Goal: Task Accomplishment & Management: Manage account settings

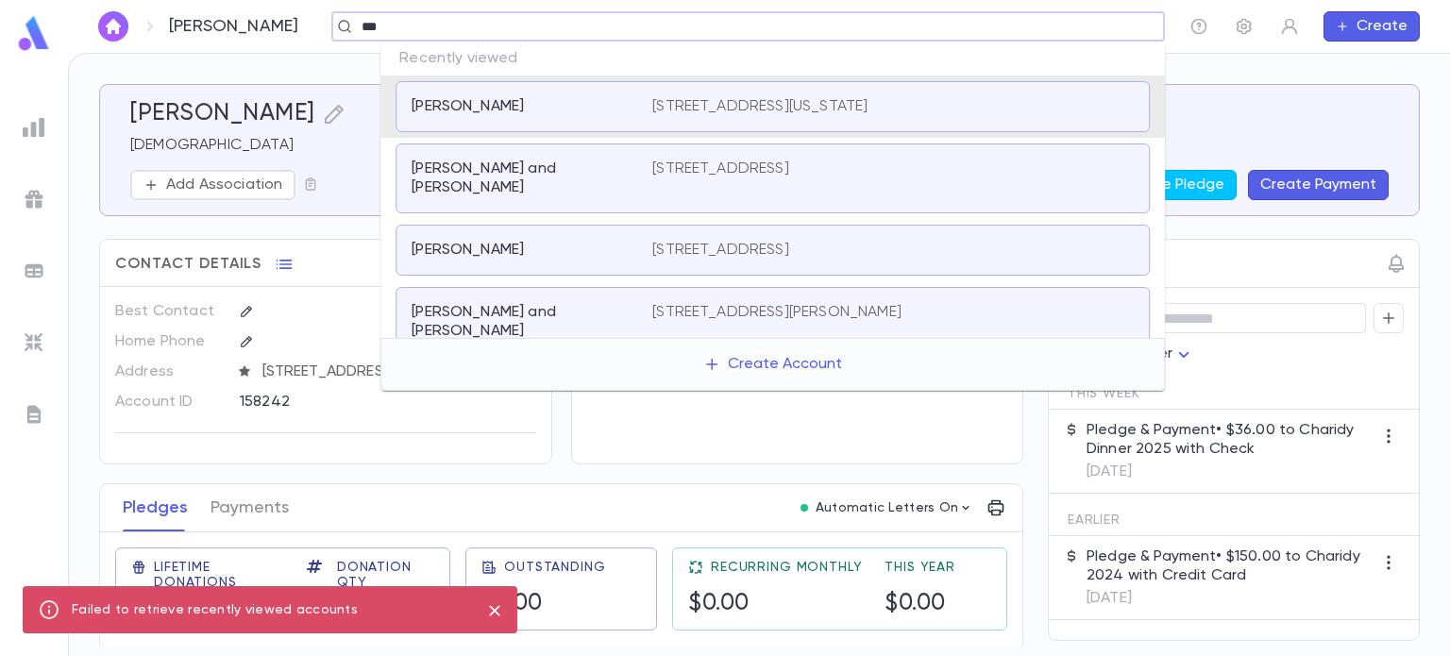
type input "****"
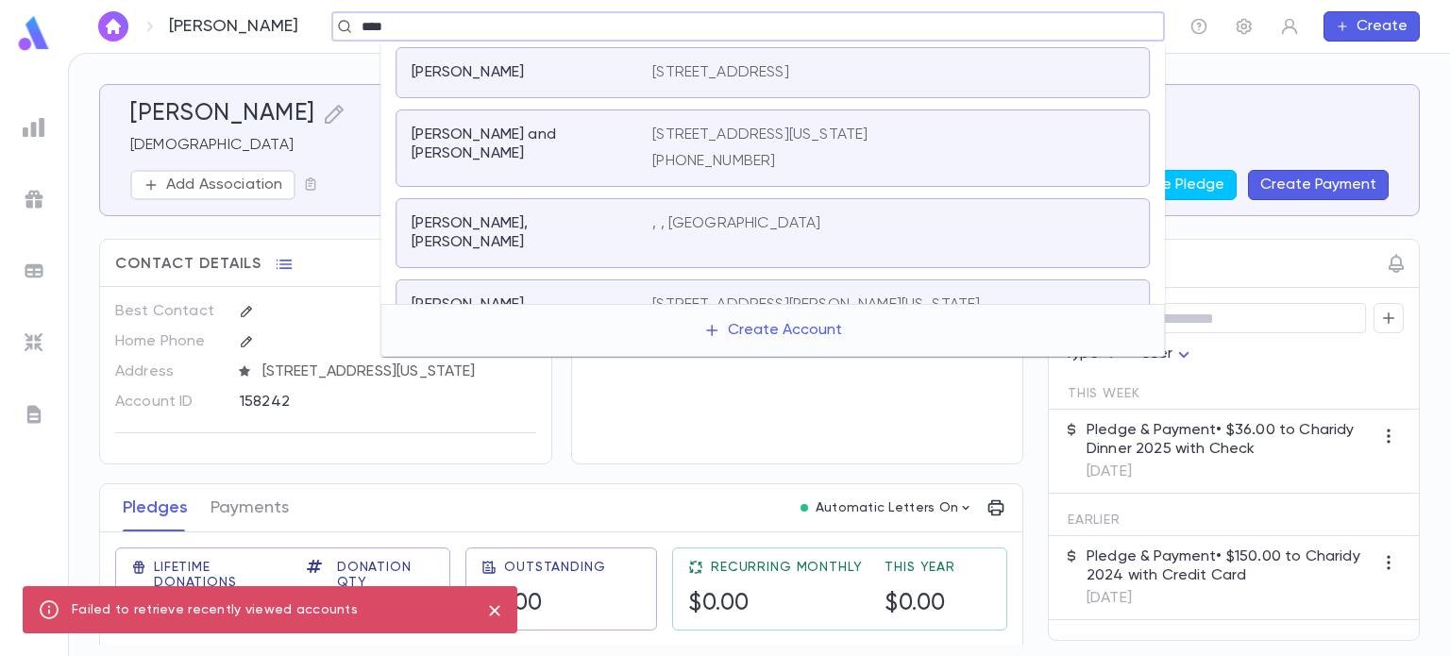
click at [546, 67] on div "[PERSON_NAME]" at bounding box center [521, 72] width 218 height 19
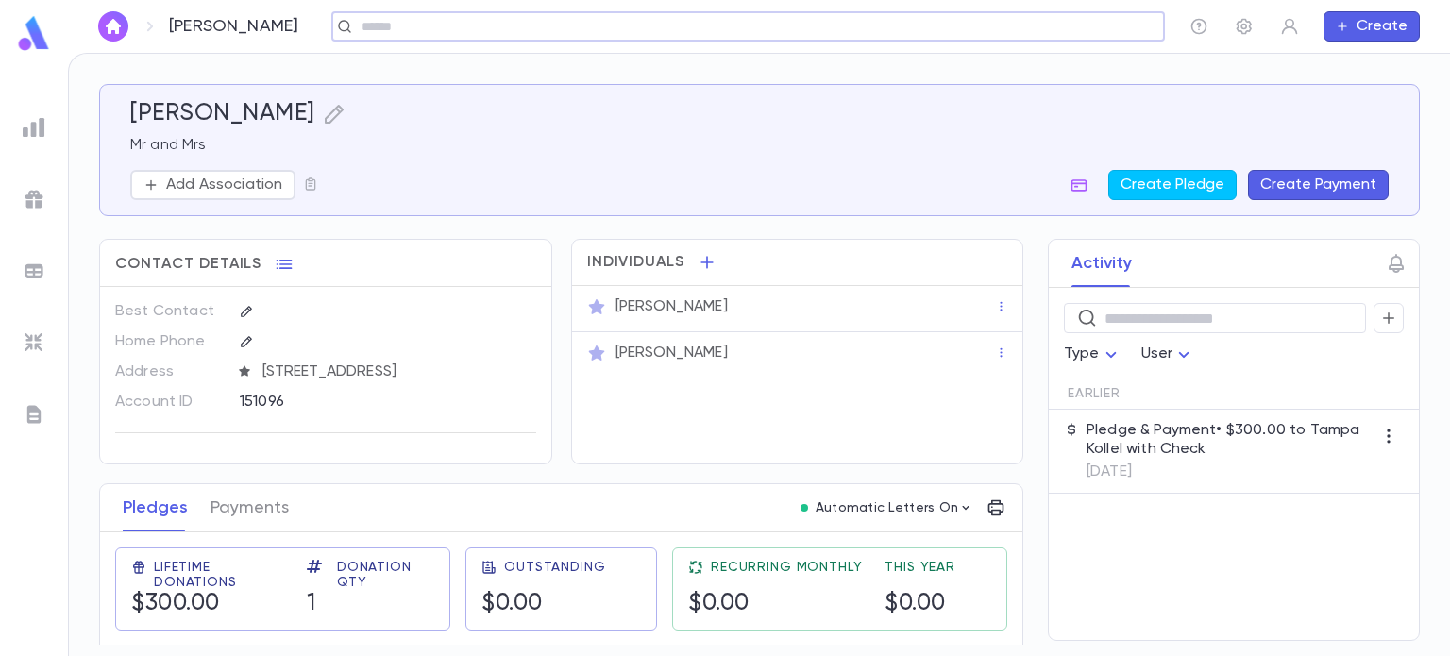
click at [995, 298] on div at bounding box center [1001, 306] width 13 height 19
click at [703, 264] on icon "button" at bounding box center [707, 262] width 12 height 12
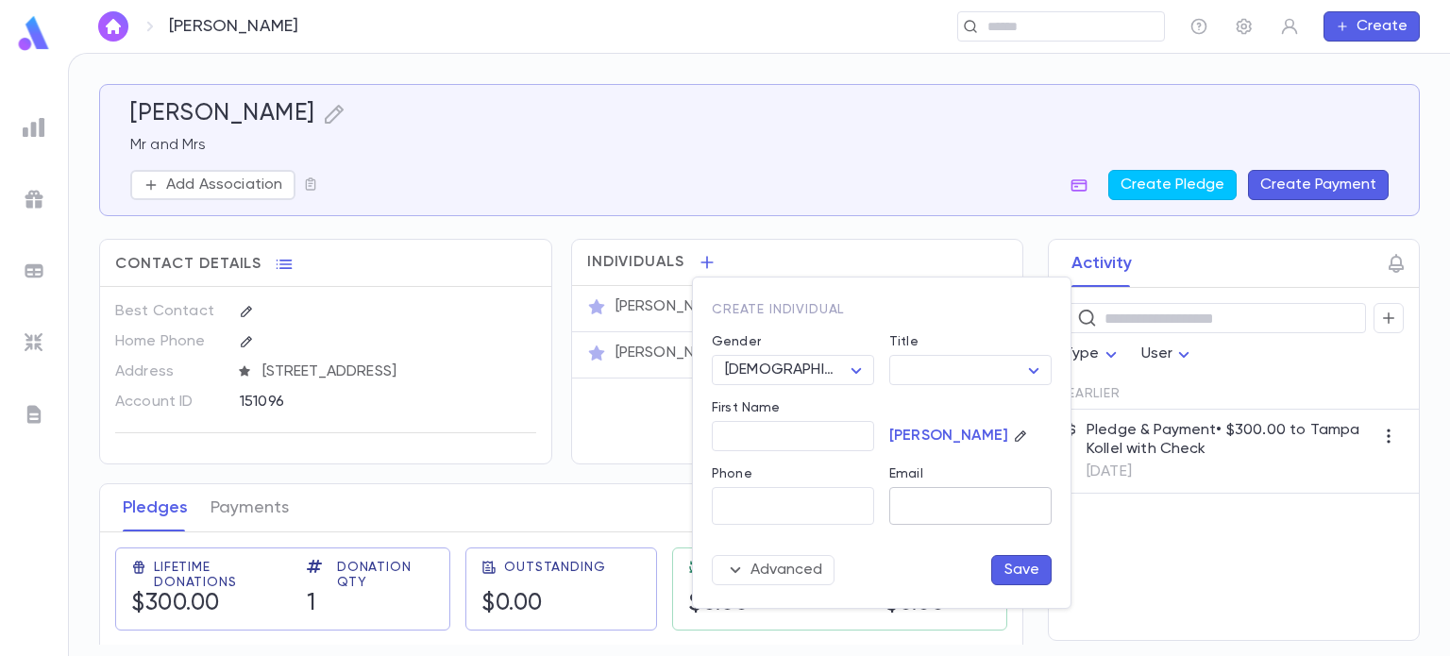
click at [906, 498] on input "Email" at bounding box center [970, 506] width 162 height 37
click at [902, 207] on div at bounding box center [725, 328] width 1450 height 656
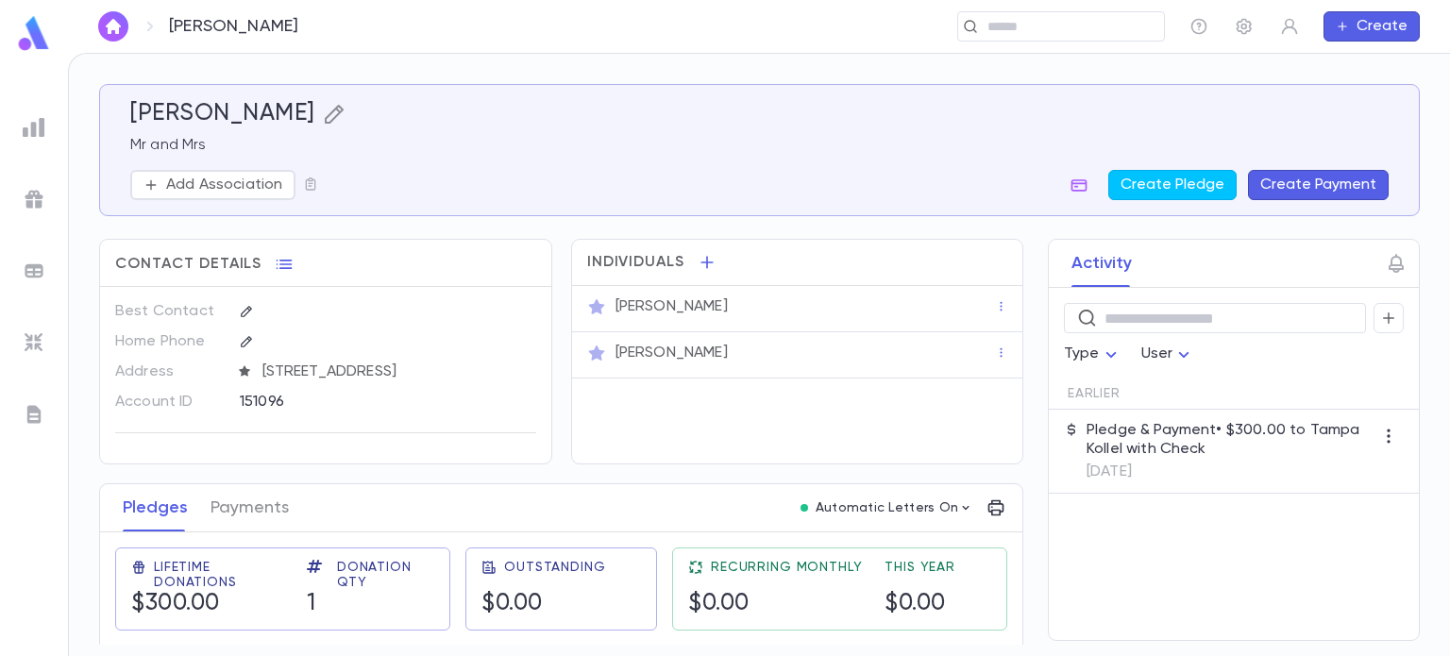
click at [323, 115] on icon "button" at bounding box center [334, 114] width 23 height 23
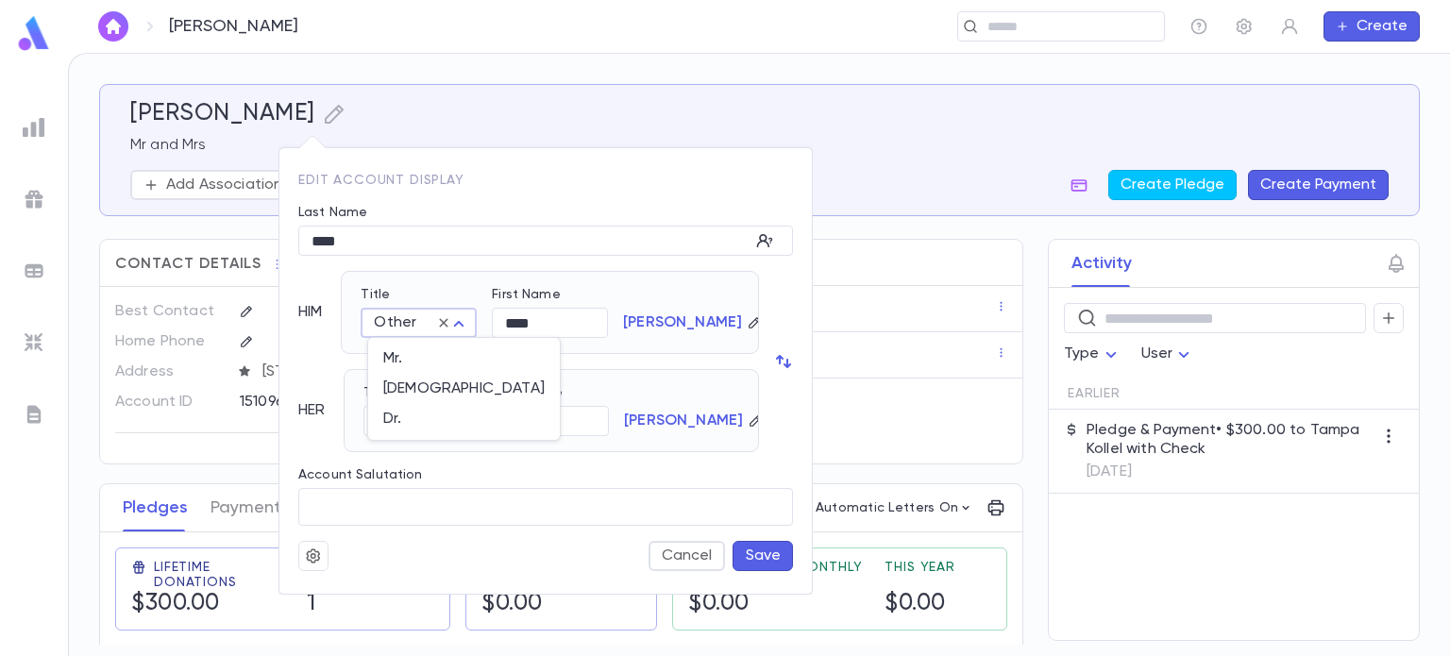
click at [459, 324] on body "Leib, Mark ​ Create Leib, Mark Mr and Mrs Add Association Create Pledge Create …" at bounding box center [725, 354] width 1450 height 603
click at [419, 361] on span "Mr." at bounding box center [463, 358] width 161 height 19
type input "***"
click at [748, 550] on button "Save" at bounding box center [762, 556] width 60 height 30
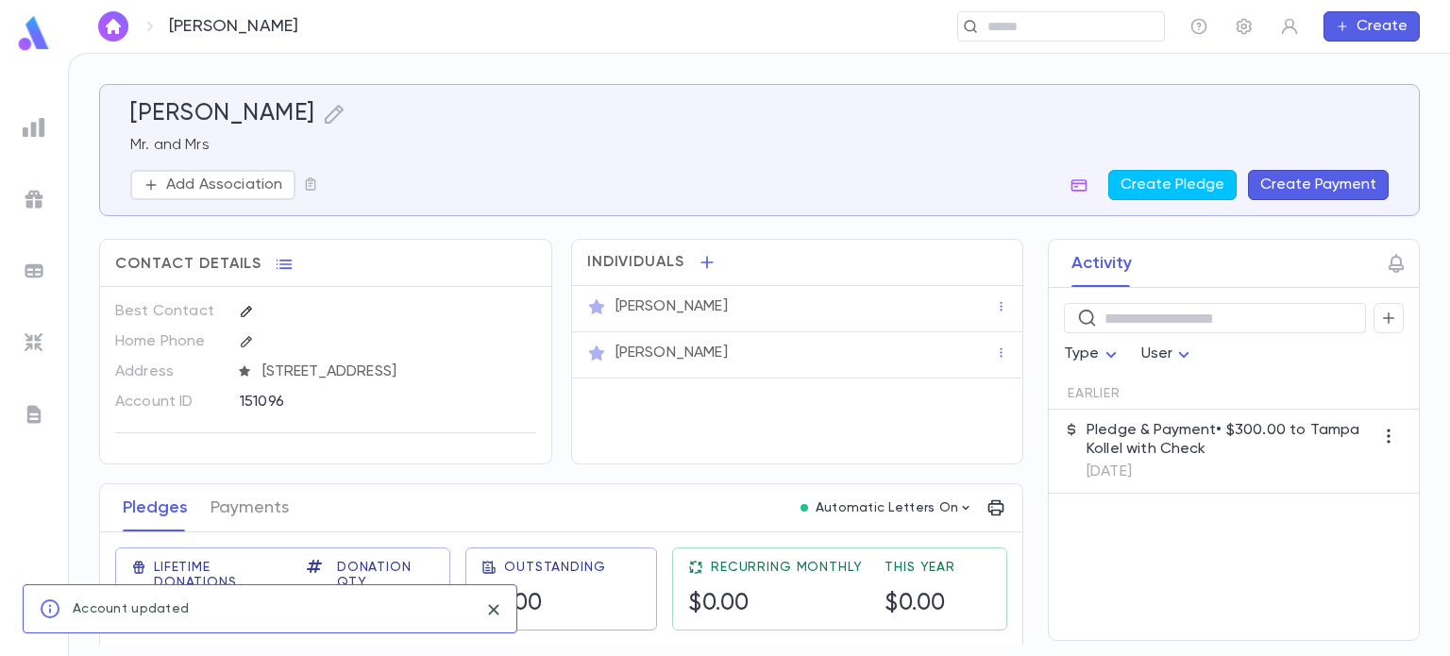
click at [249, 312] on icon "button" at bounding box center [246, 311] width 13 height 13
click at [623, 426] on div "Individuals Mr. Mark Leib Mrs Leib" at bounding box center [797, 352] width 453 height 226
click at [1000, 311] on icon "button" at bounding box center [1001, 306] width 2 height 9
click at [661, 301] on div at bounding box center [725, 328] width 1450 height 656
click at [661, 301] on p "Mr. Mark Leib" at bounding box center [671, 306] width 112 height 19
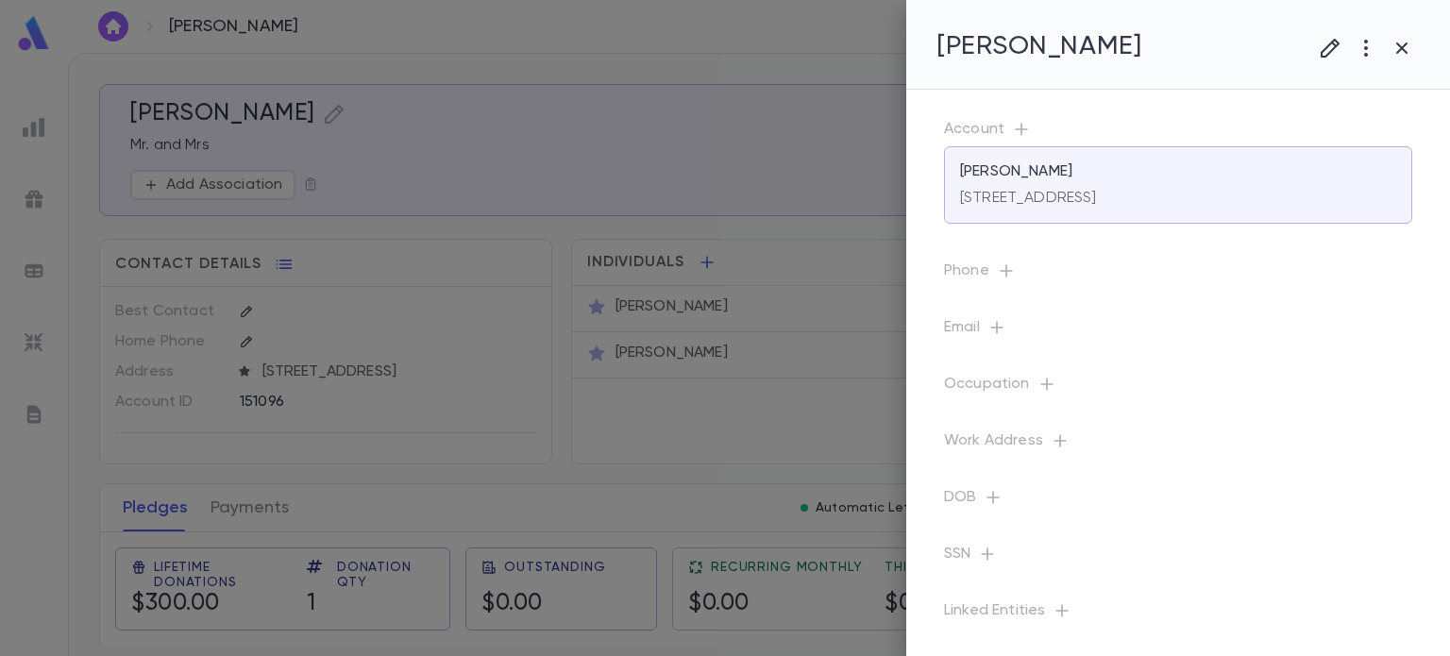
click at [983, 345] on p "Email" at bounding box center [1178, 331] width 468 height 26
click at [1097, 199] on p "12905 Rain Forest Street, Temple Terrace FL 33617 United States" at bounding box center [1028, 198] width 137 height 19
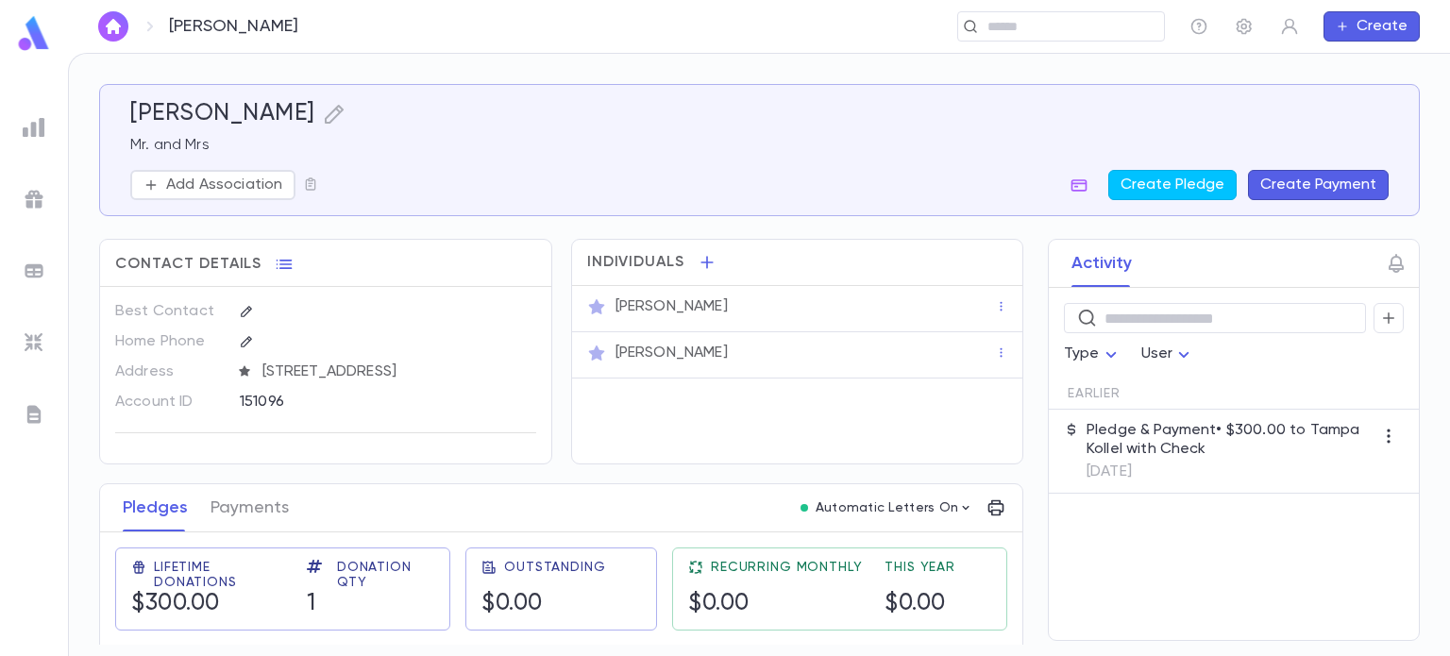
click at [760, 316] on div "Mr. Mark Leib" at bounding box center [803, 307] width 383 height 26
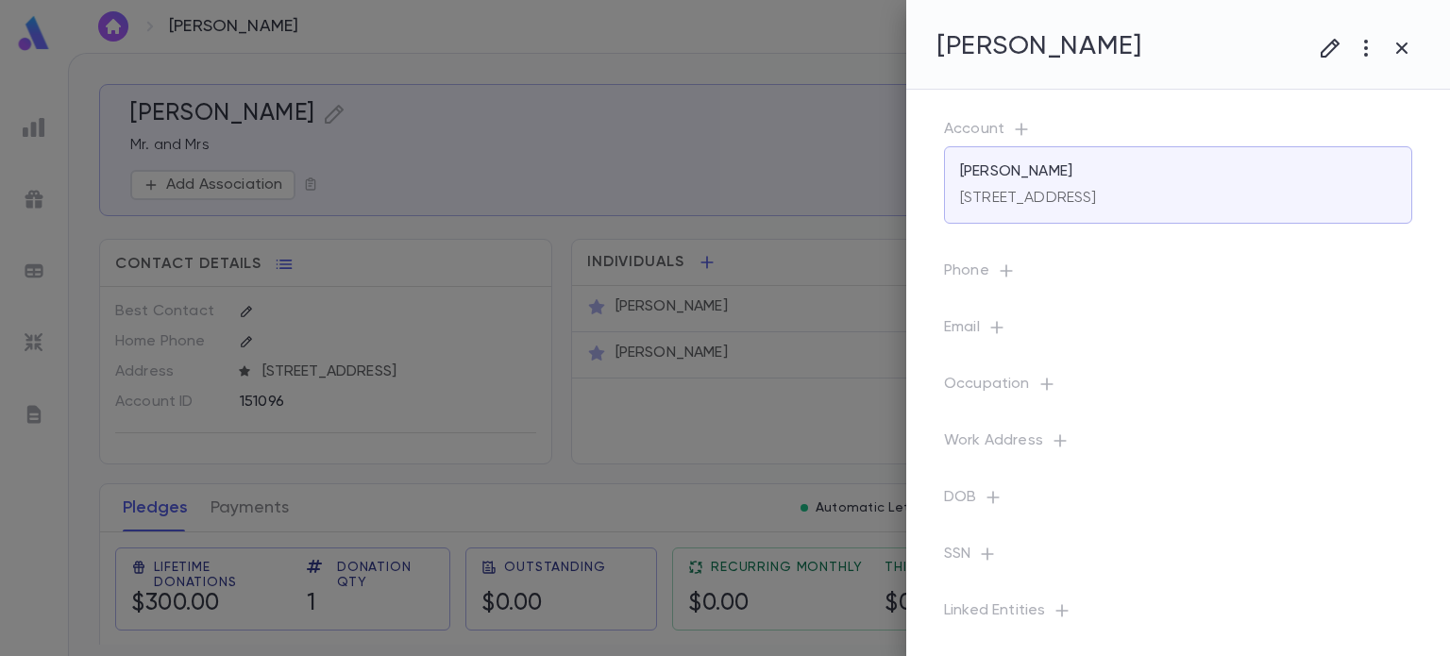
click at [977, 345] on p "Email" at bounding box center [1178, 331] width 468 height 26
click at [1330, 41] on icon "button" at bounding box center [1330, 48] width 23 height 23
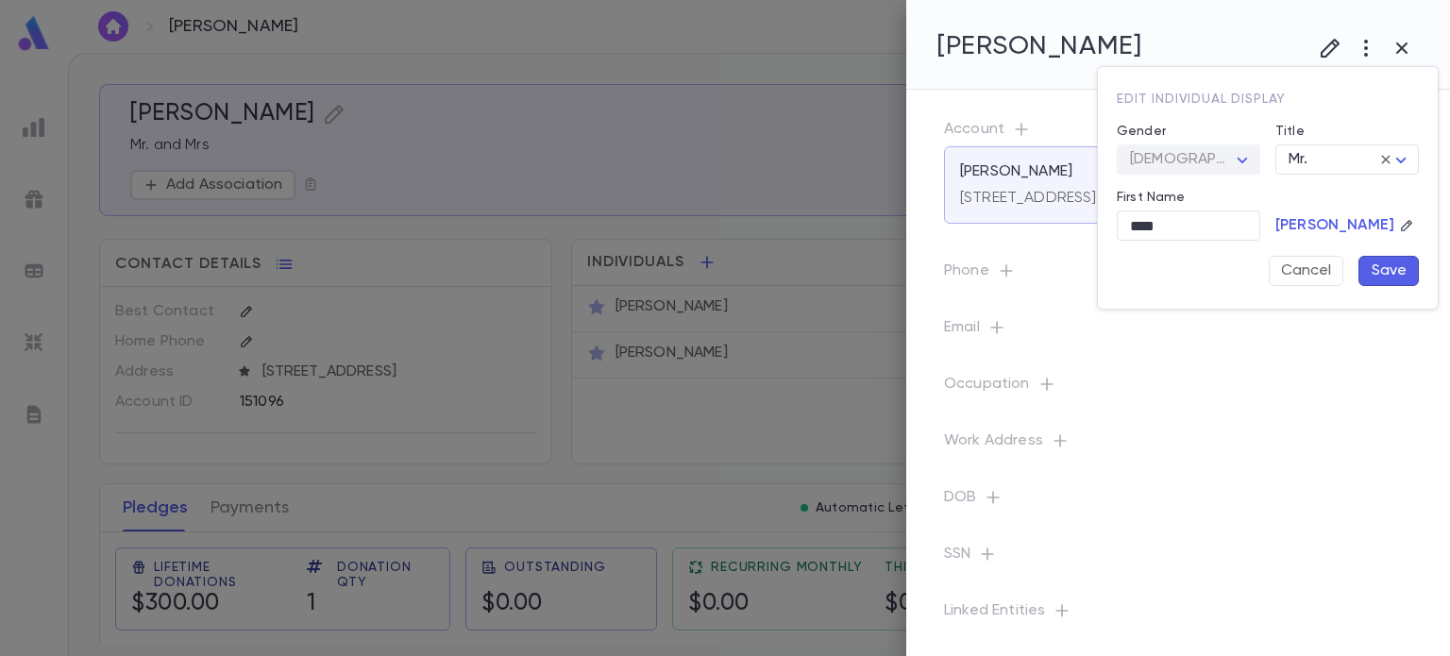
click at [1387, 271] on button "Save" at bounding box center [1388, 271] width 60 height 30
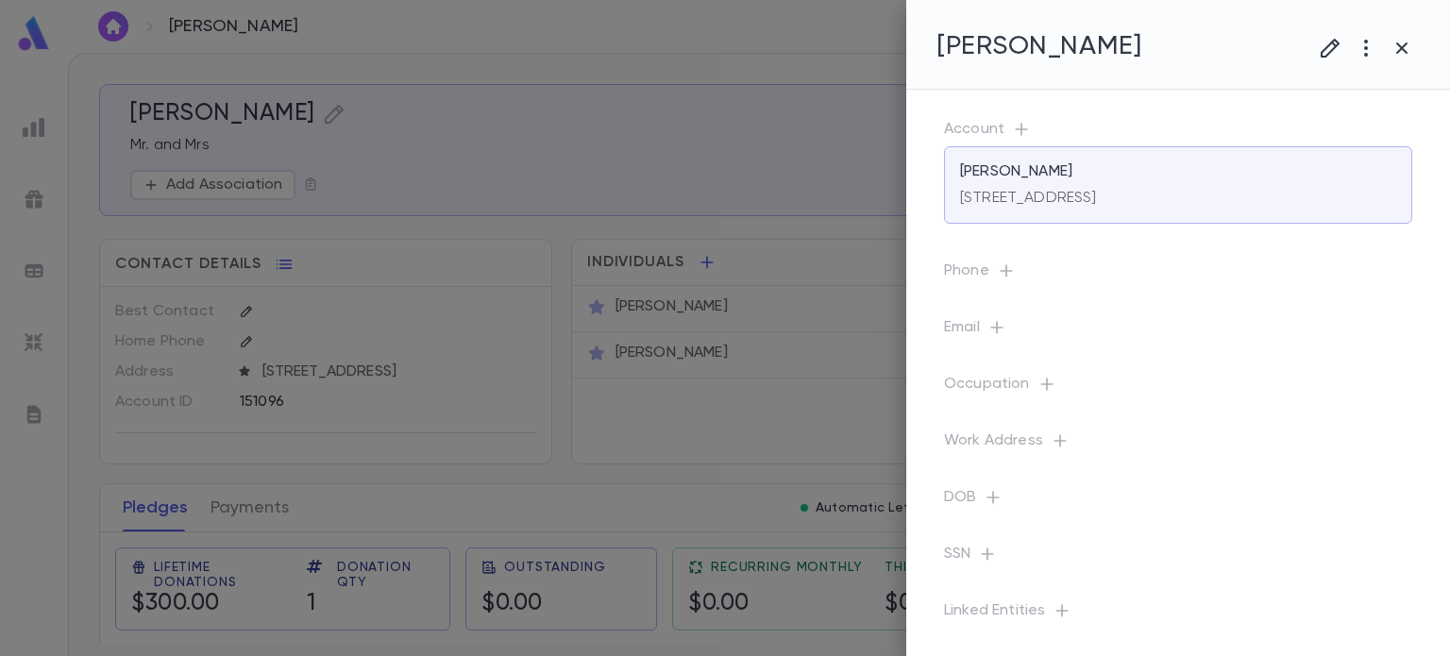
click at [983, 339] on p "Email" at bounding box center [1178, 331] width 468 height 26
click at [1017, 131] on icon "button" at bounding box center [1021, 129] width 19 height 19
click at [1020, 124] on icon "button" at bounding box center [1021, 129] width 19 height 19
click at [1017, 449] on div "Account Leib, Mark 12905 Rain Forest Street, Temple Terrace FL 33617 United Sta…" at bounding box center [1162, 359] width 513 height 538
click at [1000, 345] on p "Email" at bounding box center [1178, 331] width 468 height 26
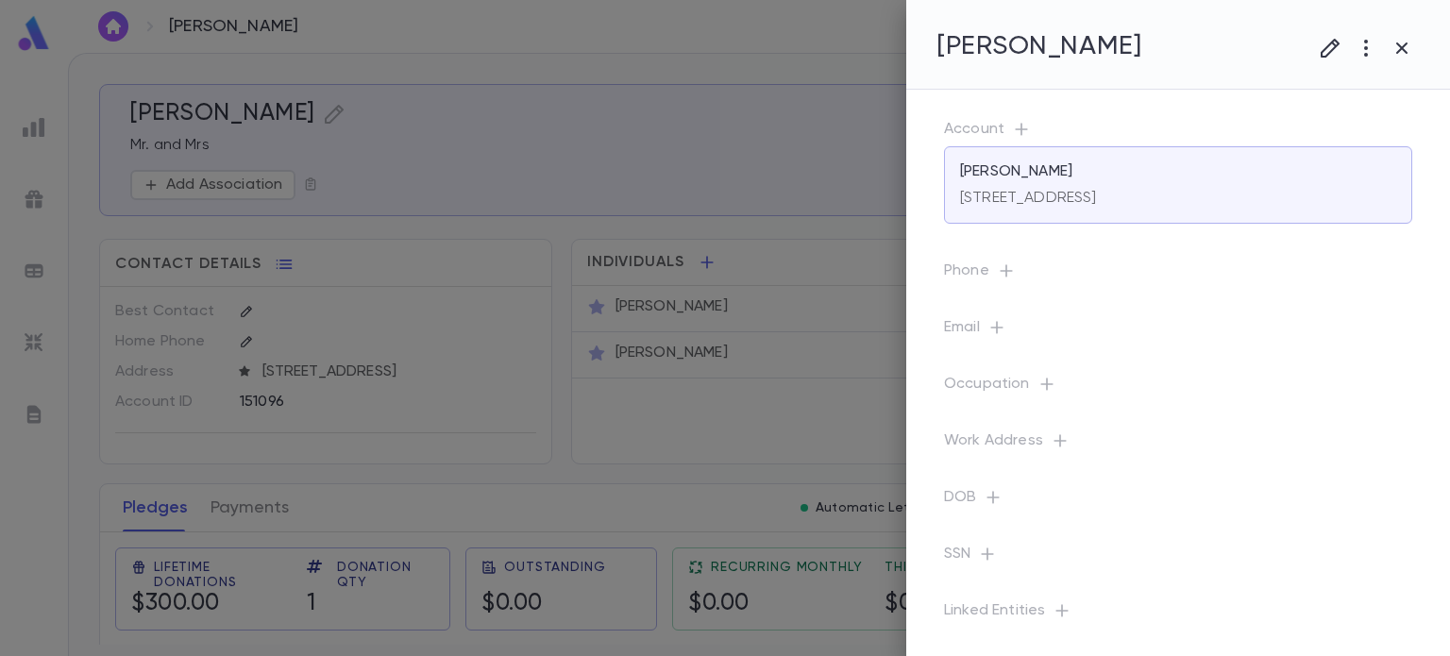
click at [823, 268] on div at bounding box center [725, 328] width 1450 height 656
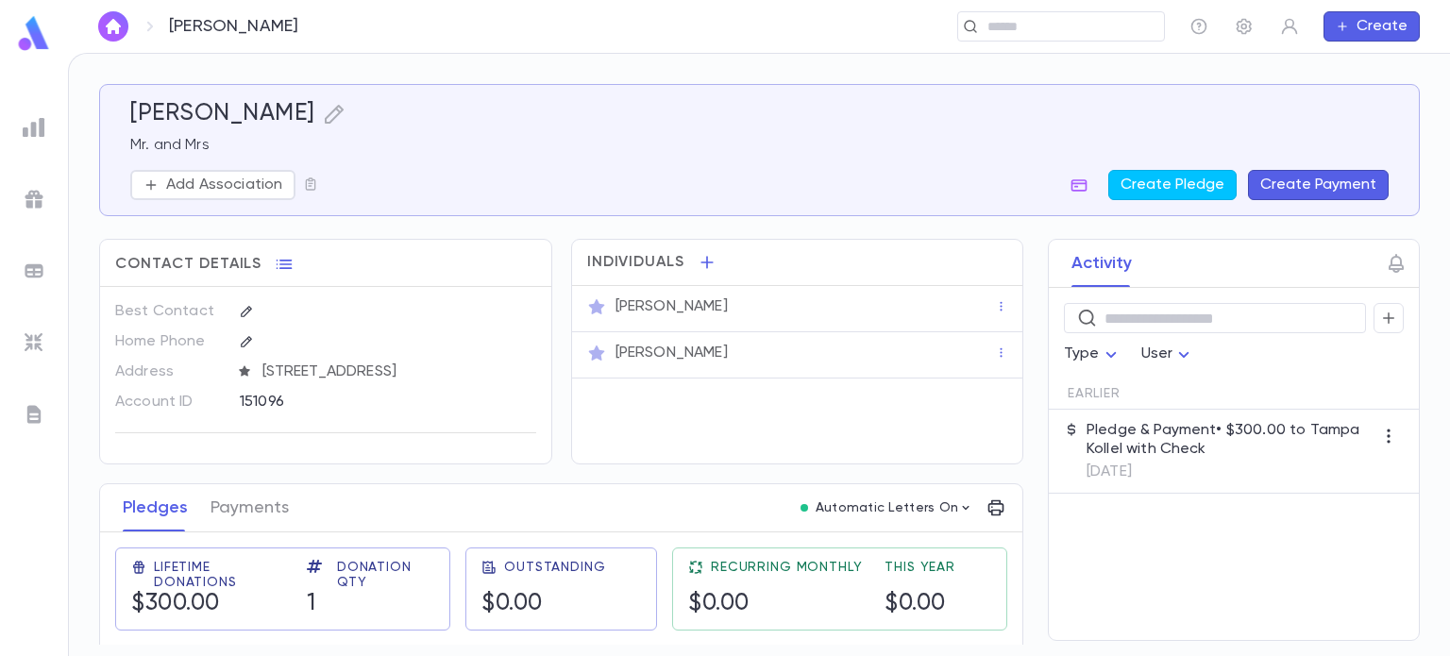
click at [637, 303] on p "Mr. Mark Leib" at bounding box center [671, 306] width 112 height 19
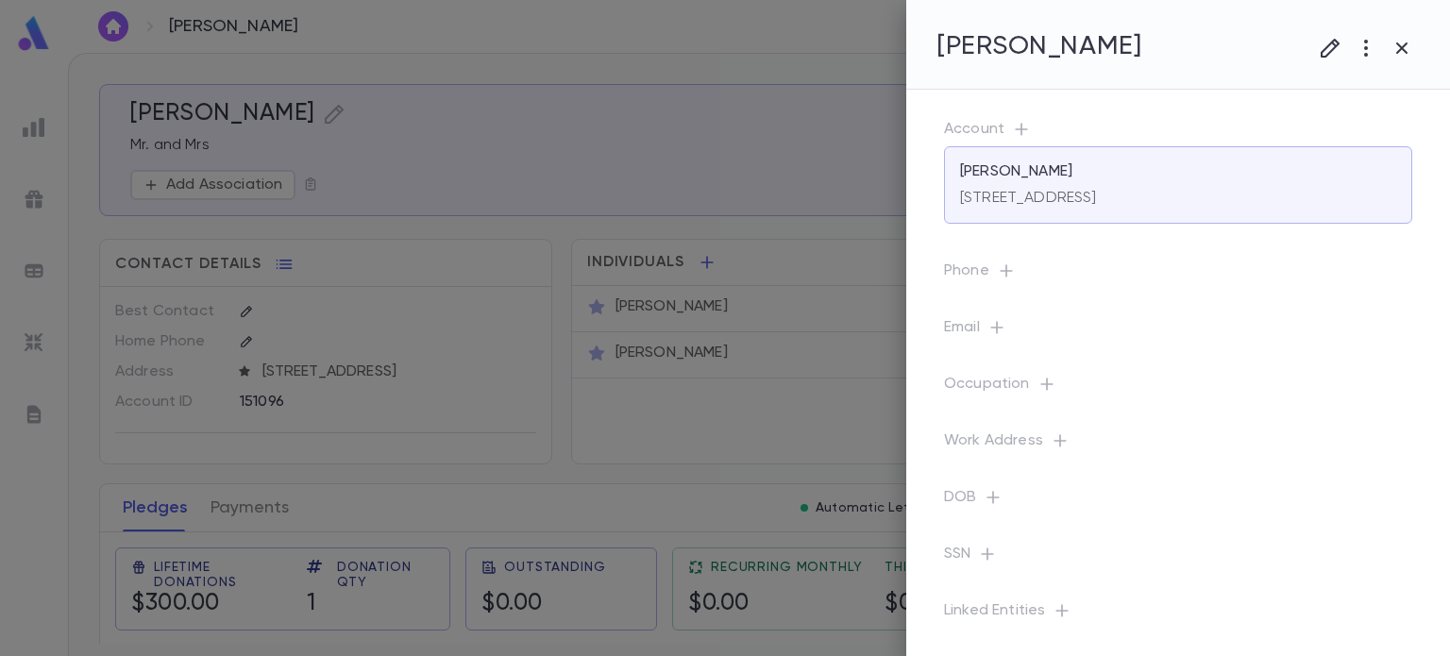
scroll to position [19, 0]
click at [1368, 44] on icon "button" at bounding box center [1365, 48] width 23 height 23
click at [1324, 50] on div at bounding box center [725, 328] width 1450 height 656
click at [1324, 50] on icon "button" at bounding box center [1329, 48] width 19 height 19
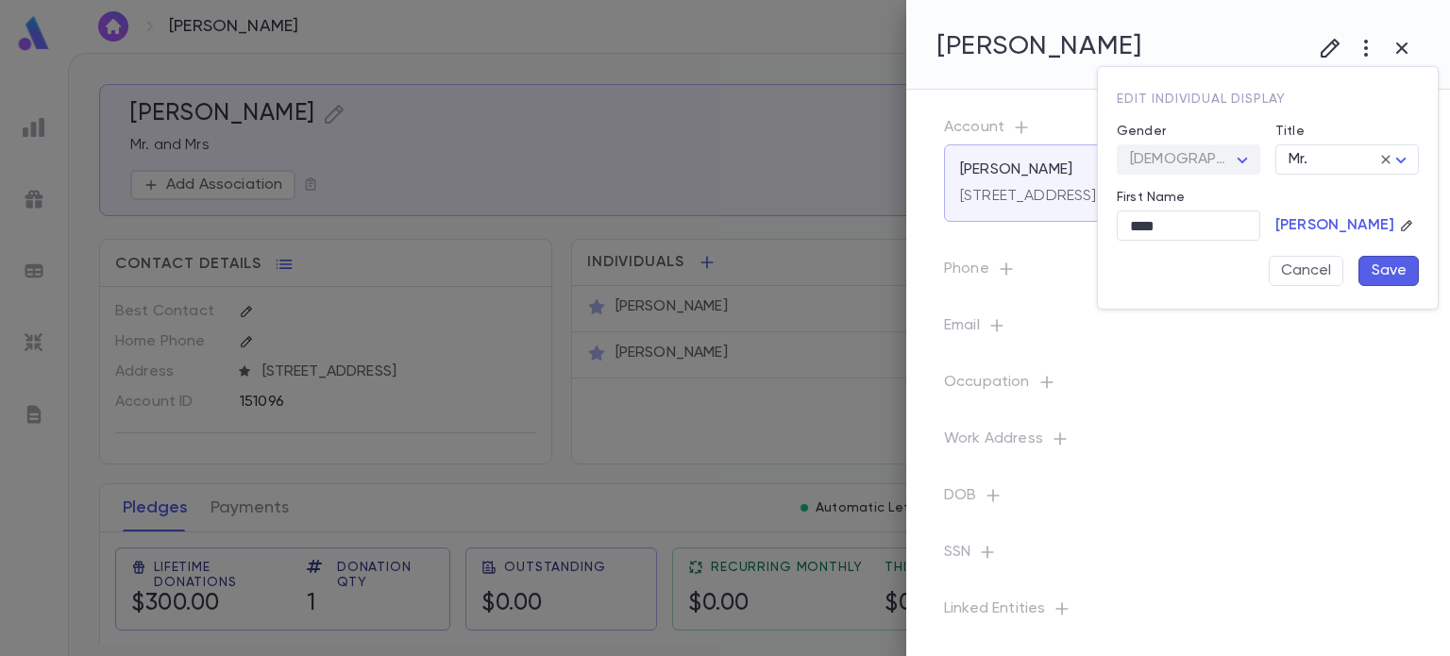
click at [1324, 51] on div at bounding box center [725, 328] width 1450 height 656
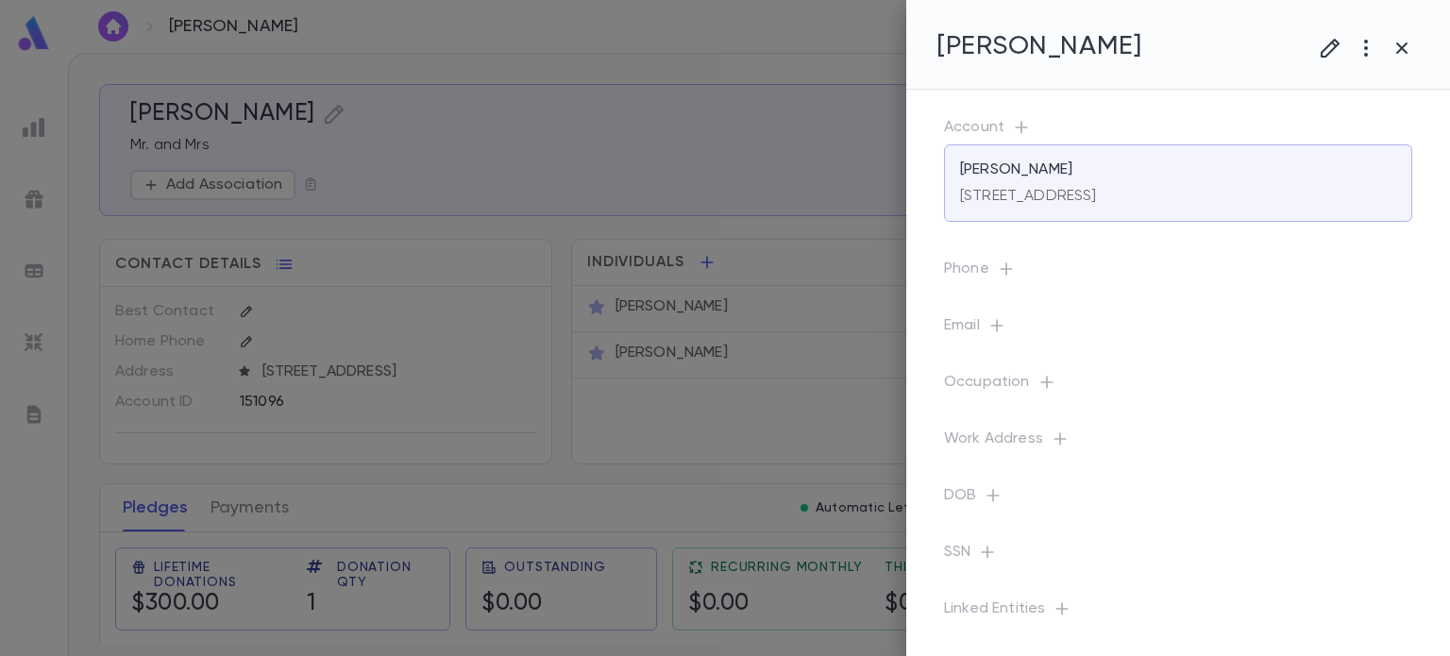
click at [1324, 51] on icon "button" at bounding box center [1330, 48] width 23 height 23
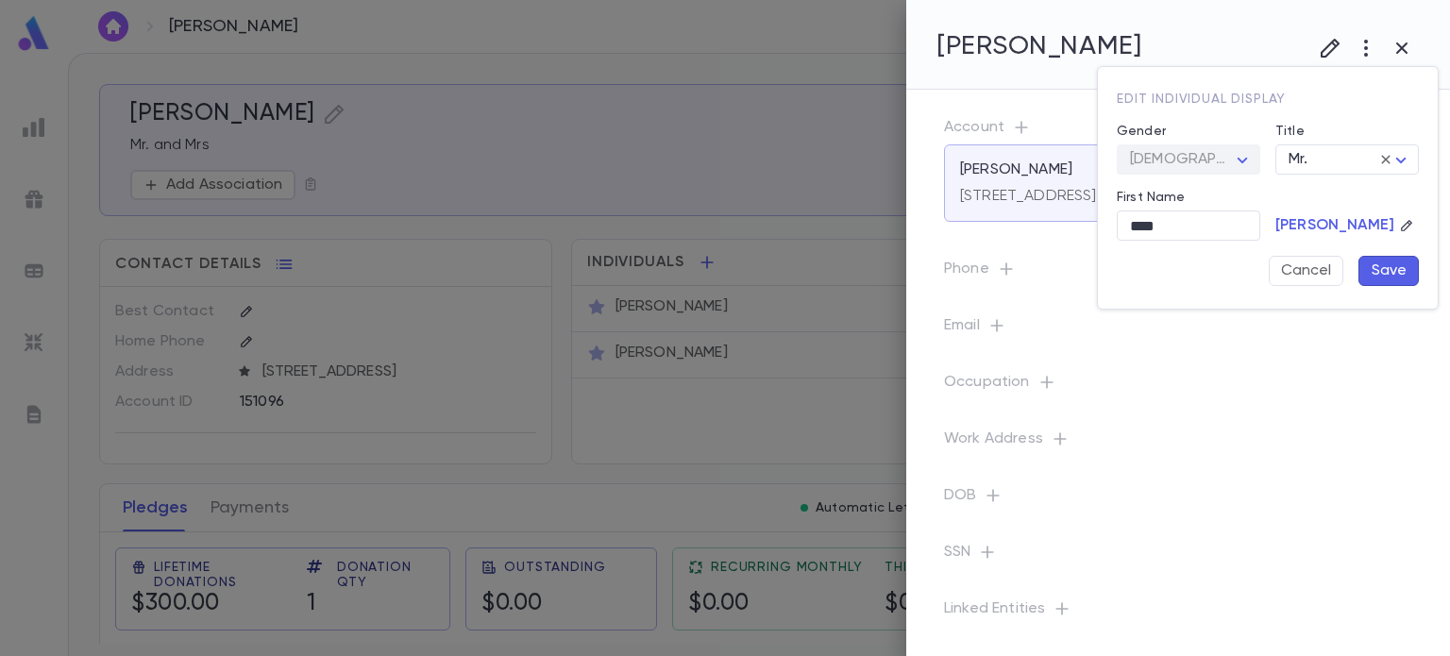
click at [1404, 265] on button "Save" at bounding box center [1388, 271] width 60 height 30
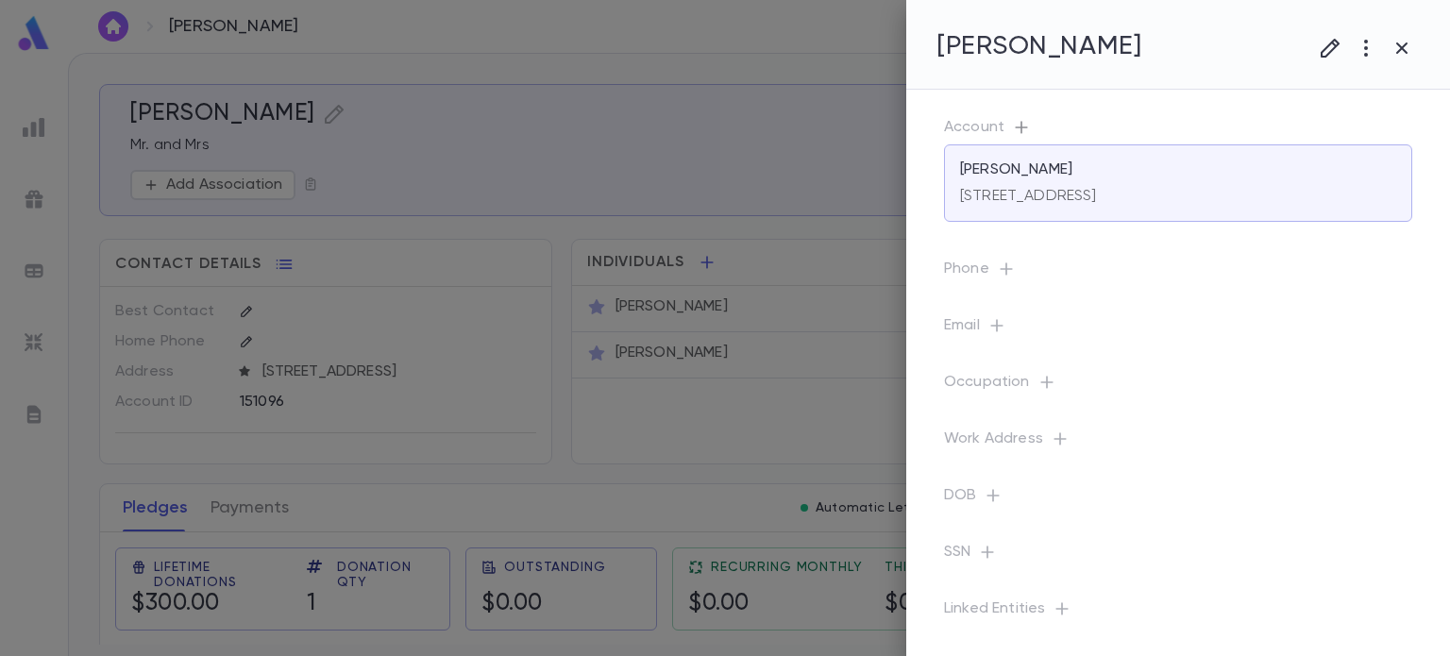
click at [1017, 118] on icon "button" at bounding box center [1021, 127] width 19 height 19
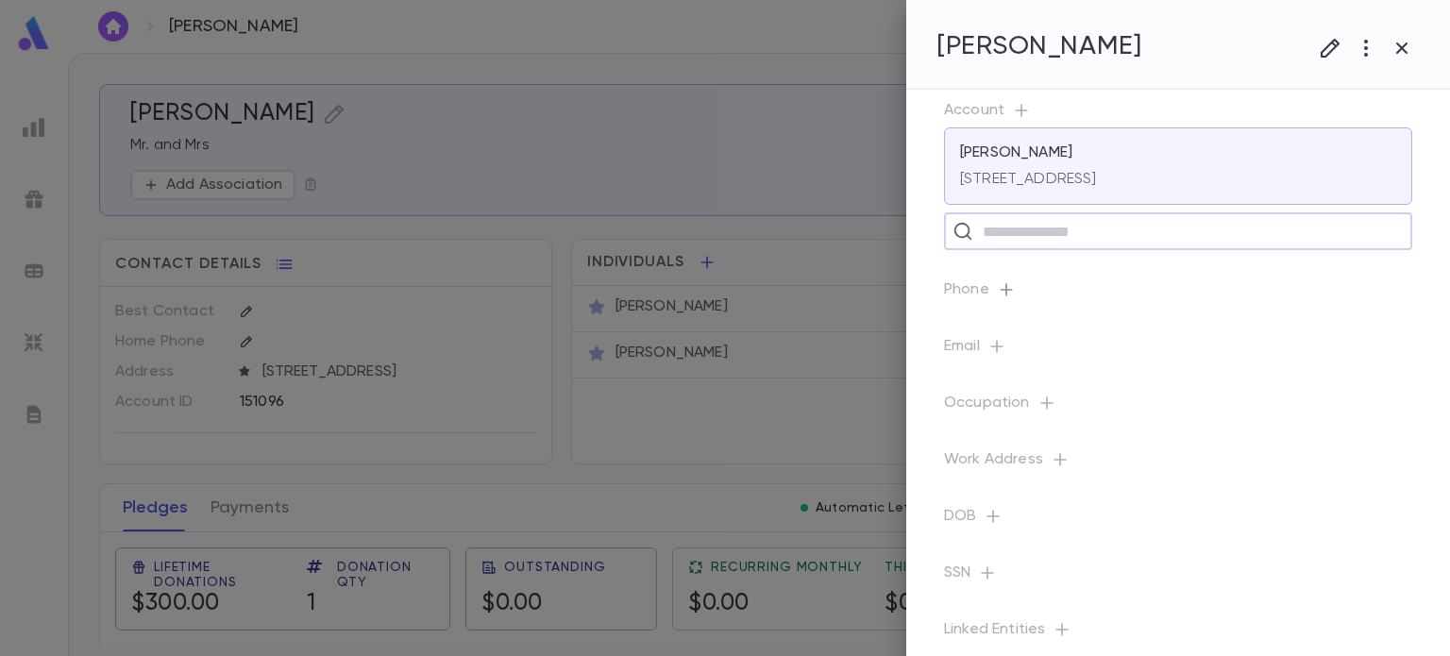
click at [1004, 311] on div "Account Leib, Mark 12905 Rain Forest Street, Temple Terrace FL 33617 United Sta…" at bounding box center [1162, 359] width 513 height 576
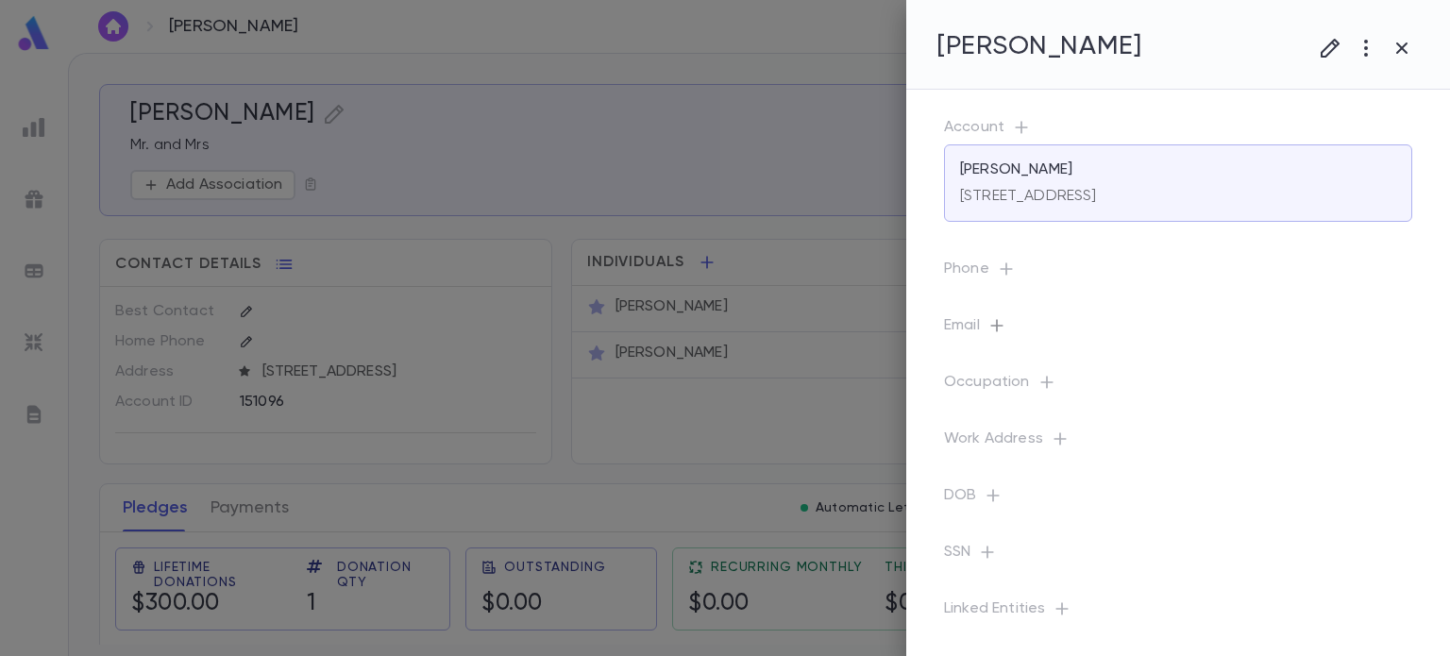
click at [998, 326] on icon "button" at bounding box center [996, 325] width 12 height 12
click at [1061, 403] on input "text" at bounding box center [1164, 407] width 298 height 29
type input "**********"
click at [1297, 498] on button "Save" at bounding box center [1284, 499] width 60 height 30
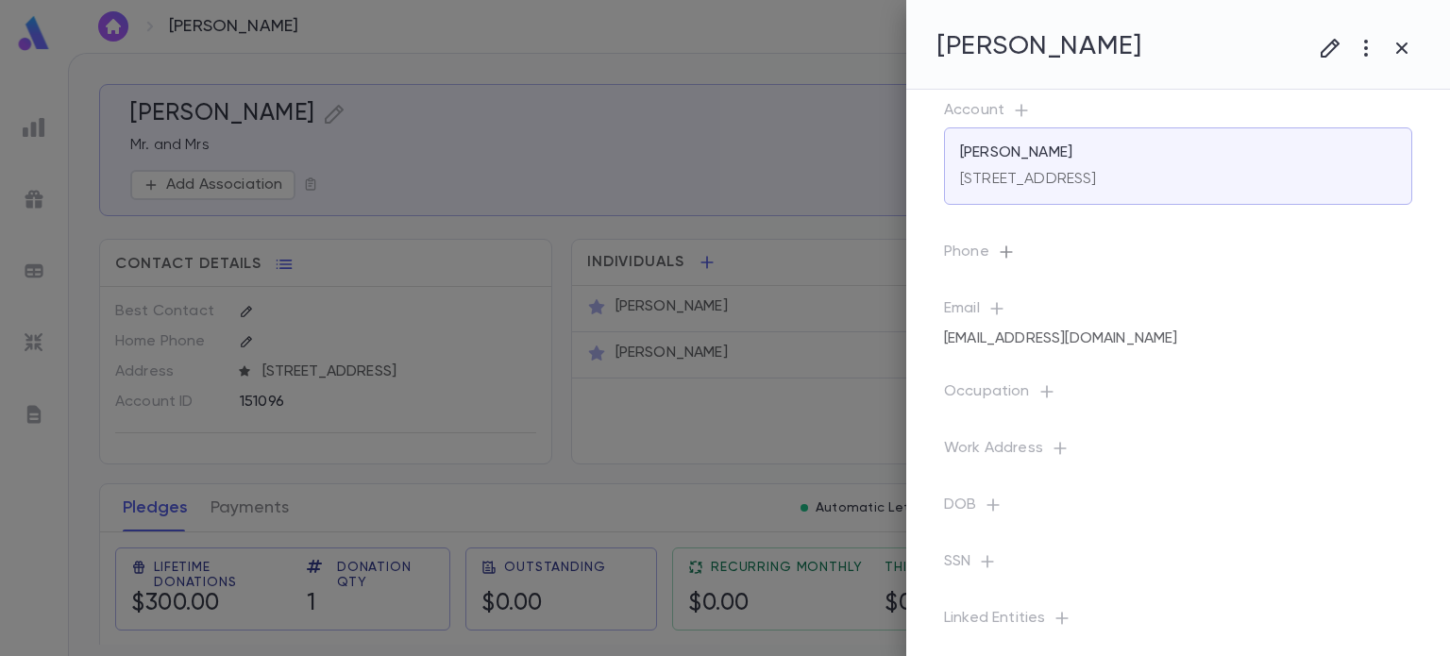
click at [1009, 260] on icon "button" at bounding box center [1006, 252] width 19 height 19
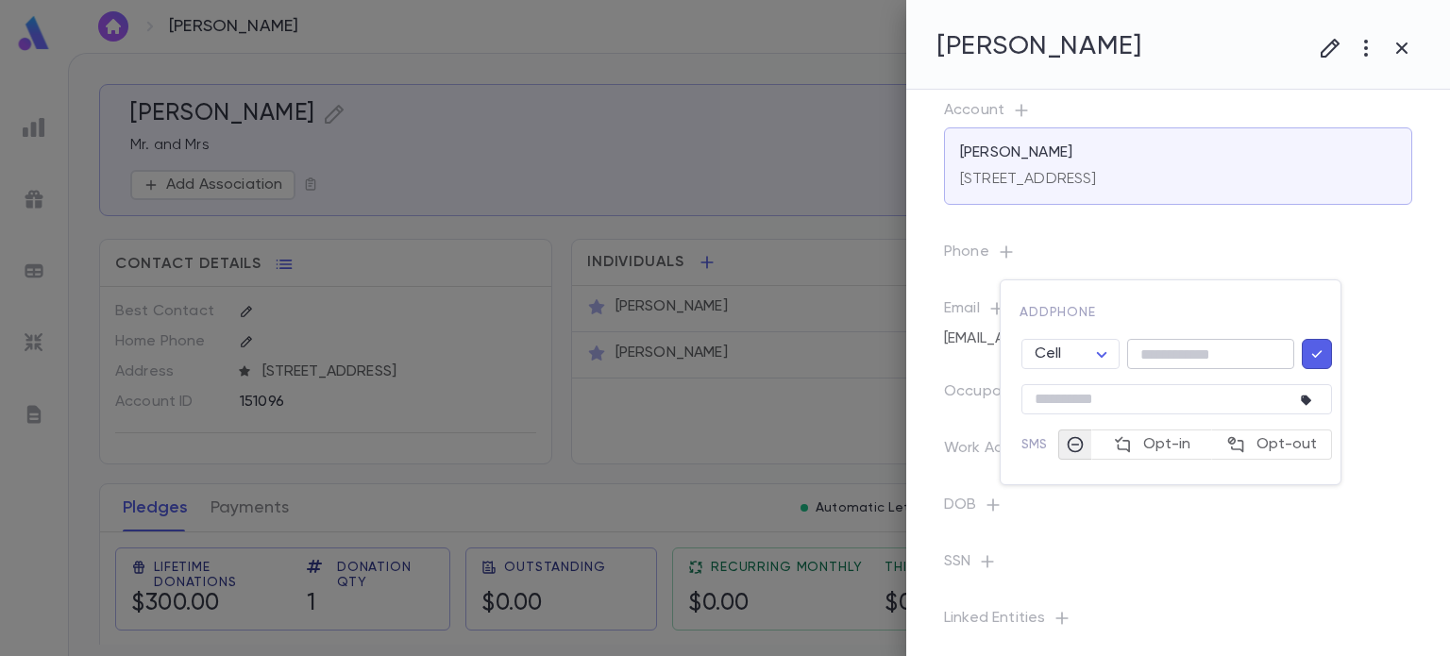
click at [1152, 357] on input "tel" at bounding box center [1210, 354] width 167 height 29
paste input "**********"
type input "**********"
click at [1309, 363] on button "button" at bounding box center [1317, 354] width 30 height 30
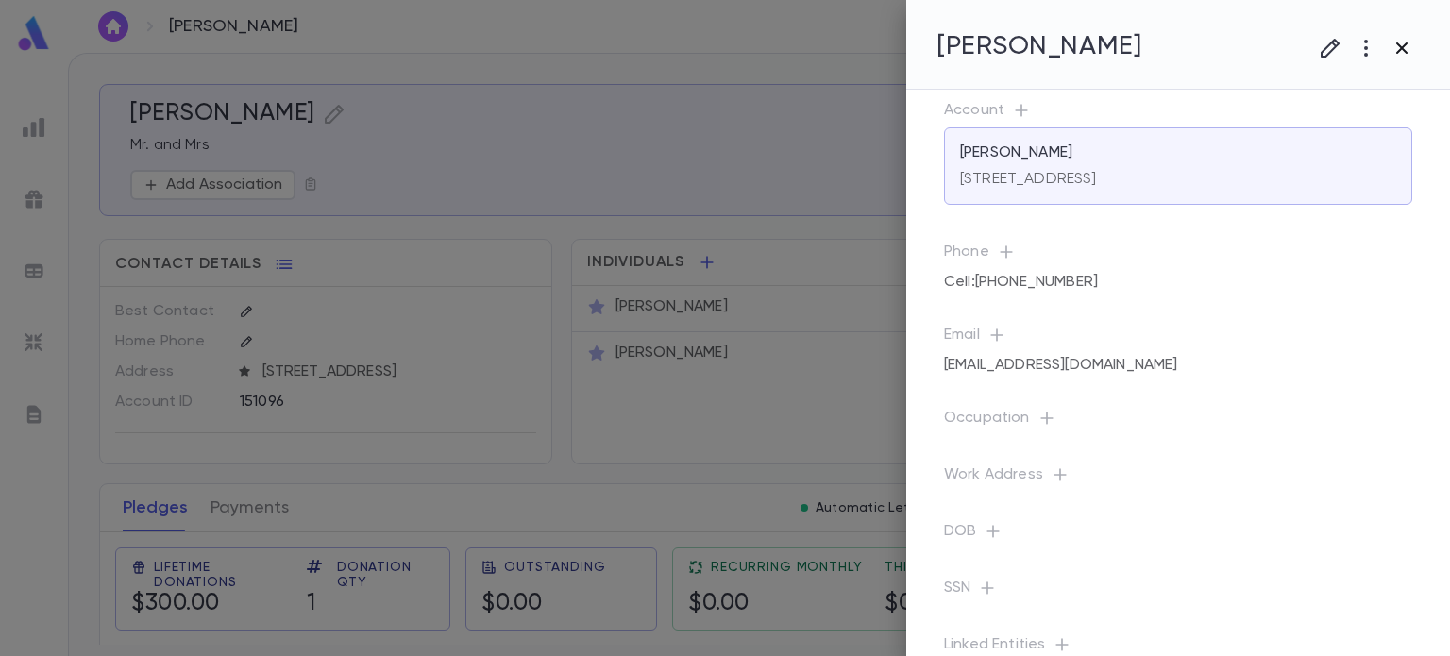
click at [1401, 46] on icon "button" at bounding box center [1401, 47] width 11 height 11
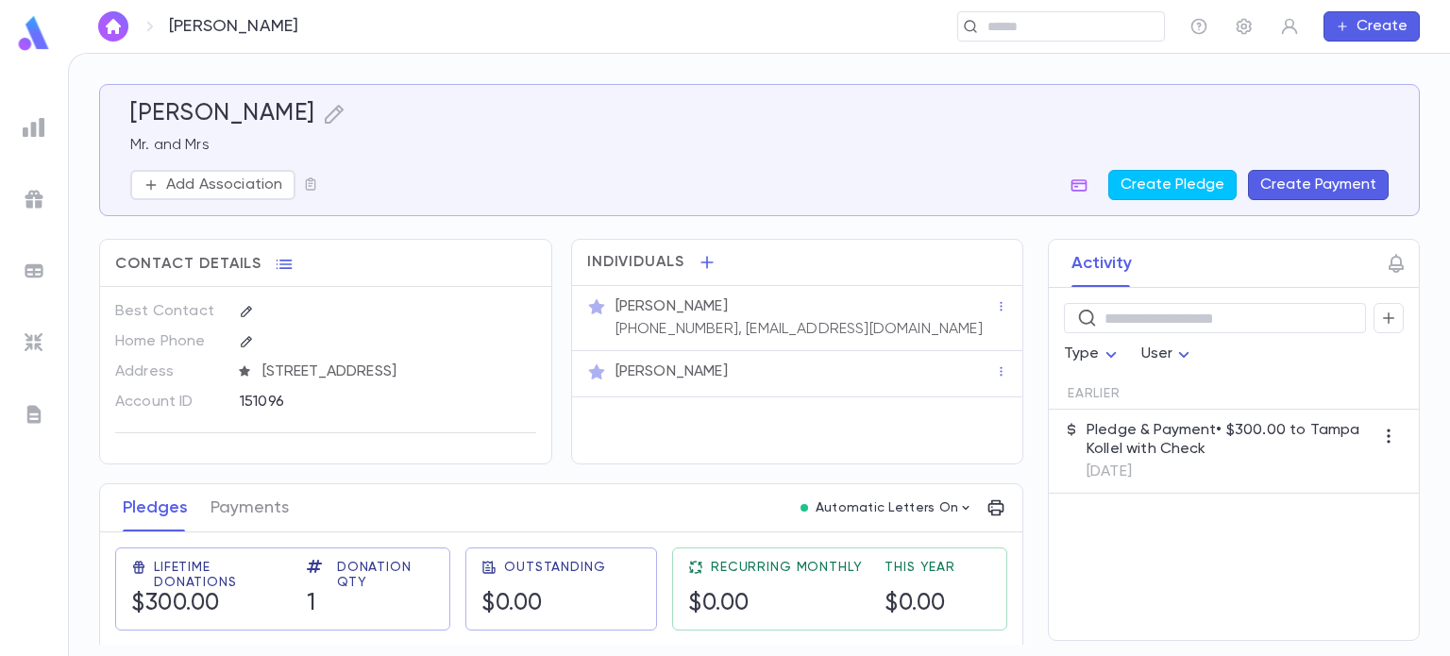
click at [1306, 186] on button "Create Payment" at bounding box center [1318, 185] width 141 height 30
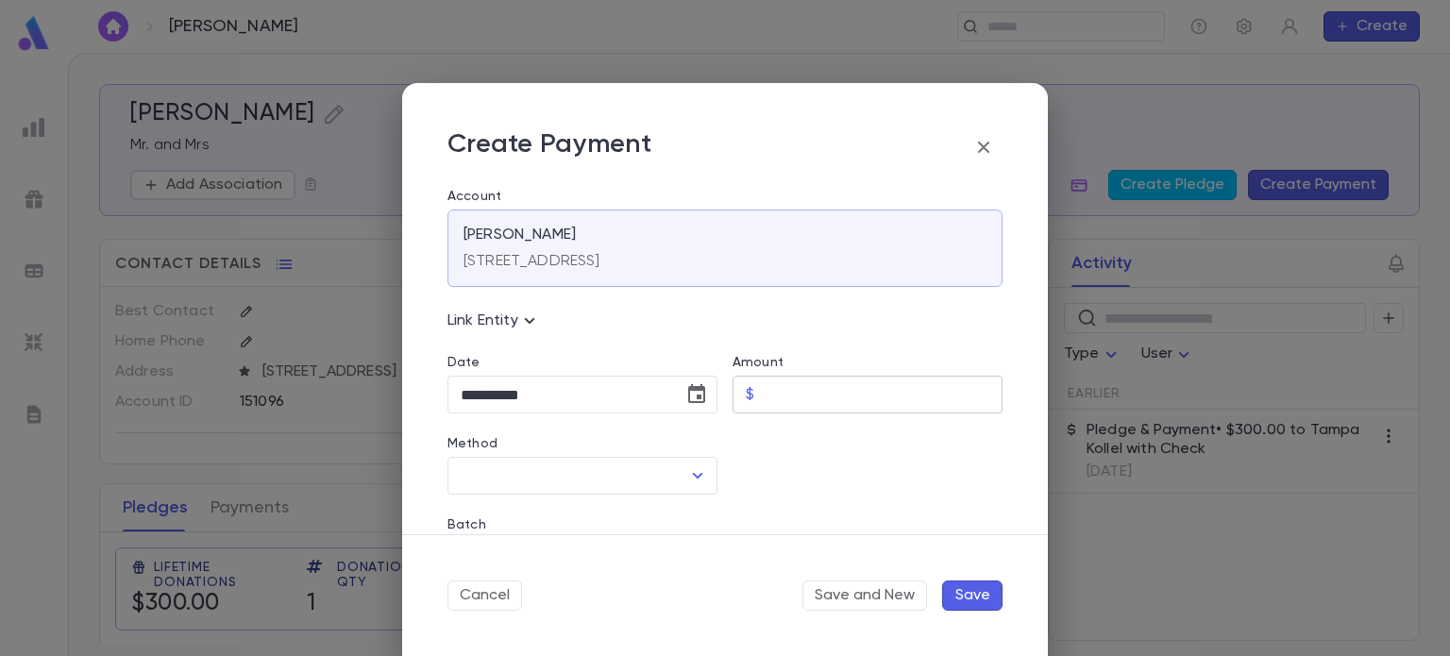
click at [841, 395] on input "Amount" at bounding box center [882, 395] width 241 height 37
type input "******"
click at [544, 471] on input "Method" at bounding box center [568, 476] width 225 height 36
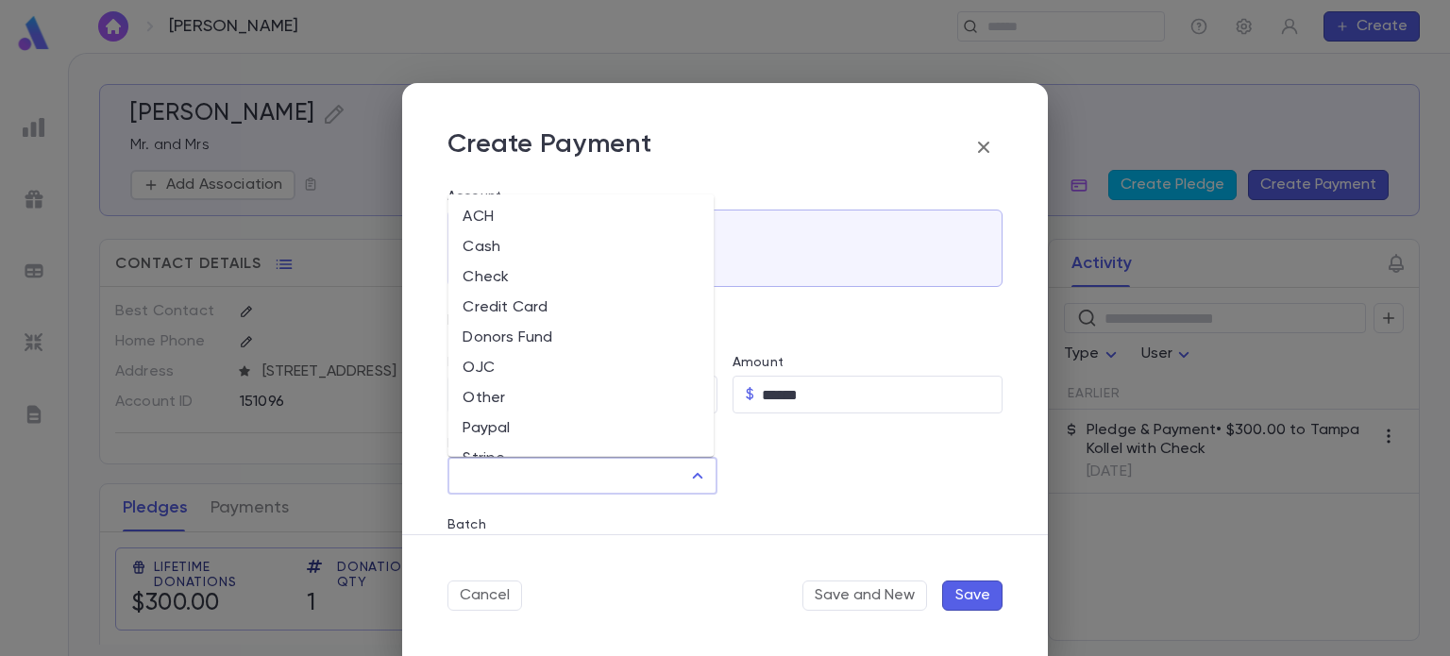
click at [533, 280] on li "Check" at bounding box center [580, 277] width 266 height 30
type input "*****"
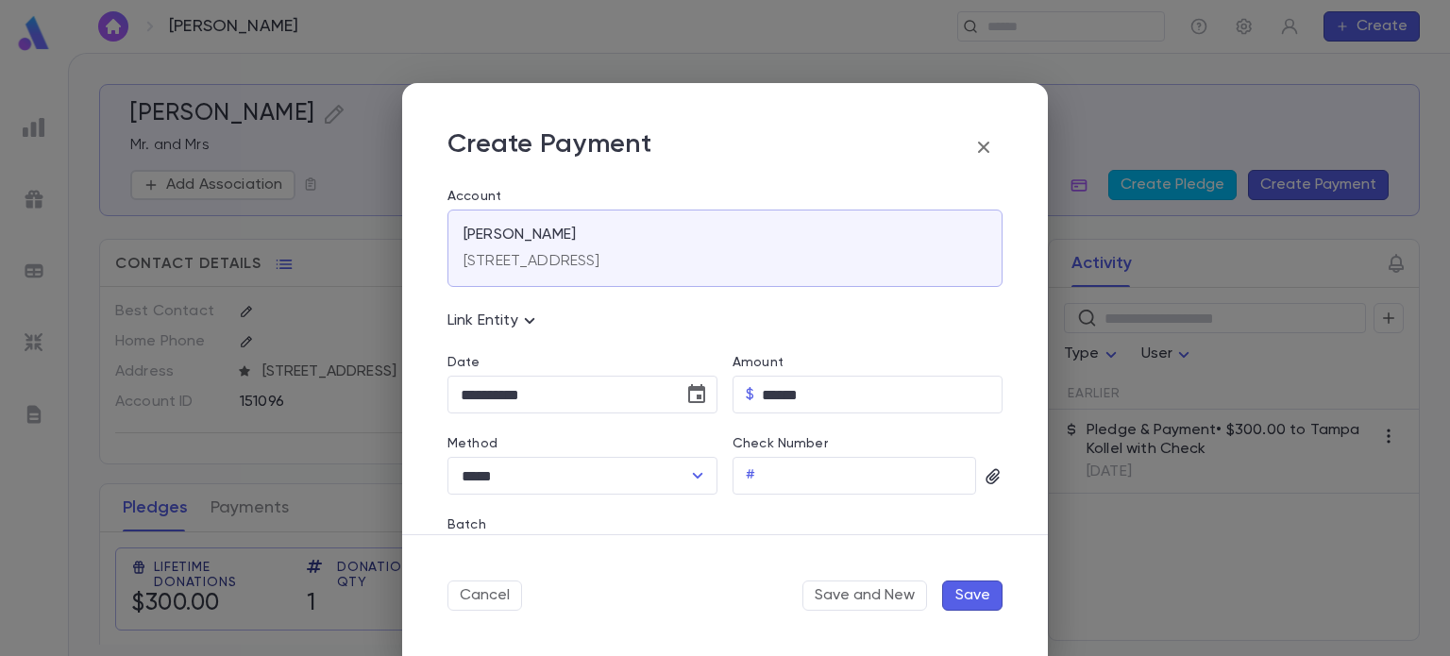
click at [852, 447] on div "Check Number" at bounding box center [854, 446] width 244 height 21
click at [842, 463] on input "Check Number" at bounding box center [869, 476] width 213 height 37
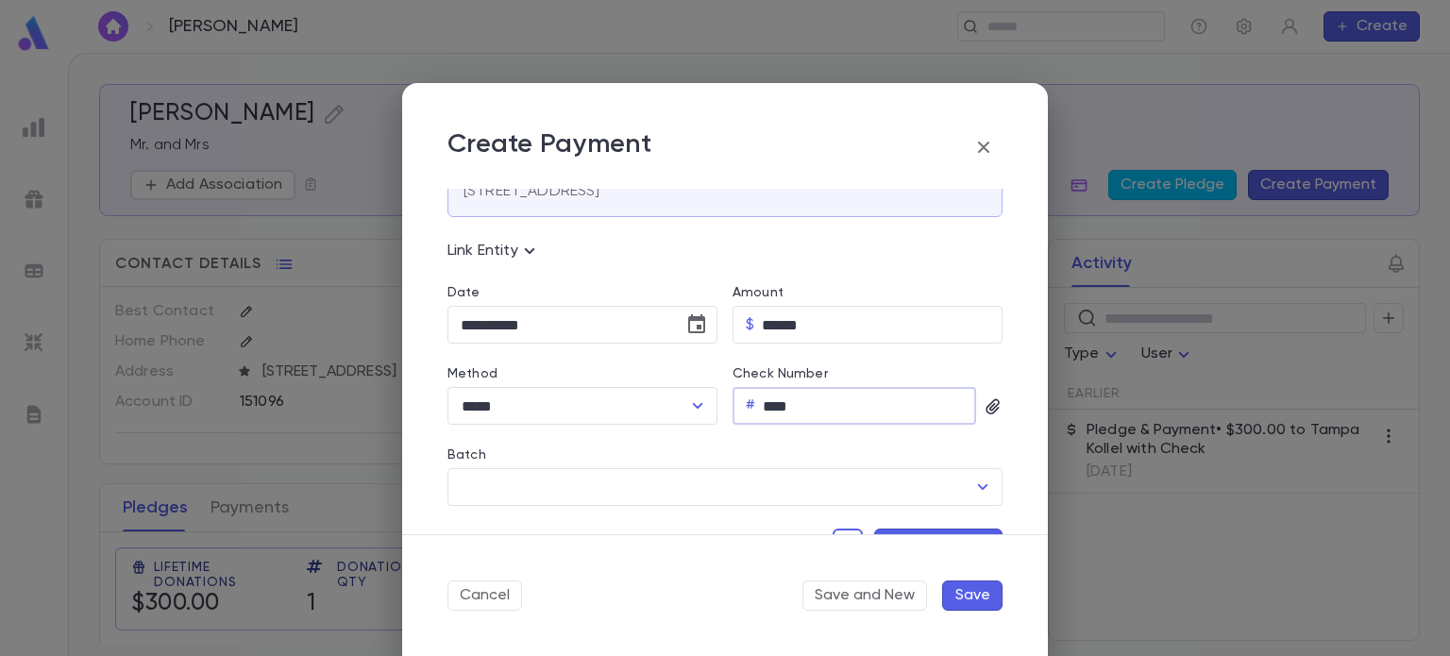
scroll to position [210, 0]
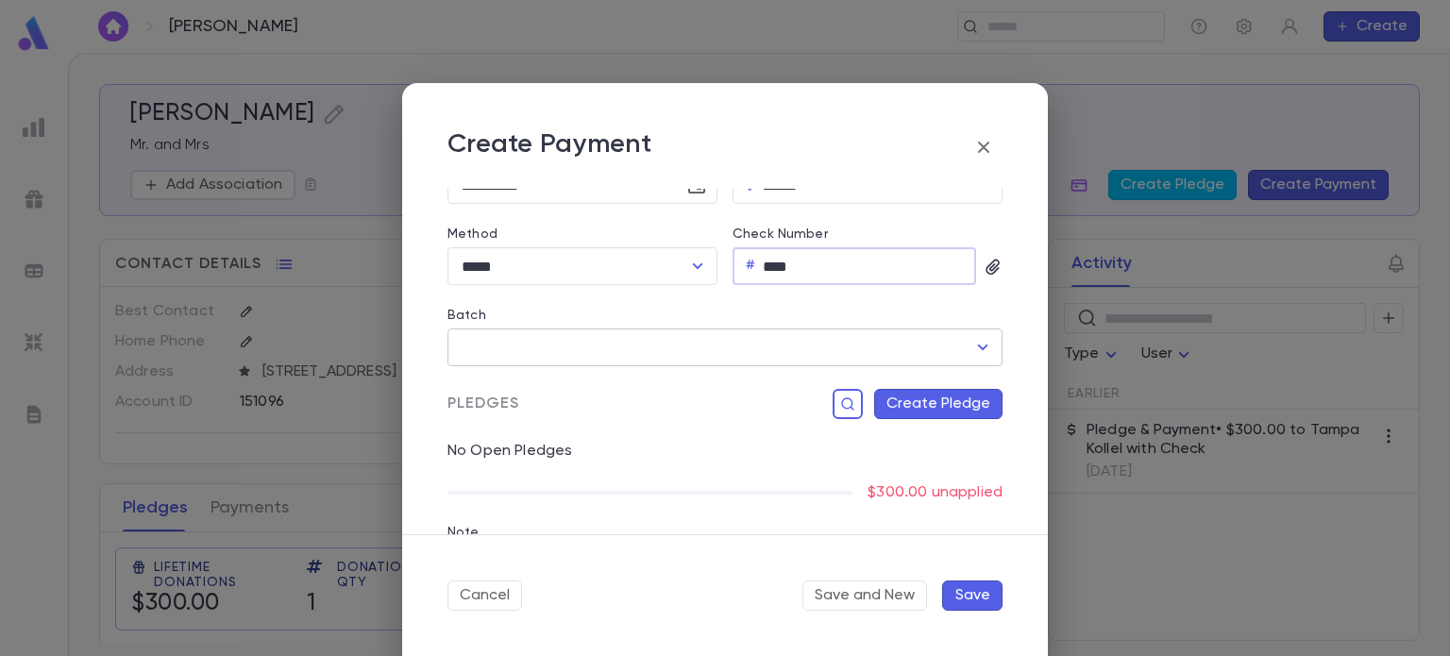
click at [971, 357] on icon "Open" at bounding box center [982, 347] width 23 height 23
type input "****"
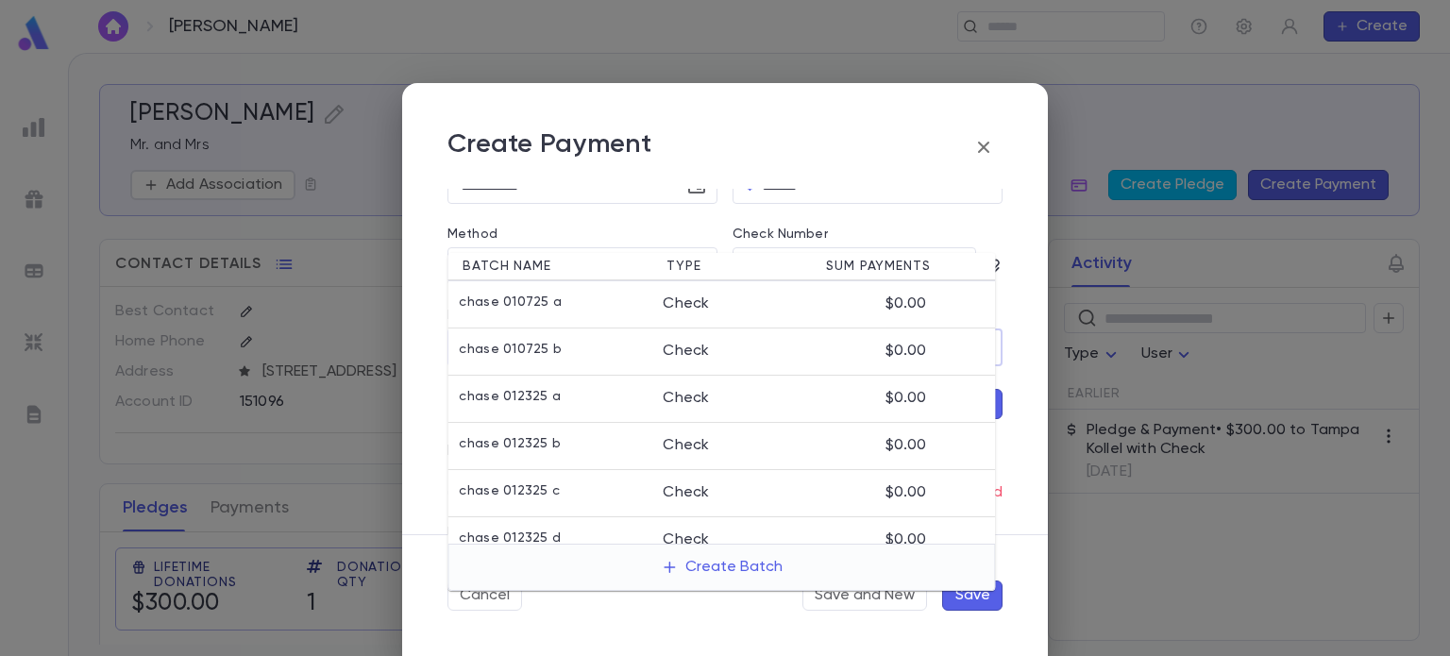
scroll to position [323, 0]
click at [717, 569] on button "Create Batch" at bounding box center [721, 566] width 144 height 30
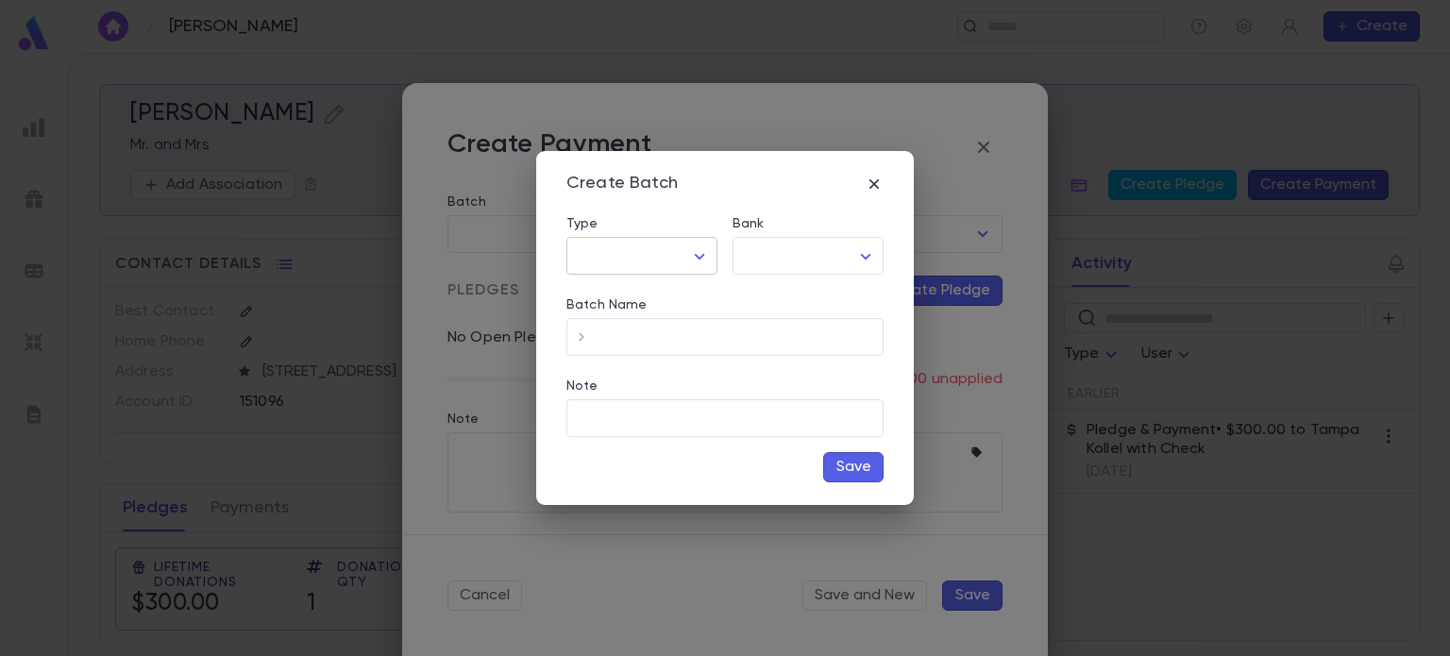
click at [710, 254] on body "**********" at bounding box center [725, 354] width 1450 height 603
click at [647, 302] on span "Check" at bounding box center [645, 296] width 119 height 19
type input "*****"
click at [796, 259] on body "**********" at bounding box center [725, 354] width 1450 height 603
click at [776, 292] on span "Chase" at bounding box center [811, 296] width 119 height 19
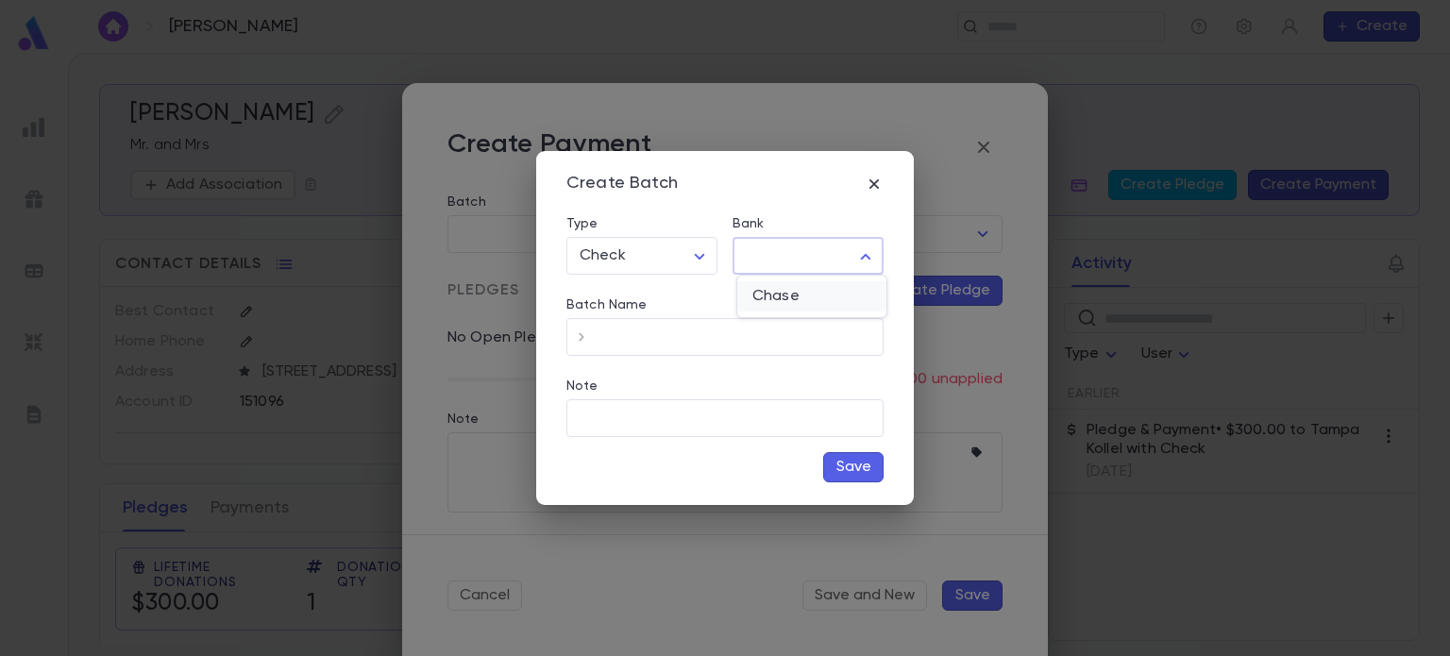
type input "**"
click at [580, 342] on icon "button" at bounding box center [581, 337] width 19 height 19
type input "**********"
click at [864, 452] on button "Save" at bounding box center [853, 467] width 60 height 30
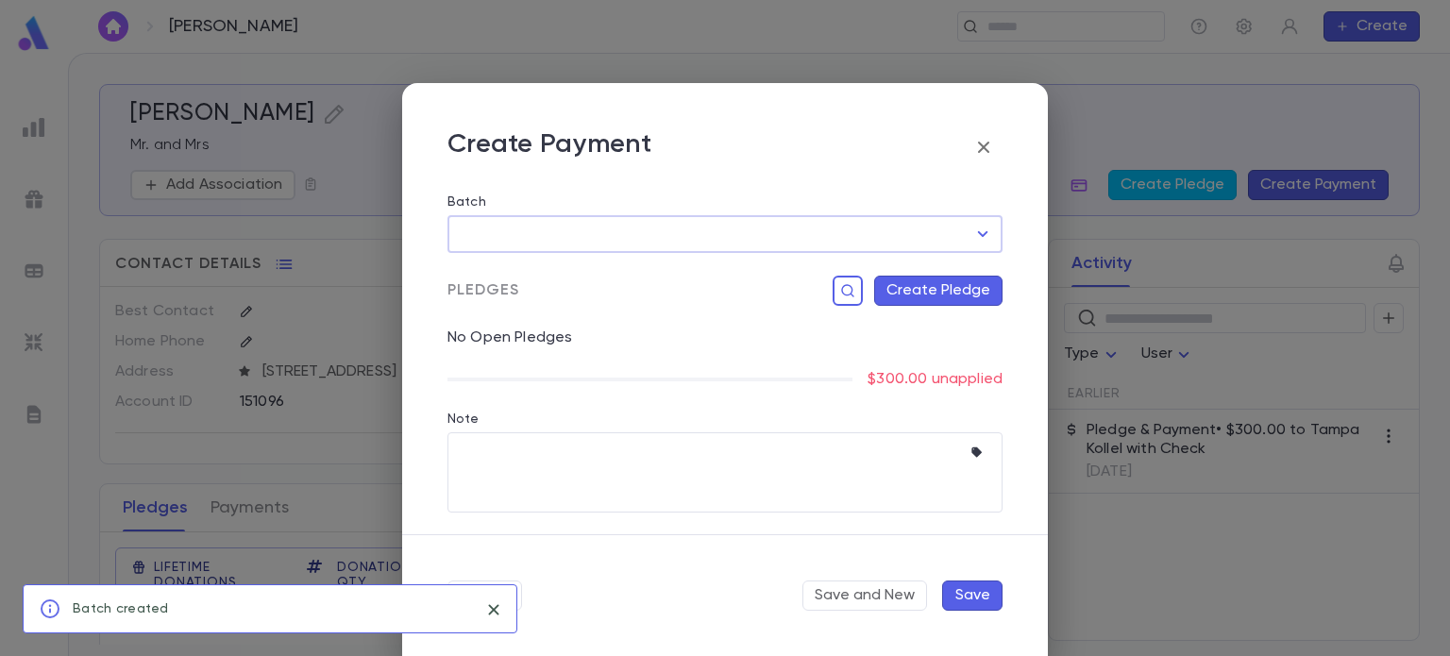
type input "**********"
click at [933, 294] on button "Create Pledge" at bounding box center [938, 291] width 128 height 30
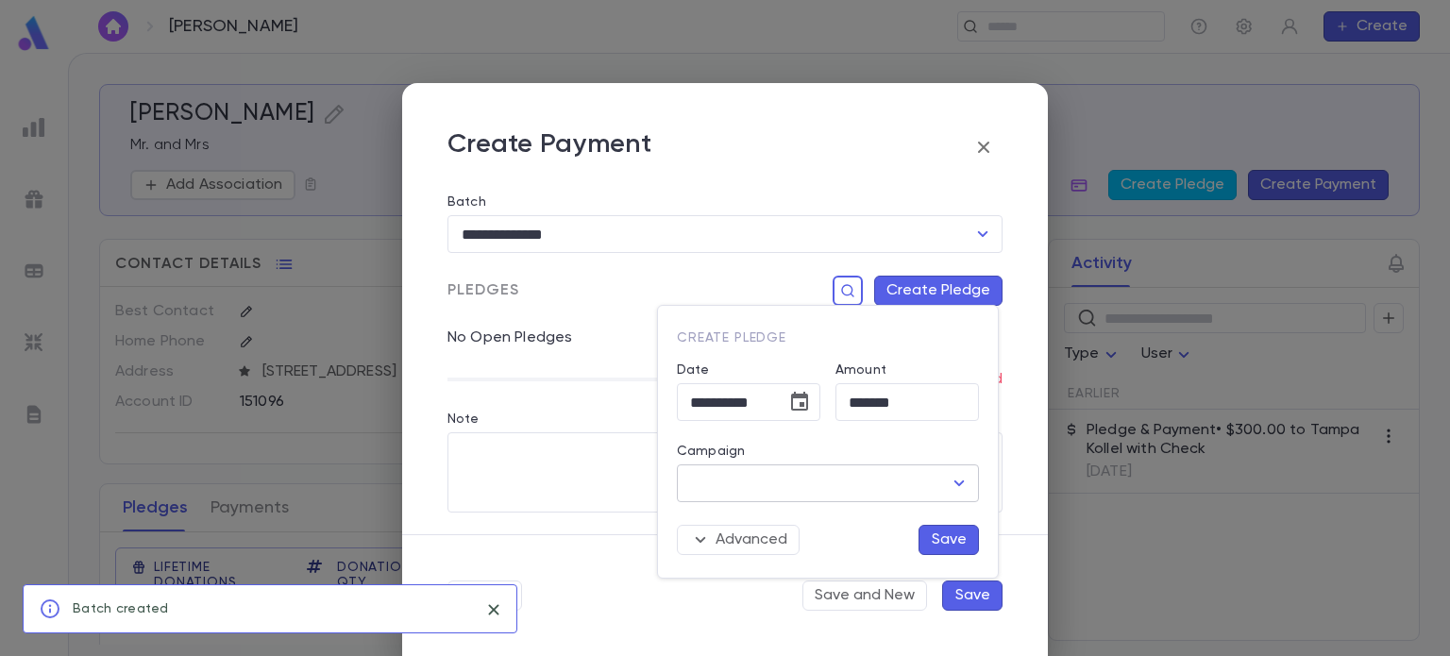
click at [813, 482] on input "Campaign" at bounding box center [813, 483] width 257 height 36
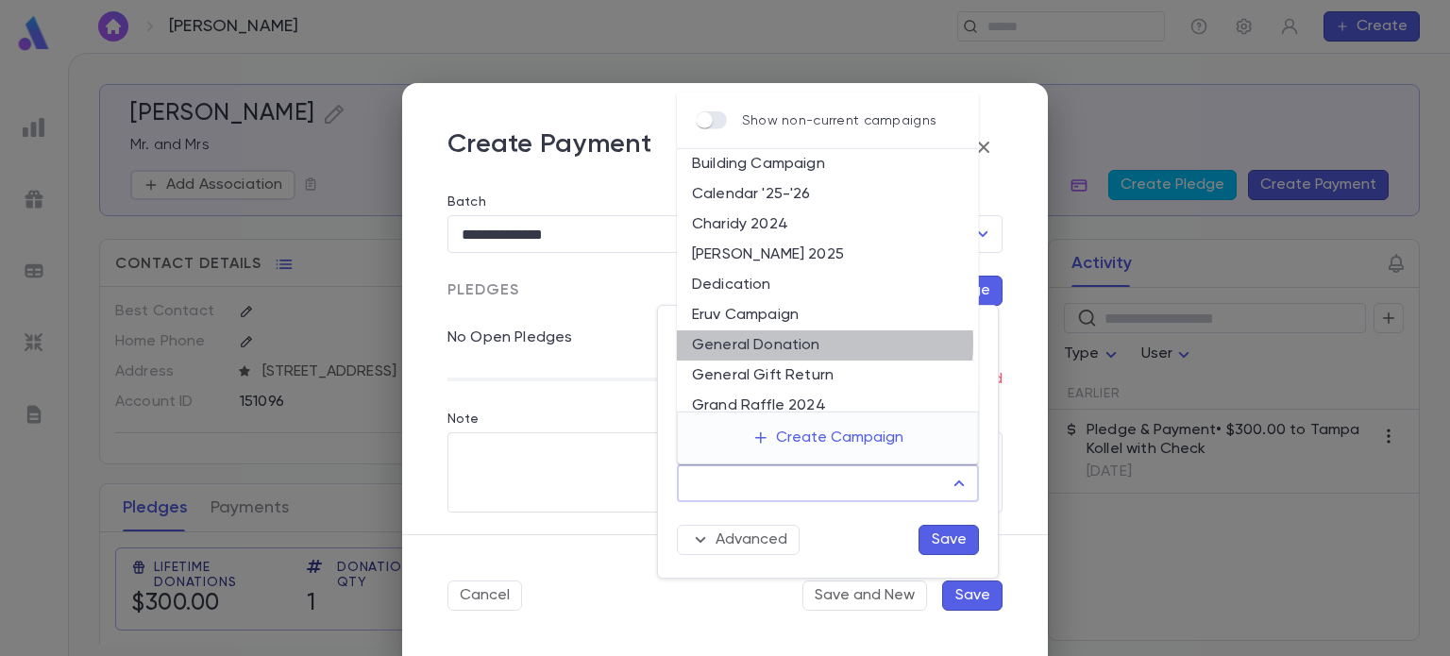
click at [771, 343] on li "General Donation" at bounding box center [828, 345] width 302 height 30
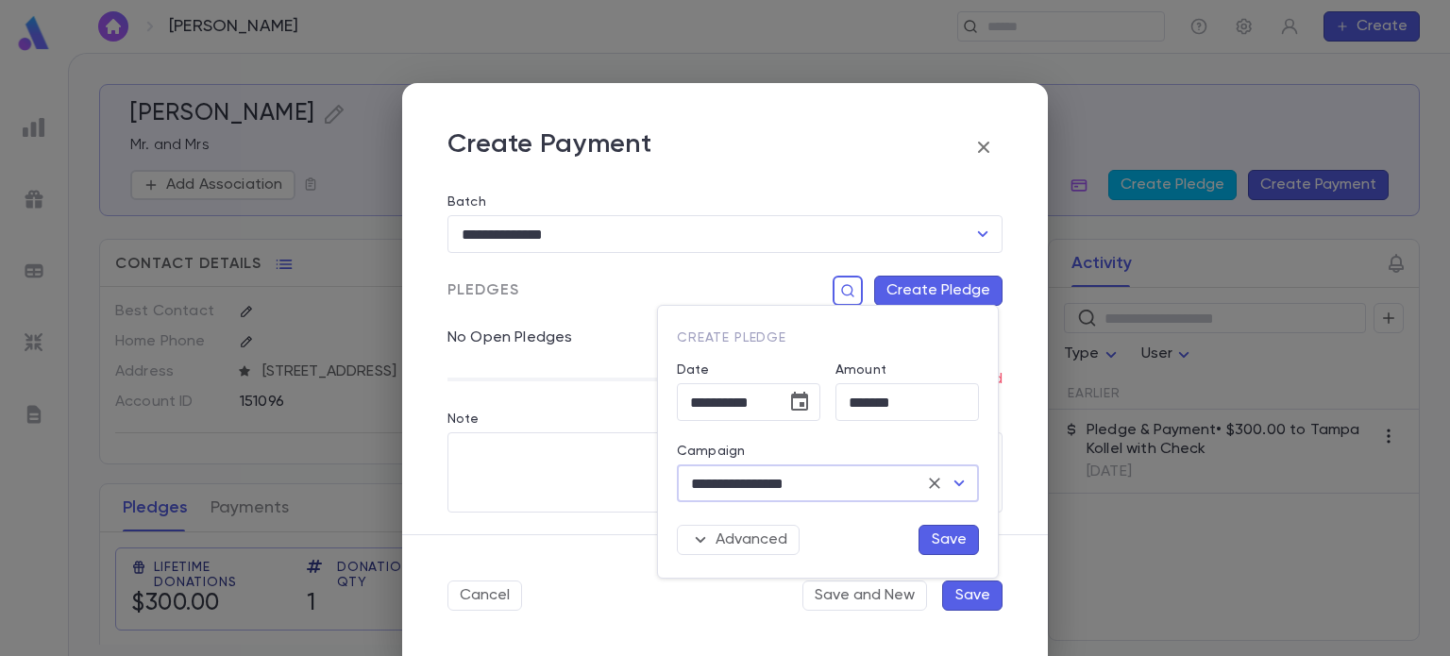
click at [961, 478] on icon "Open" at bounding box center [959, 483] width 23 height 23
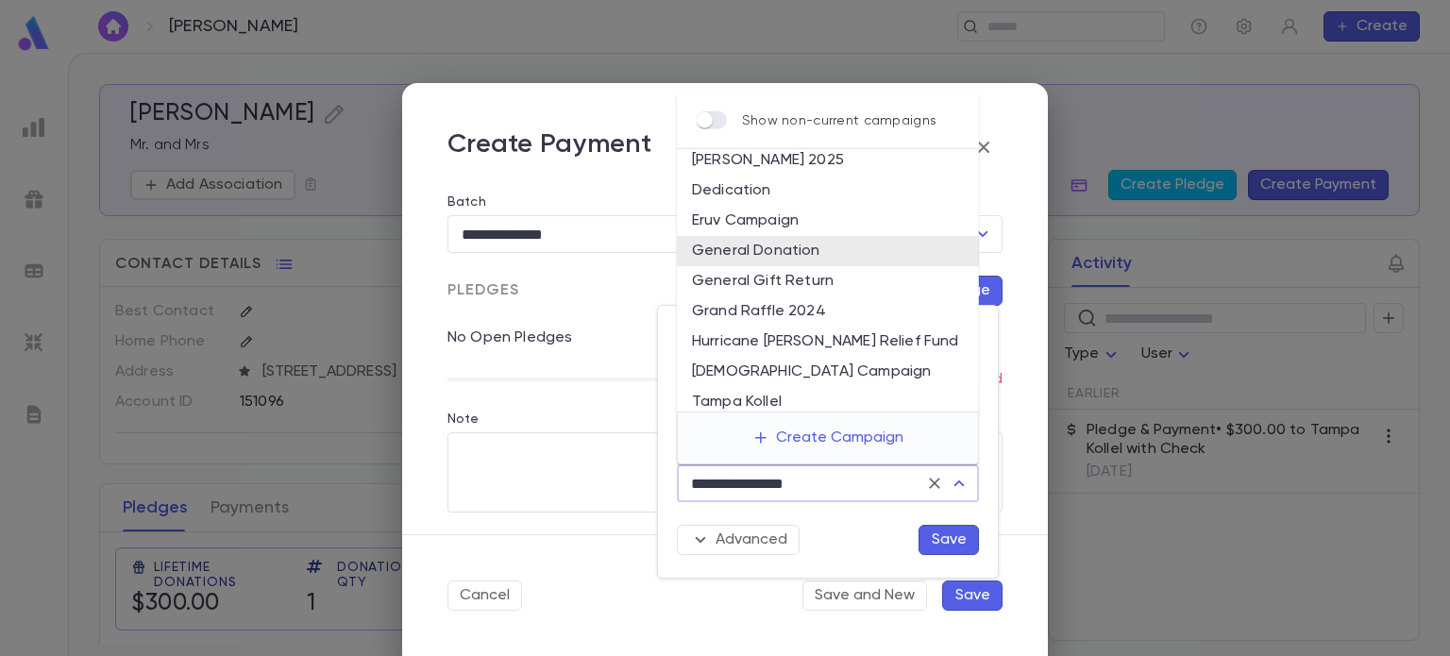
scroll to position [155, 0]
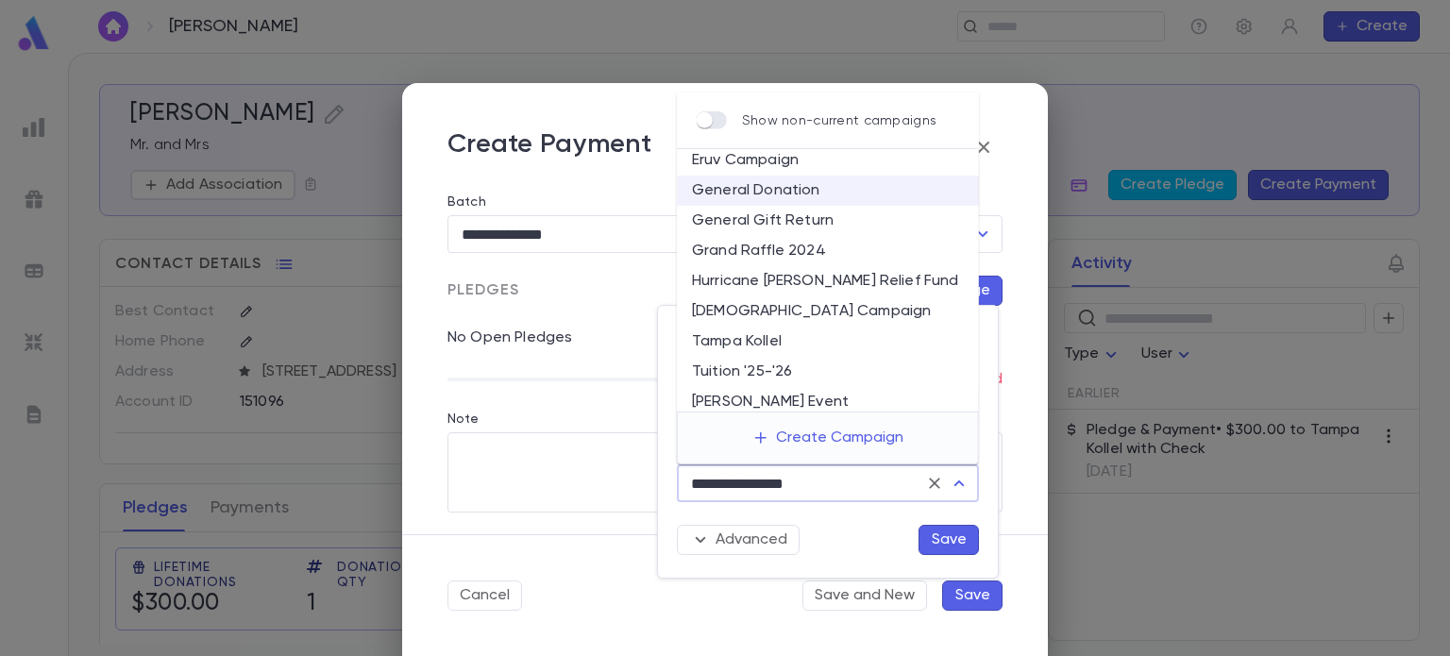
drag, startPoint x: 861, startPoint y: 349, endPoint x: 726, endPoint y: 335, distance: 135.7
click at [726, 335] on li "Tampa Kollel" at bounding box center [828, 342] width 302 height 30
type input "**********"
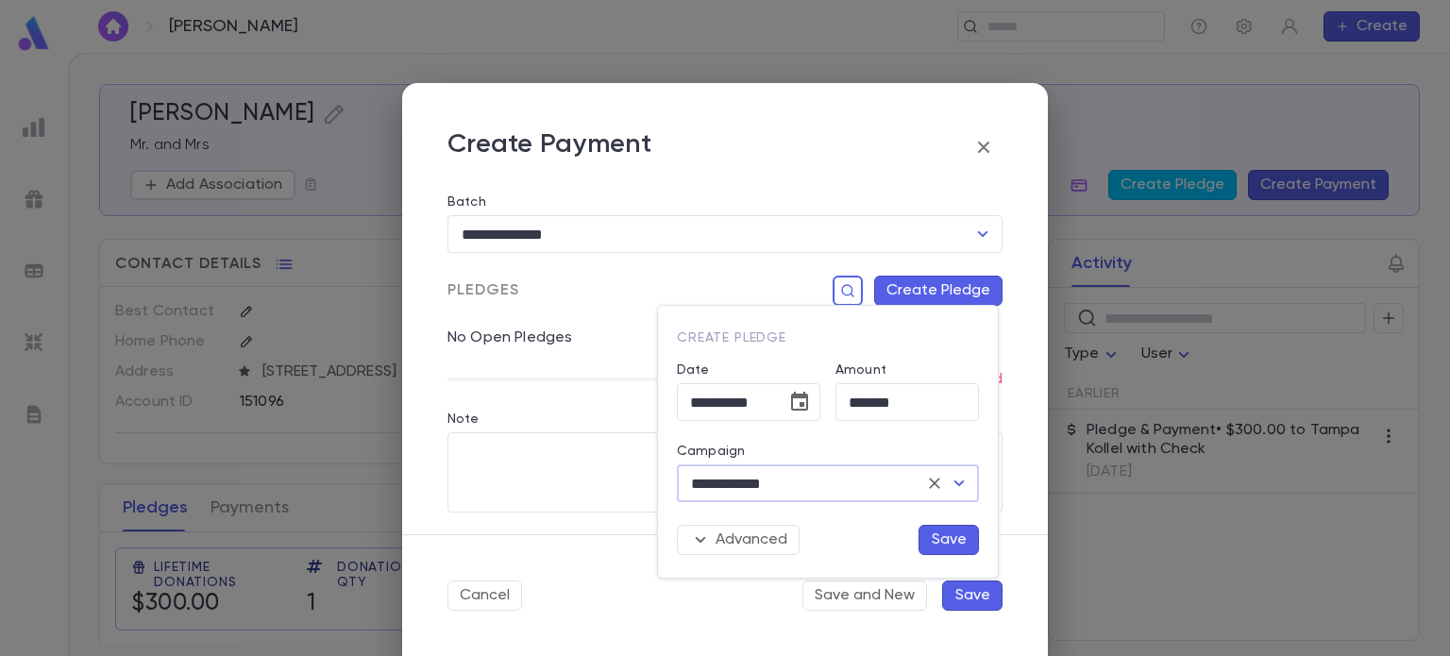
click at [939, 536] on button "Save" at bounding box center [948, 540] width 60 height 30
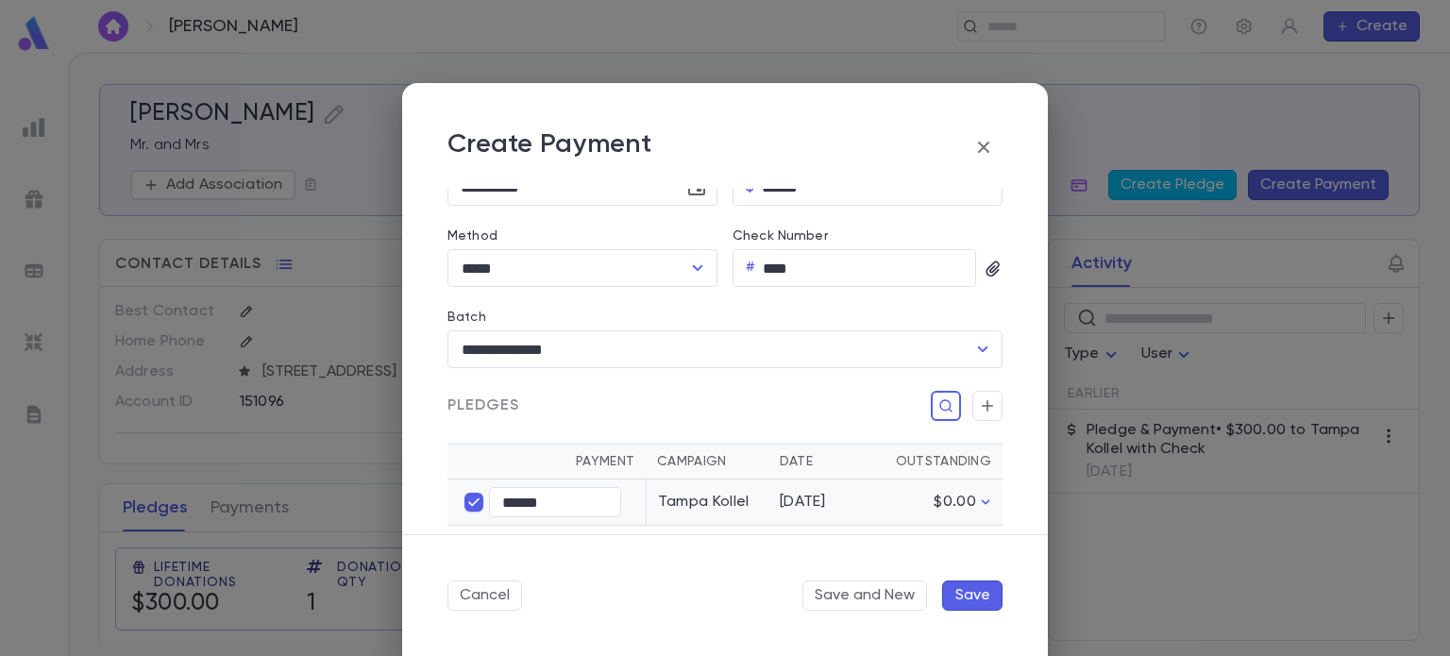
scroll to position [322, 0]
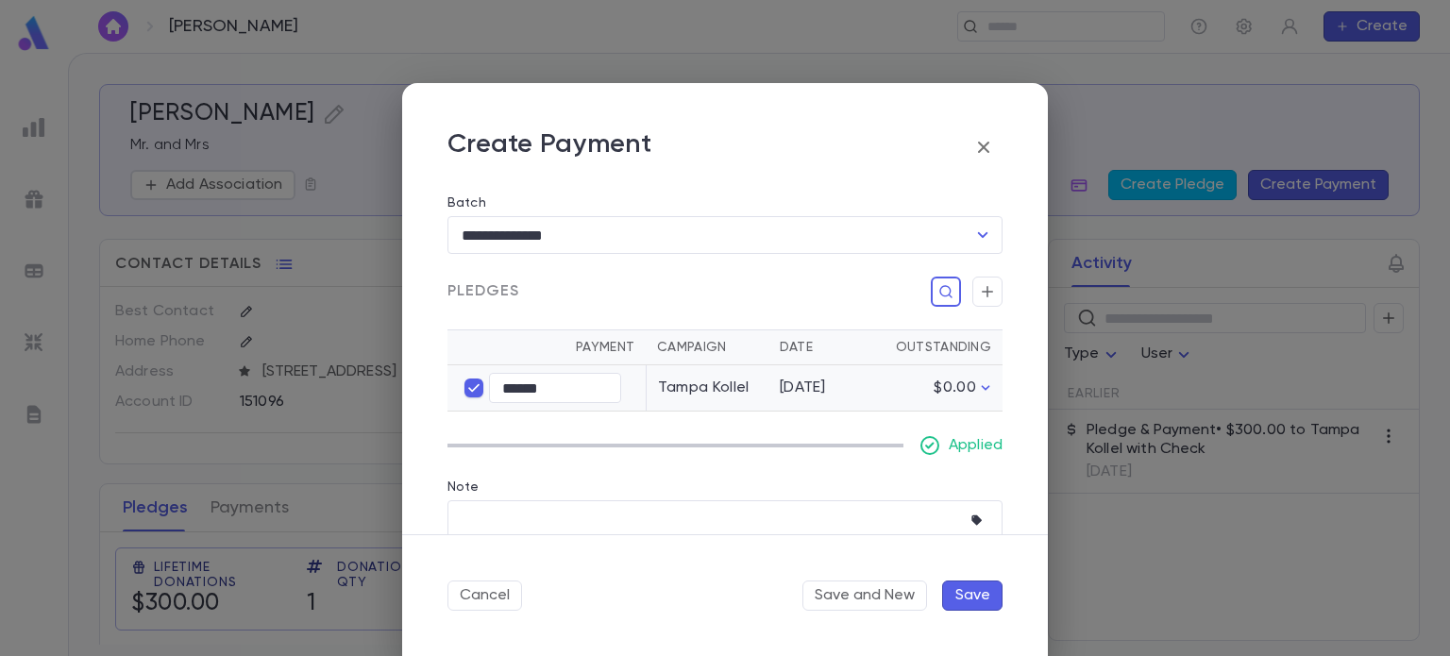
click at [966, 589] on button "Save" at bounding box center [972, 595] width 60 height 30
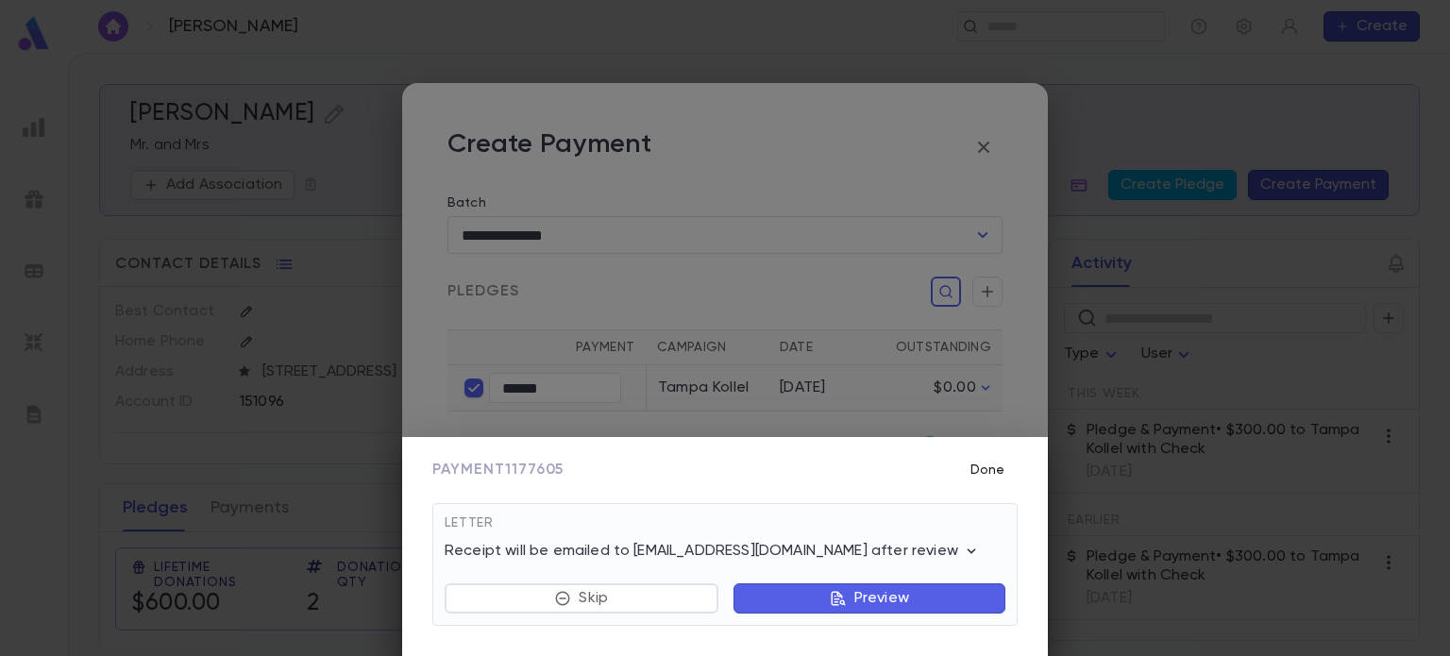
click at [984, 476] on button "Done" at bounding box center [987, 470] width 60 height 36
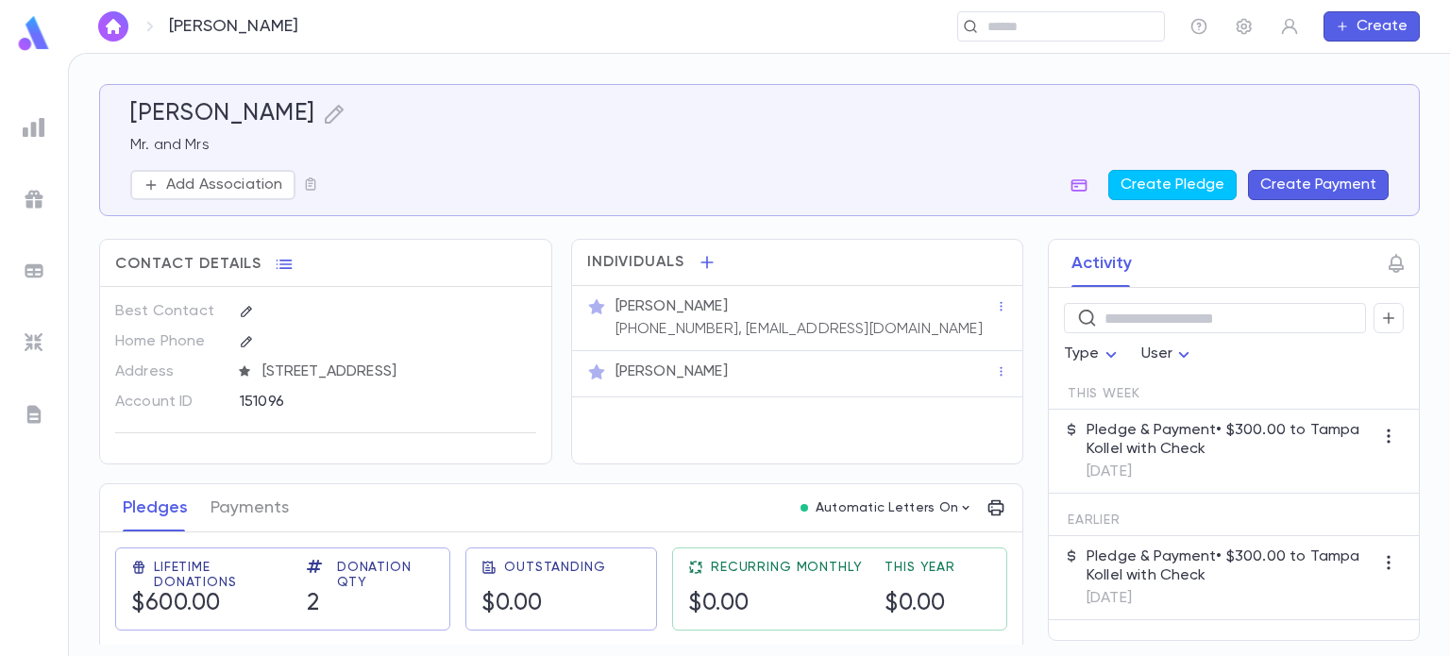
click at [1331, 25] on button "Create" at bounding box center [1371, 26] width 96 height 30
click at [1361, 125] on li "Payment" at bounding box center [1376, 124] width 96 height 30
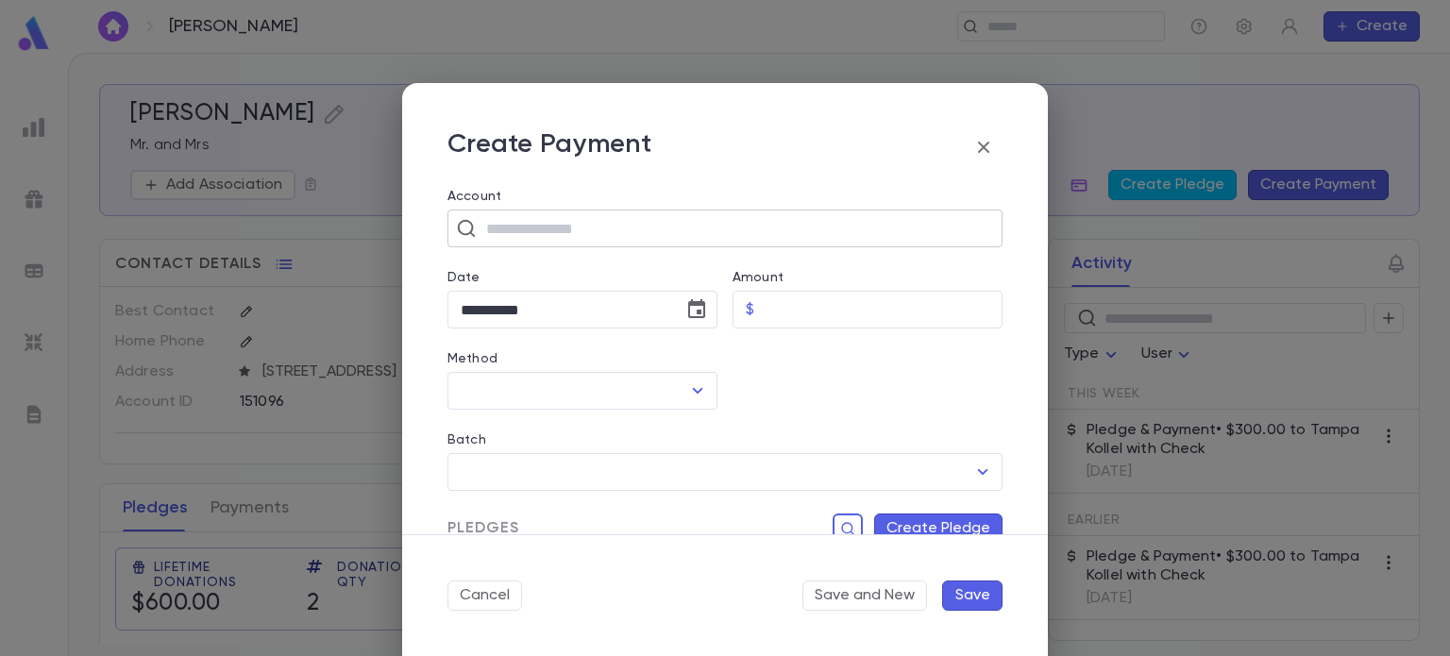
click at [656, 236] on input "text" at bounding box center [736, 228] width 513 height 36
type input "****"
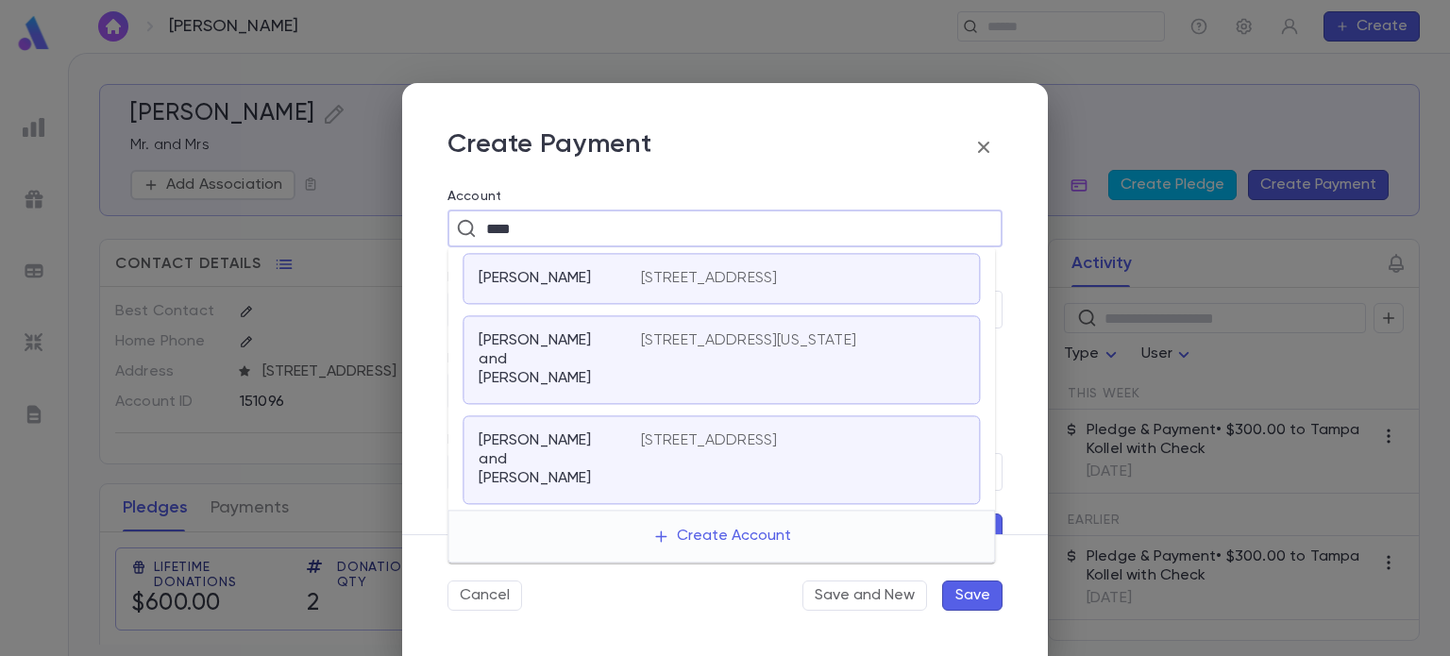
scroll to position [76, 0]
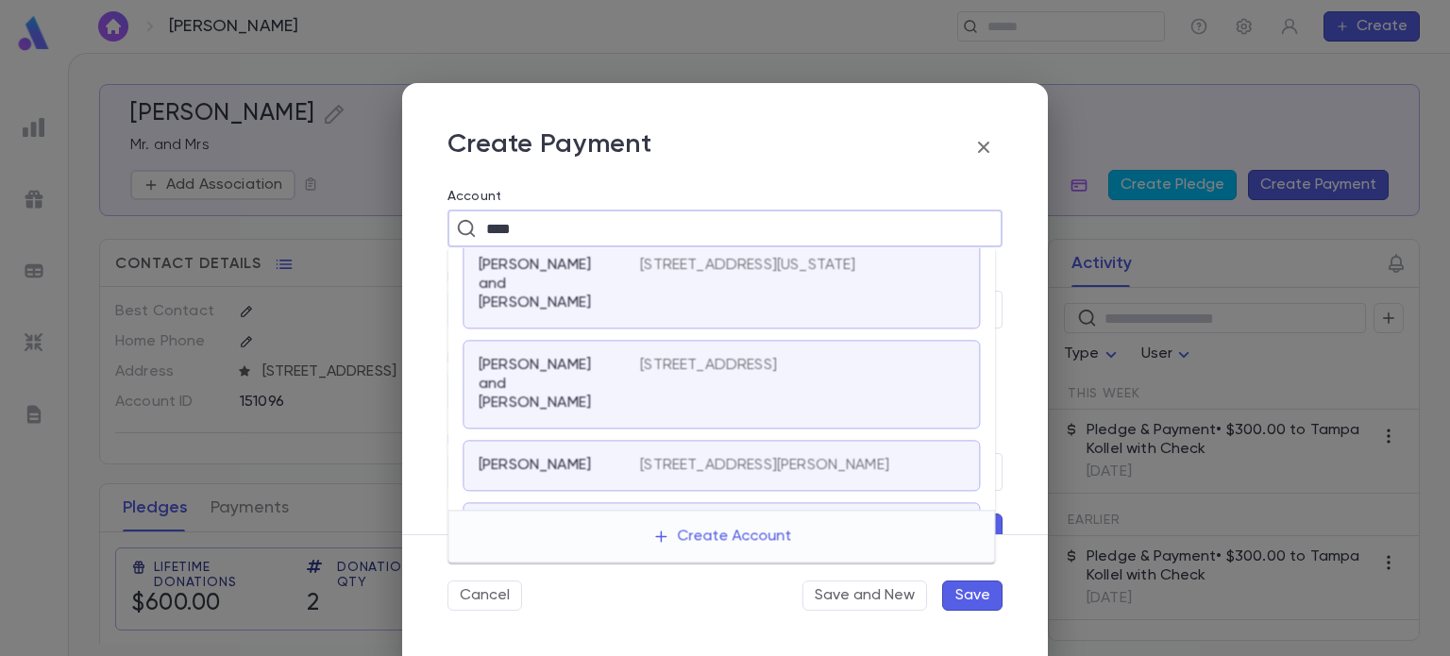
click at [615, 285] on div "Gray, David and Marilyn" at bounding box center [559, 284] width 161 height 57
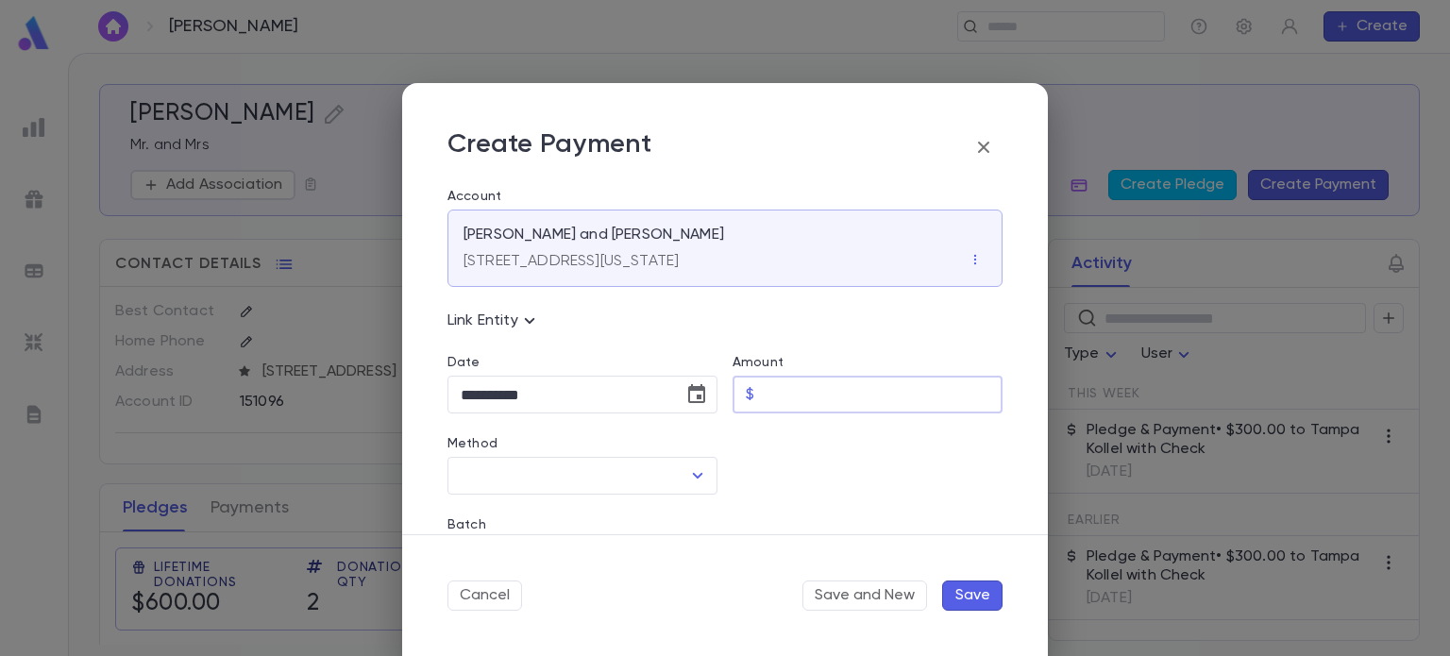
click at [782, 383] on input "Amount" at bounding box center [882, 395] width 241 height 37
type input "******"
click at [523, 504] on div "Batch ​" at bounding box center [717, 535] width 570 height 81
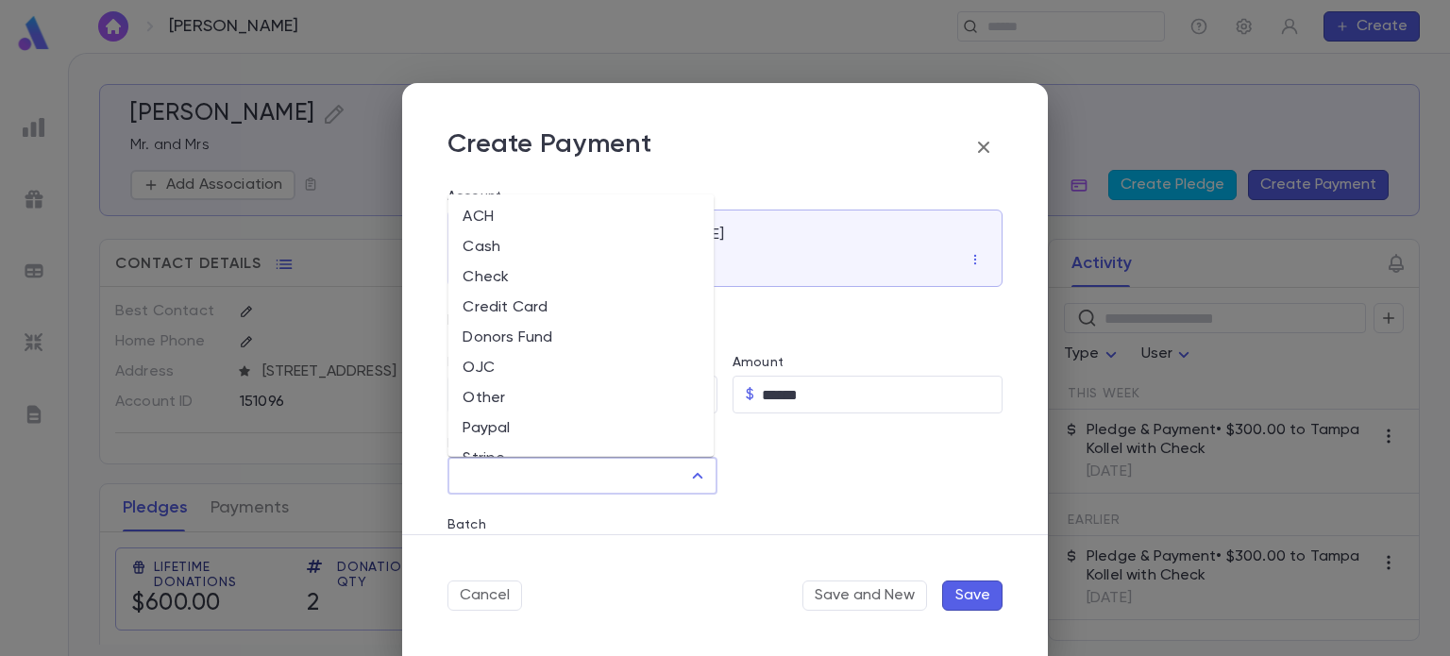
click at [547, 463] on input "Method" at bounding box center [568, 476] width 225 height 36
click at [520, 281] on li "Check" at bounding box center [580, 277] width 266 height 30
type input "*****"
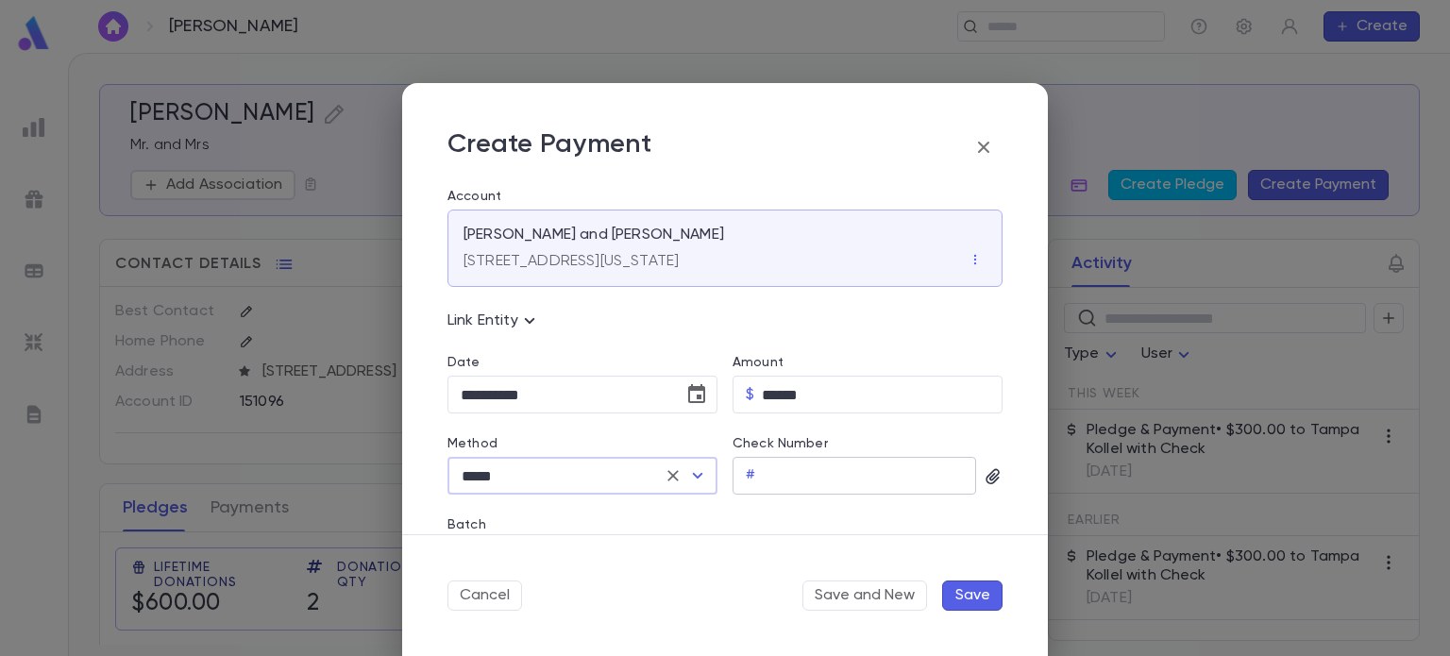
click at [794, 476] on input "Check Number" at bounding box center [869, 476] width 213 height 37
type input "***"
click at [988, 474] on icon "button" at bounding box center [992, 476] width 19 height 19
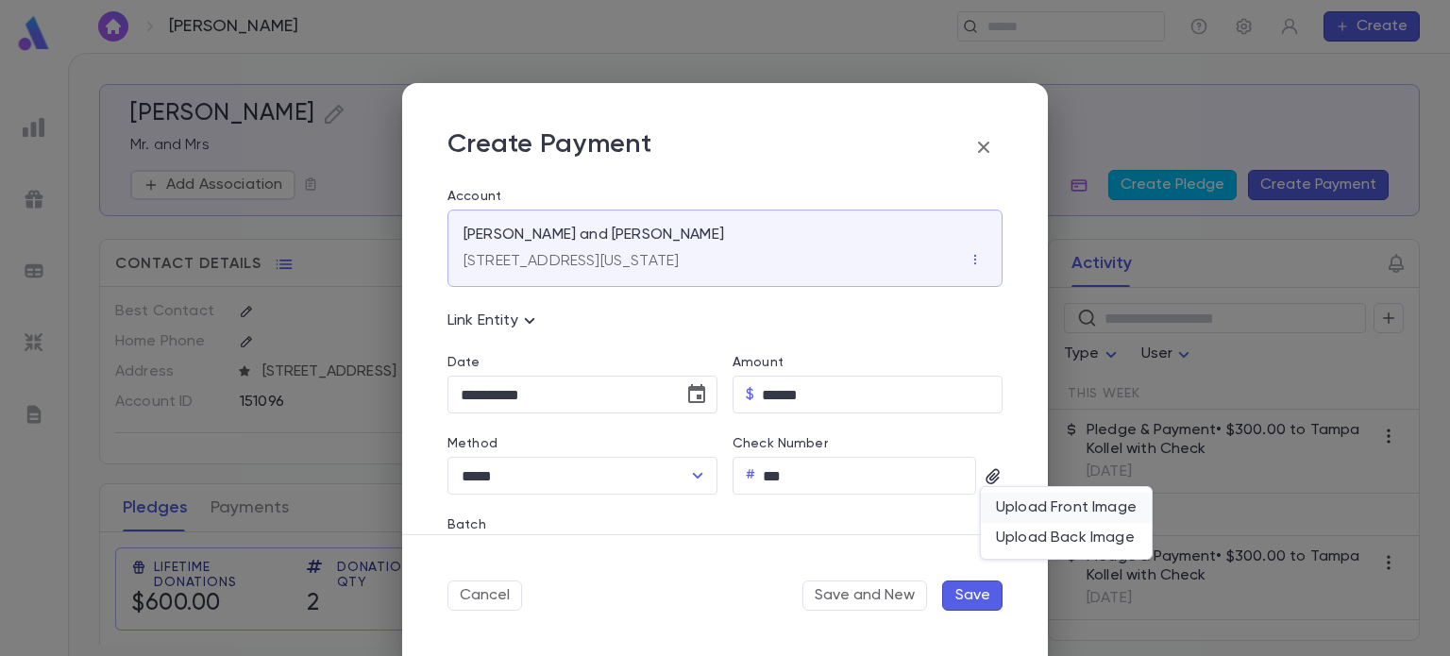
click at [1013, 502] on div "Upload Front Image" at bounding box center [1066, 507] width 141 height 19
click at [0, 0] on input "Upload Front Image" at bounding box center [0, 0] width 0 height 0
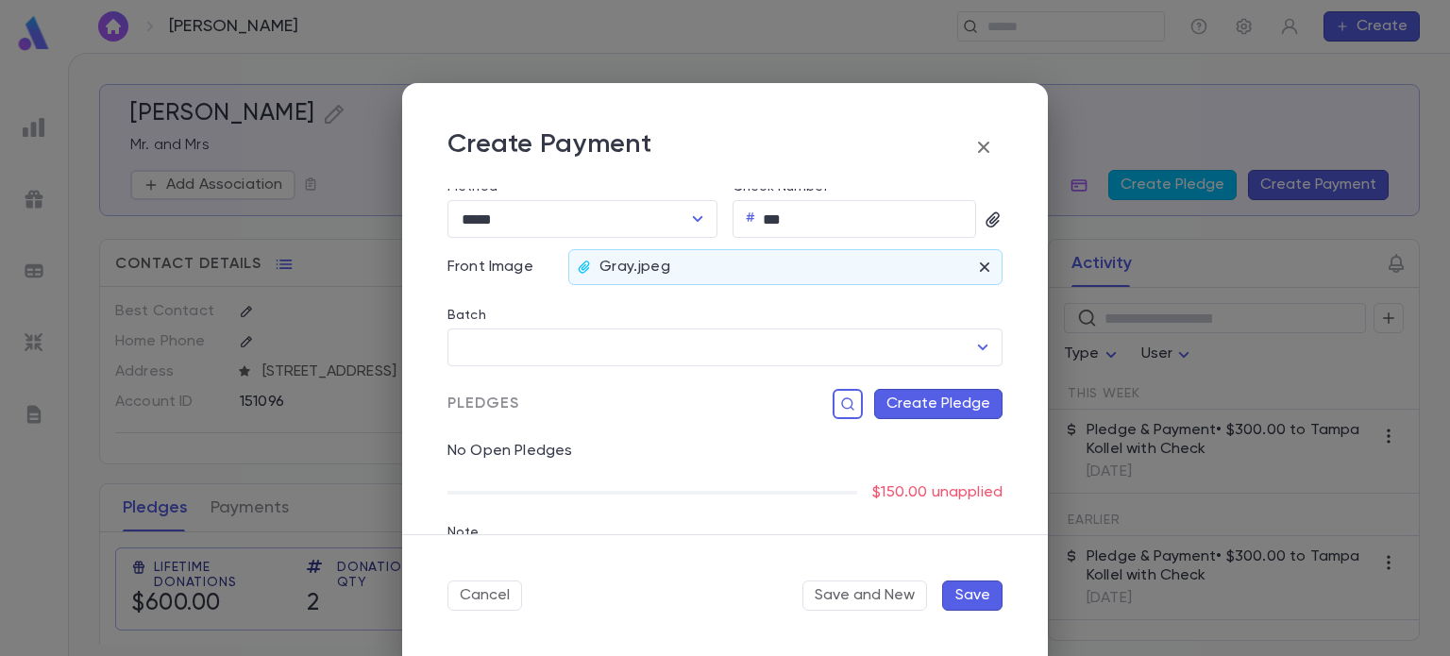
scroll to position [257, 0]
click at [646, 329] on input "Batch" at bounding box center [711, 347] width 510 height 36
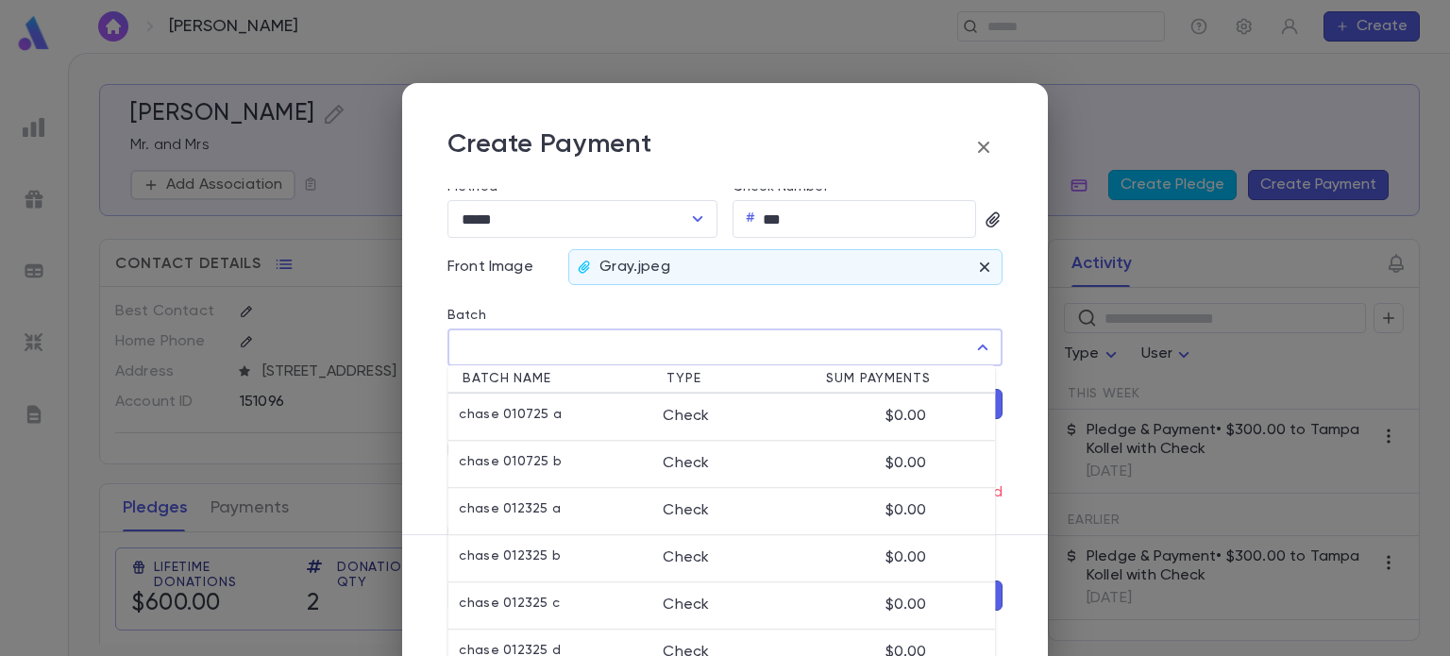
scroll to position [369, 0]
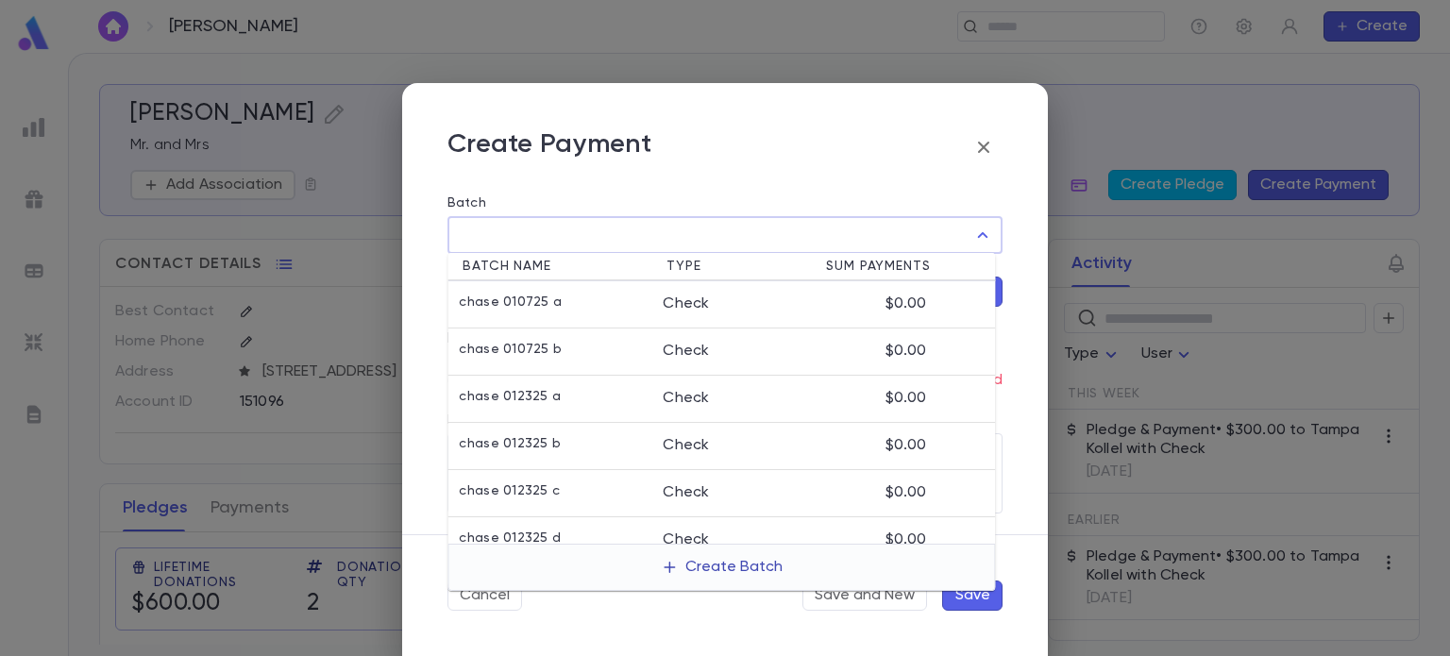
click at [689, 556] on button "Create Batch" at bounding box center [721, 567] width 144 height 30
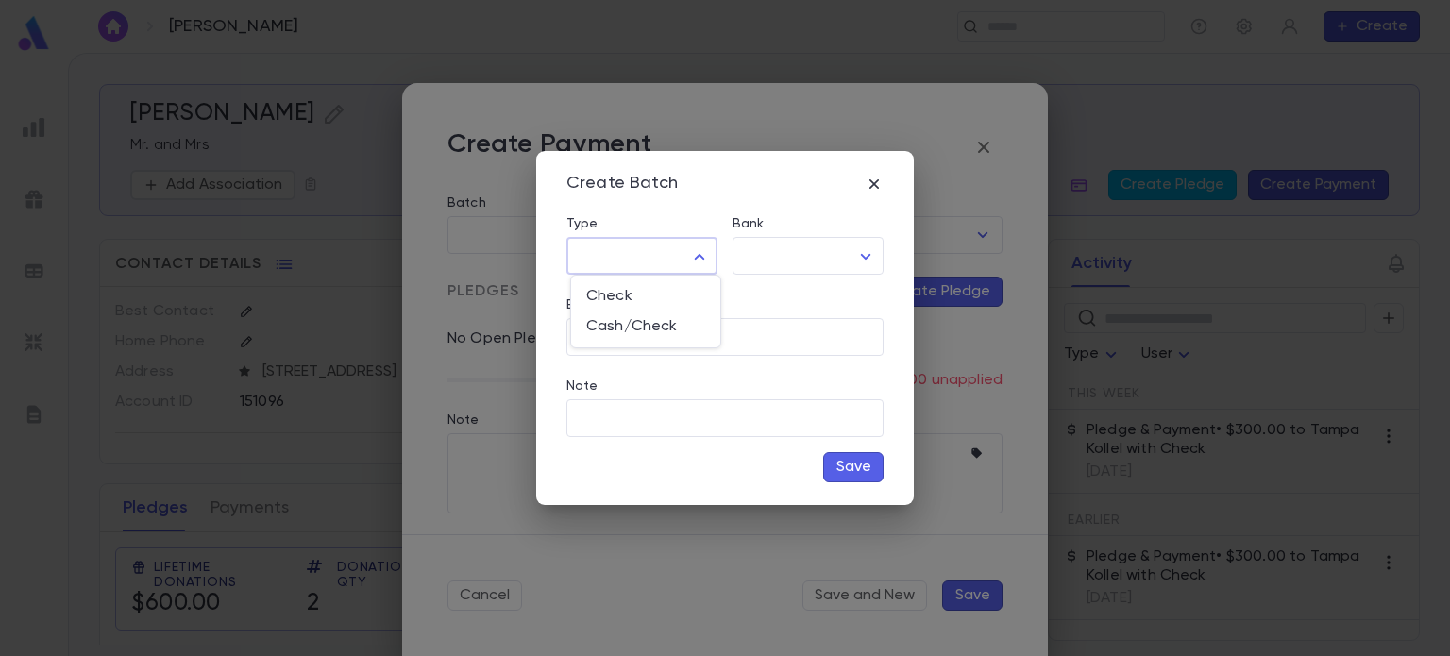
click at [680, 247] on body "Leib, Mark ​ Create Leib, Mark Mr. and Mrs Add Association Create Pledge Create…" at bounding box center [725, 354] width 1450 height 603
click at [641, 315] on li "Cash/Check" at bounding box center [645, 326] width 149 height 30
click at [653, 245] on body "Leib, Mark ​ Create Leib, Mark Mr. and Mrs Add Association Create Pledge Create…" at bounding box center [725, 354] width 1450 height 603
click at [628, 282] on li "Check" at bounding box center [645, 296] width 149 height 30
type input "*****"
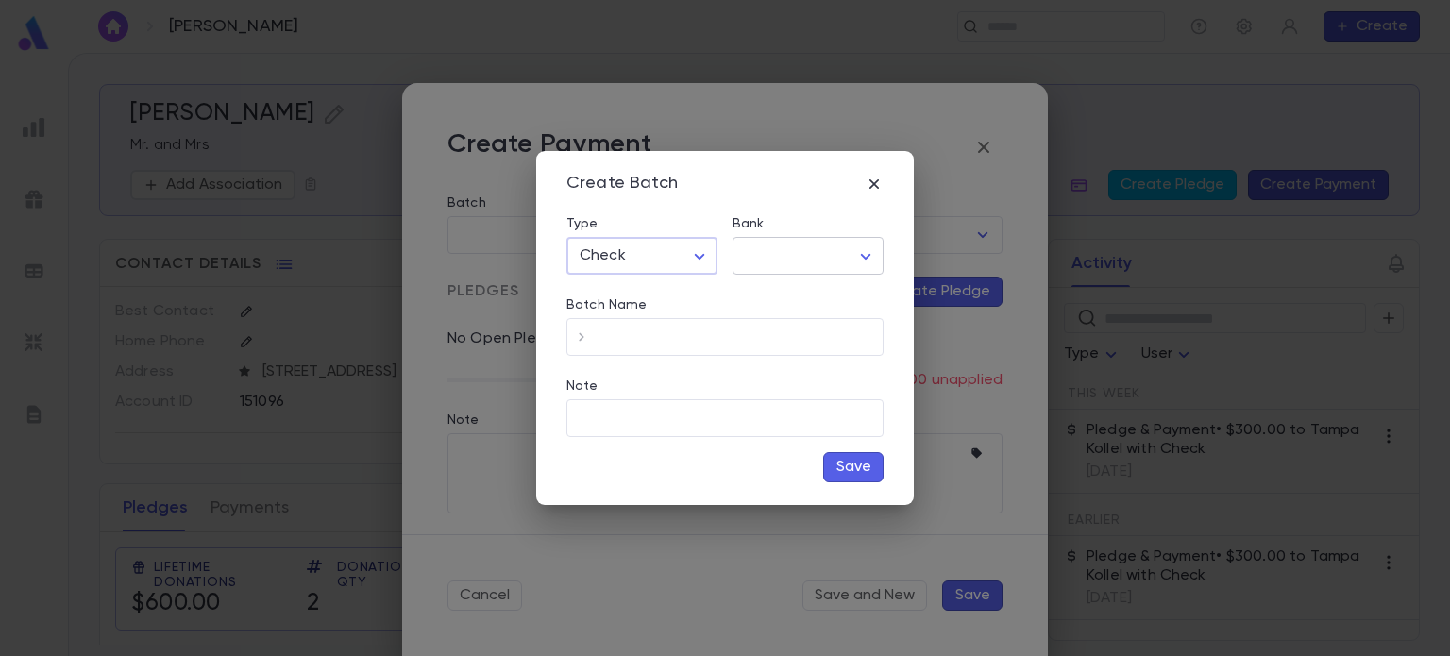
click at [785, 252] on body "Leib, Mark ​ Create Leib, Mark Mr. and Mrs Add Association Create Pledge Create…" at bounding box center [725, 354] width 1450 height 603
click at [773, 290] on span "Chase" at bounding box center [811, 296] width 119 height 19
type input "**"
click at [576, 342] on icon "button" at bounding box center [581, 337] width 19 height 19
type input "**********"
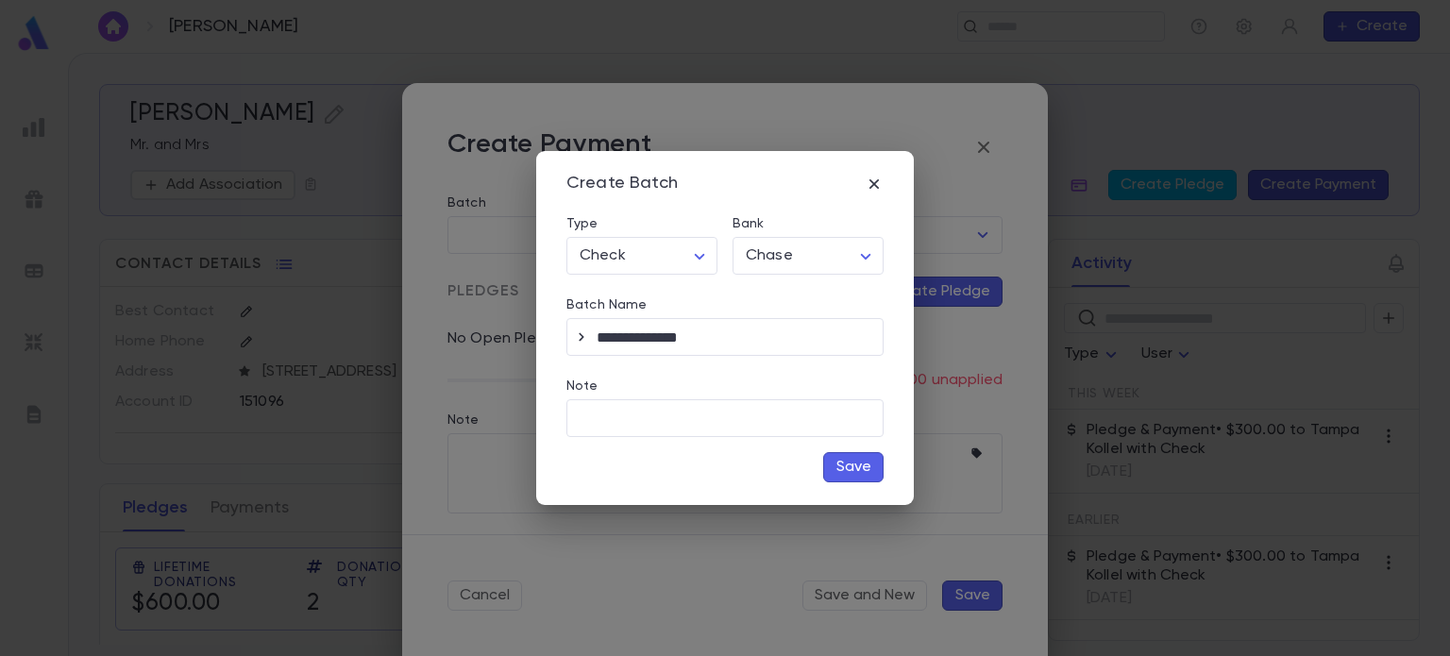
click at [840, 468] on button "Save" at bounding box center [853, 467] width 60 height 30
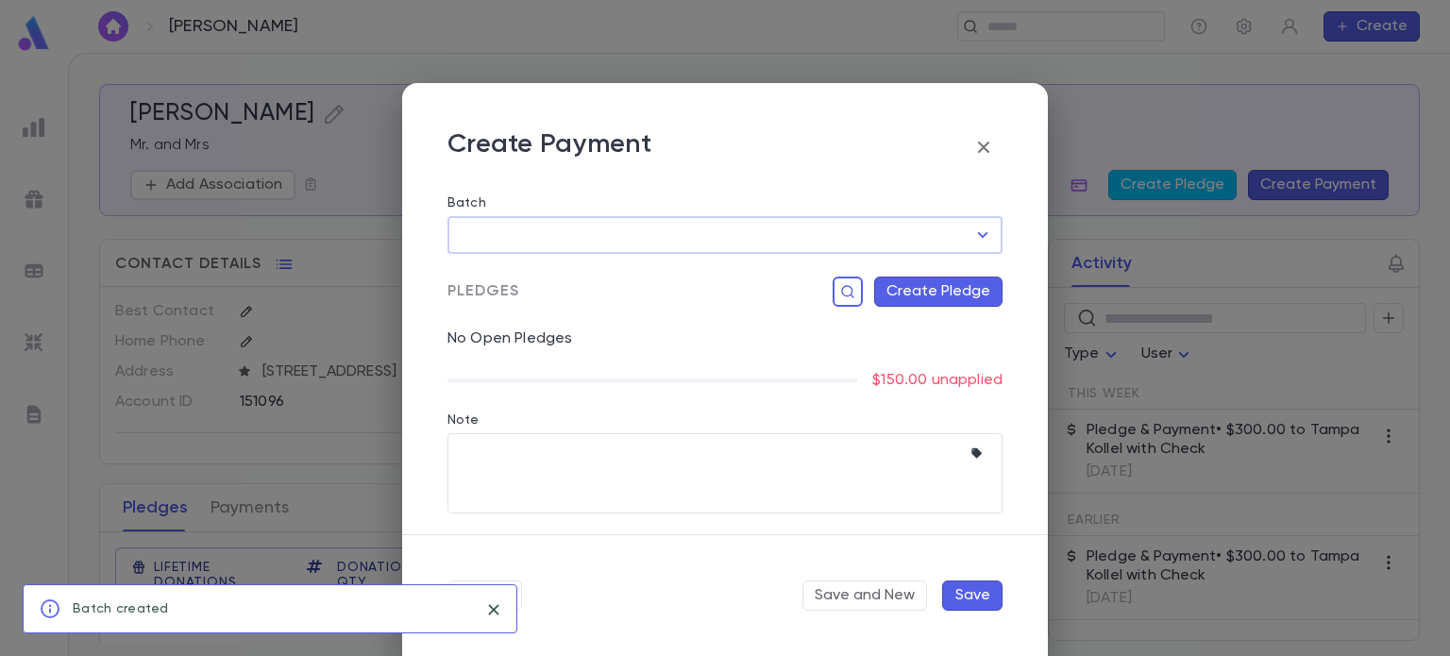
type input "**********"
click at [921, 299] on button "Create Pledge" at bounding box center [938, 291] width 128 height 30
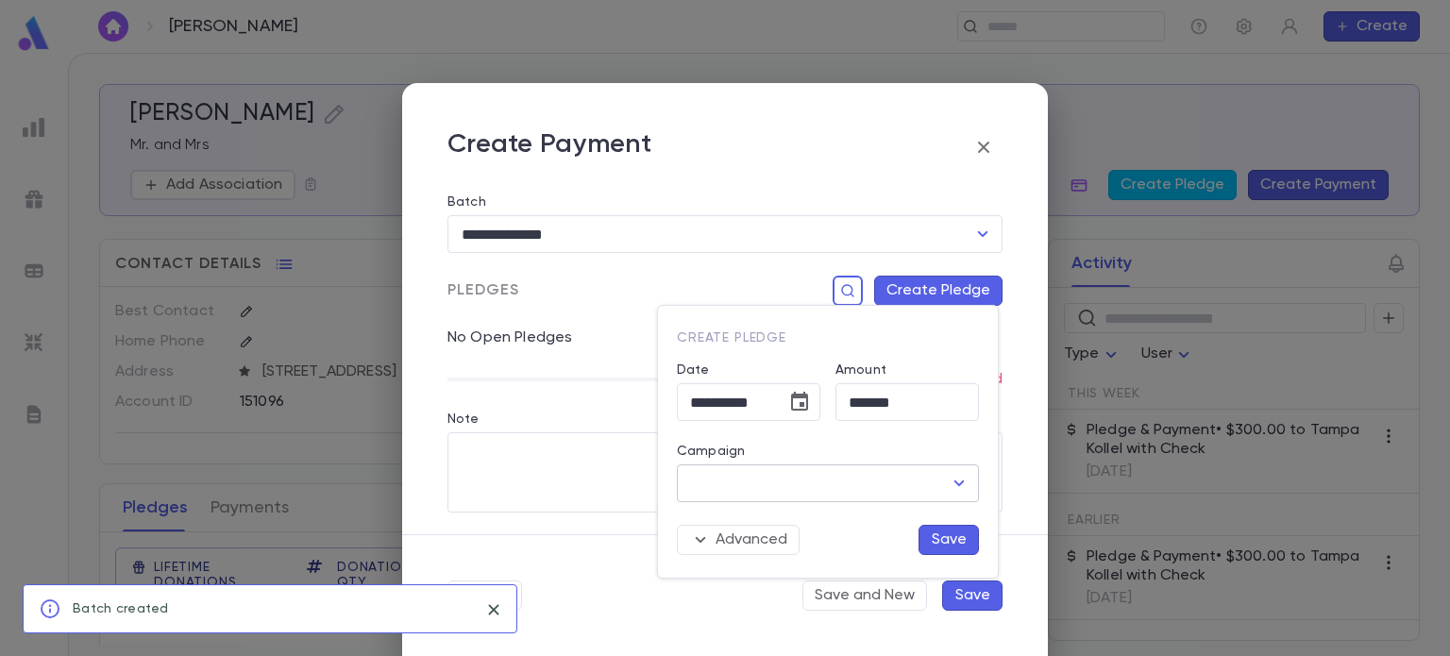
click at [779, 495] on input "Campaign" at bounding box center [813, 483] width 257 height 36
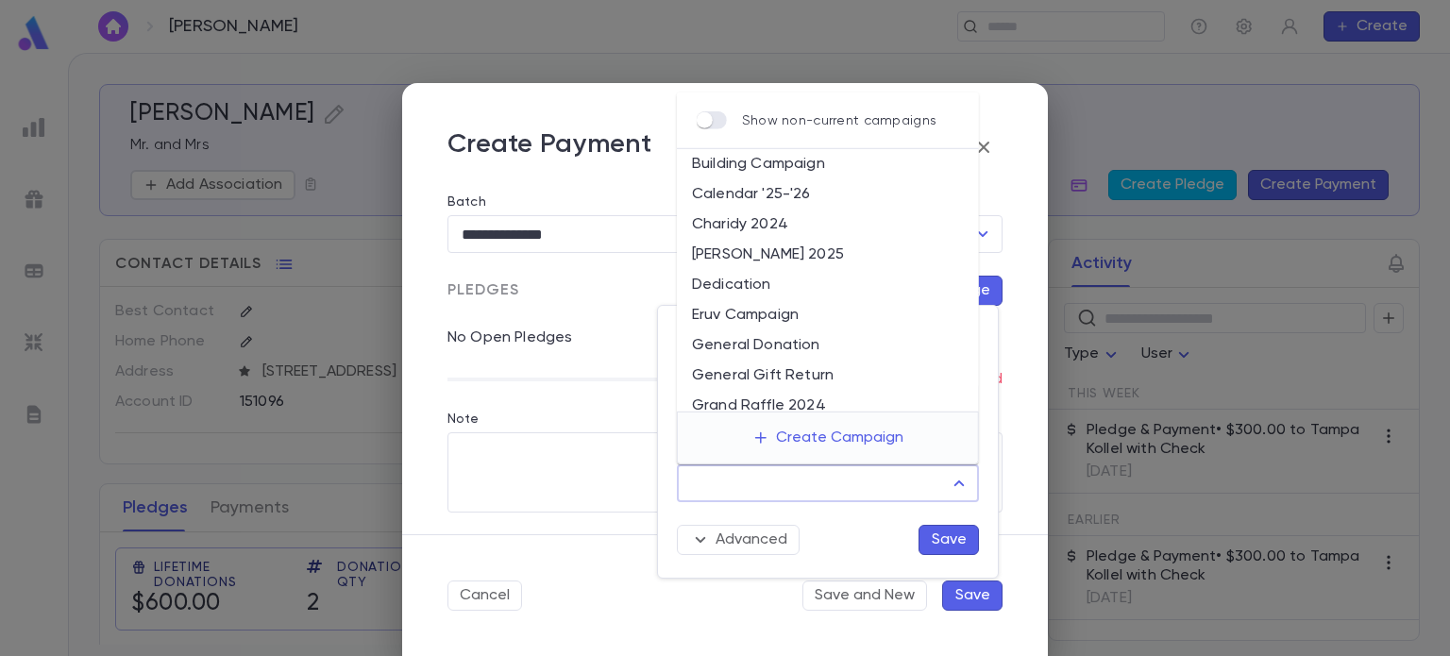
scroll to position [0, 0]
click at [798, 190] on li "Calendar '25-'26" at bounding box center [828, 194] width 302 height 30
type input "**********"
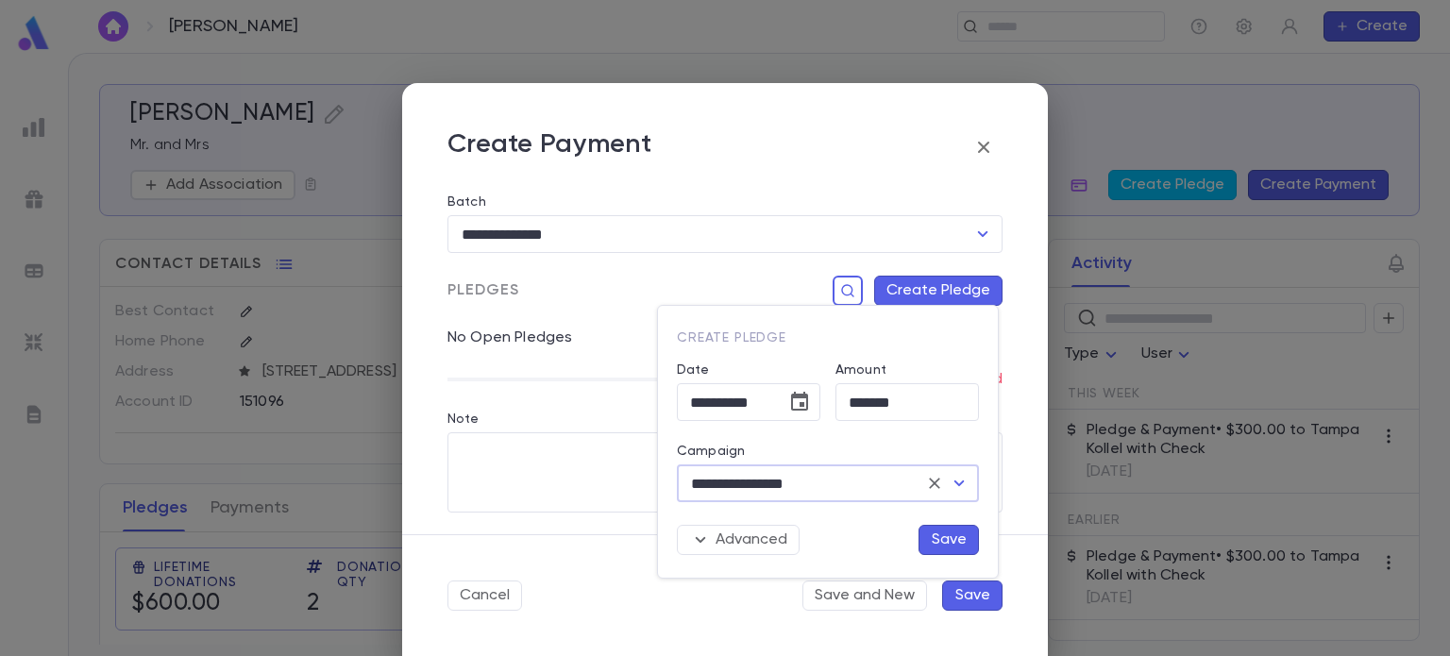
click at [958, 539] on button "Save" at bounding box center [948, 540] width 60 height 30
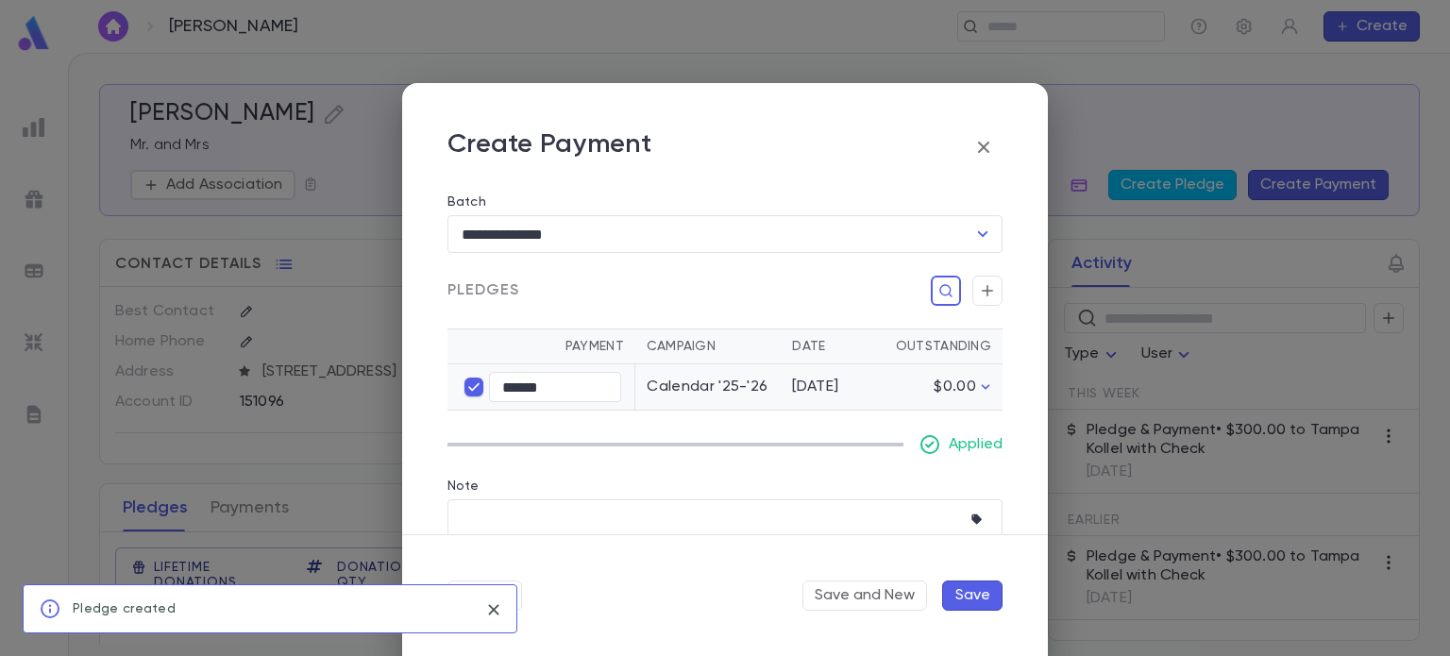
click at [977, 598] on button "Save" at bounding box center [972, 595] width 60 height 30
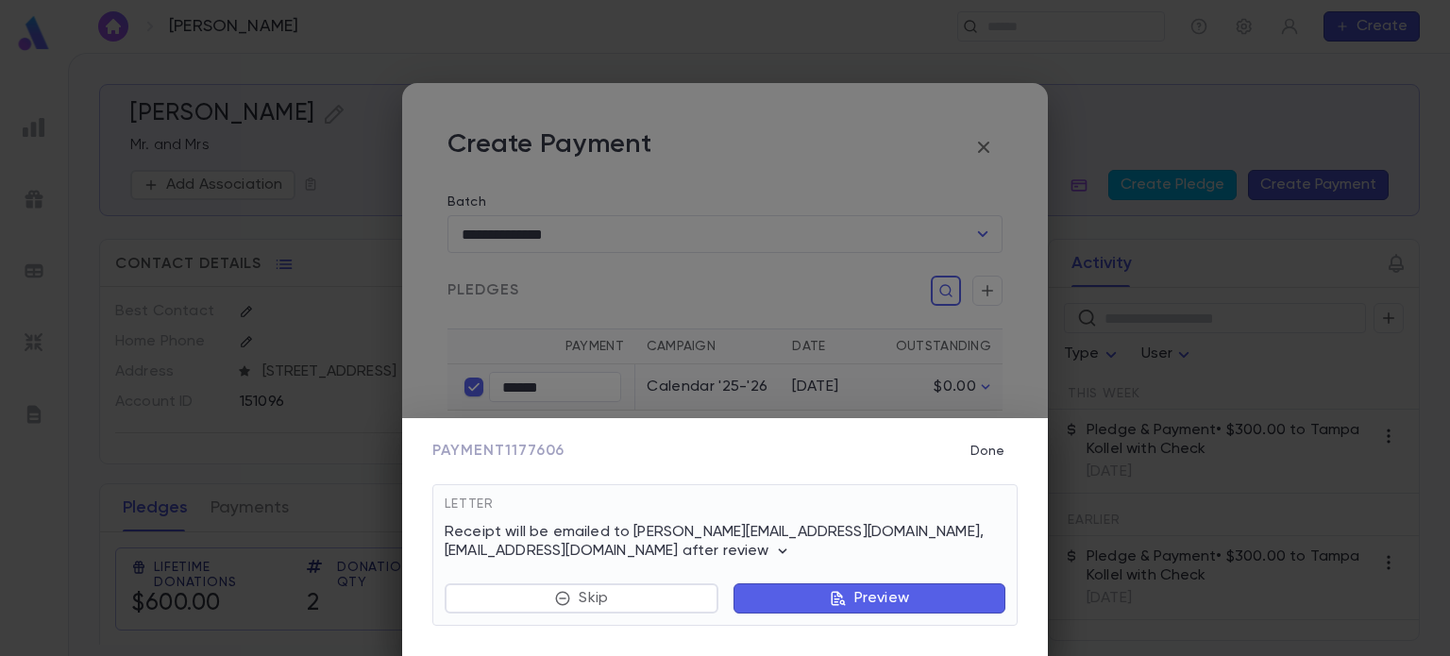
click at [891, 229] on div "Payment 1177606 Done Letter Receipt will be emailed to david@graylifeinsurance.…" at bounding box center [725, 328] width 1450 height 656
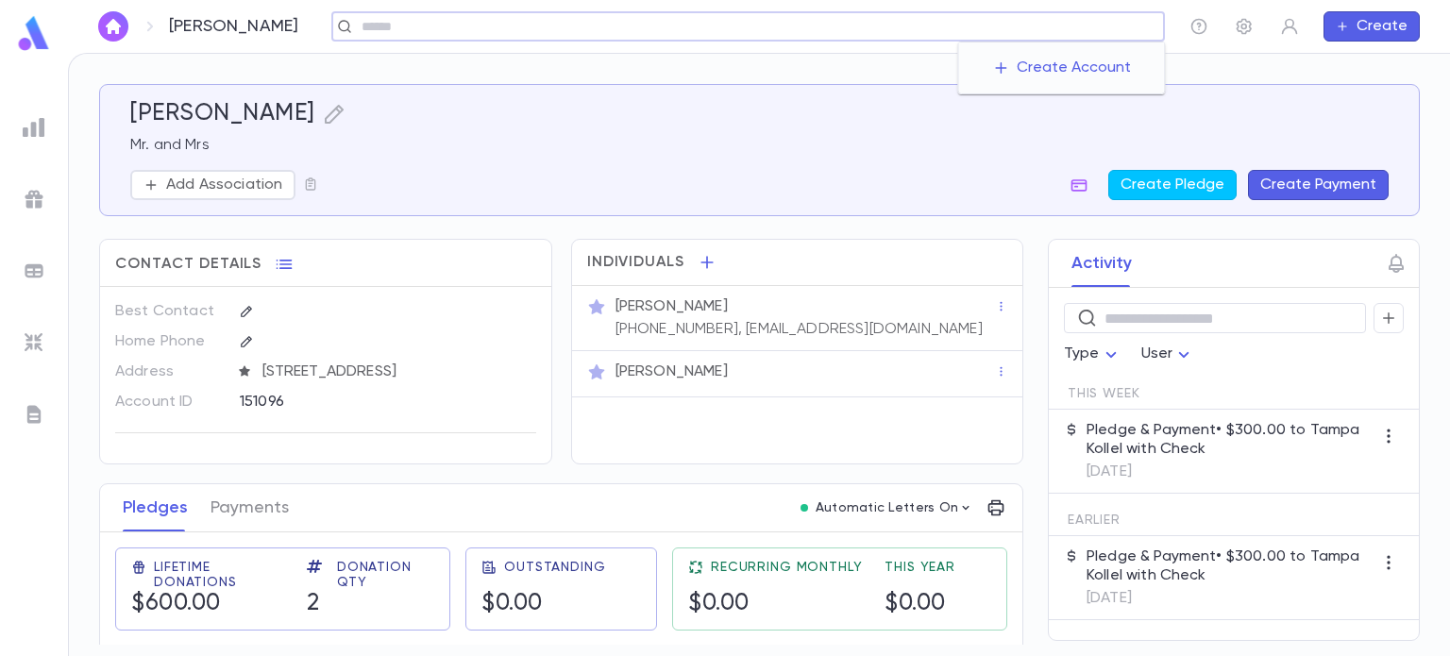
click at [1034, 34] on input "text" at bounding box center [756, 27] width 800 height 18
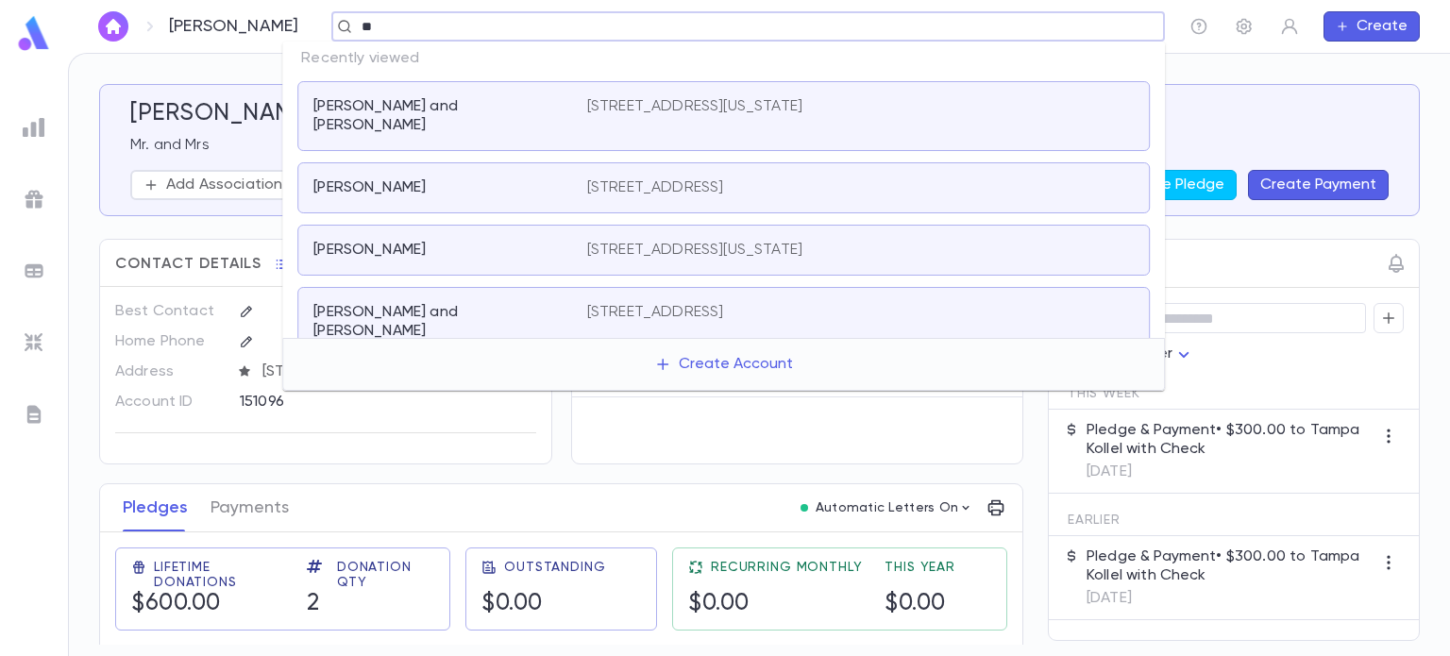
type input "*"
type input "******"
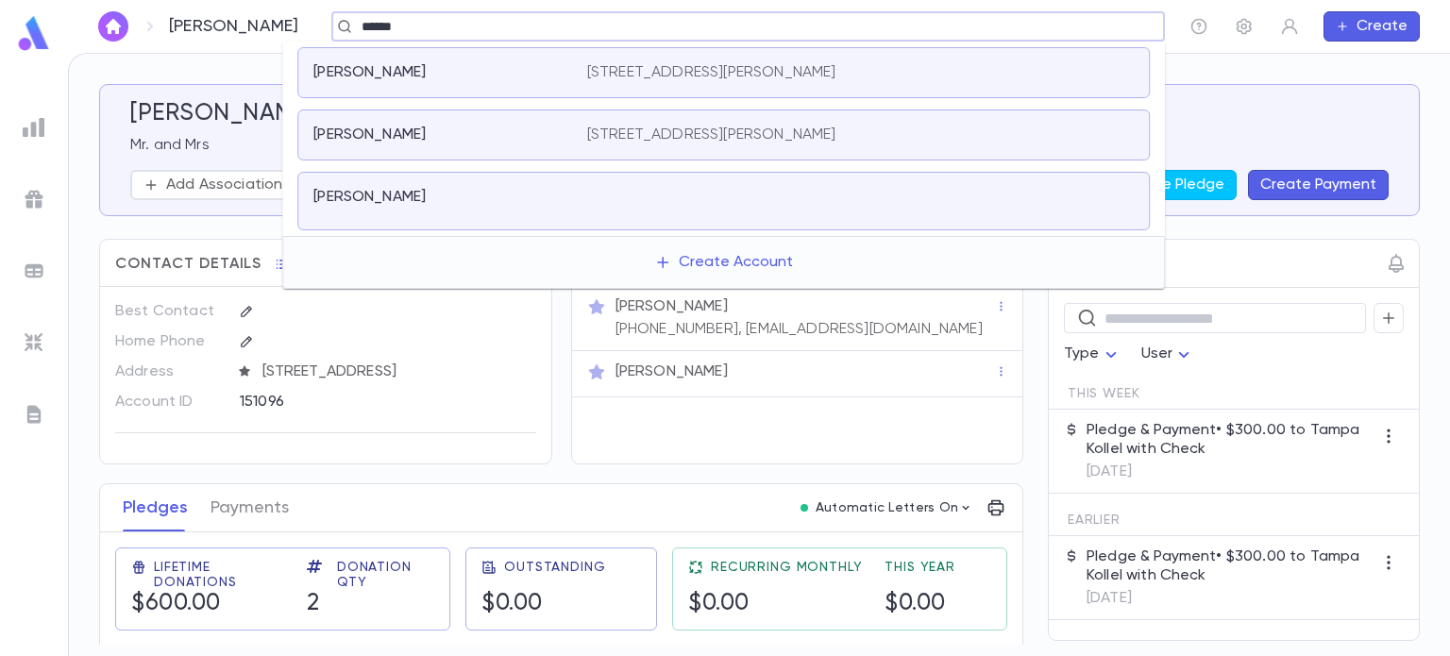
click at [540, 88] on div "Kotler, Aron 509 Carey St, Lakewood NJ 08701" at bounding box center [723, 72] width 852 height 51
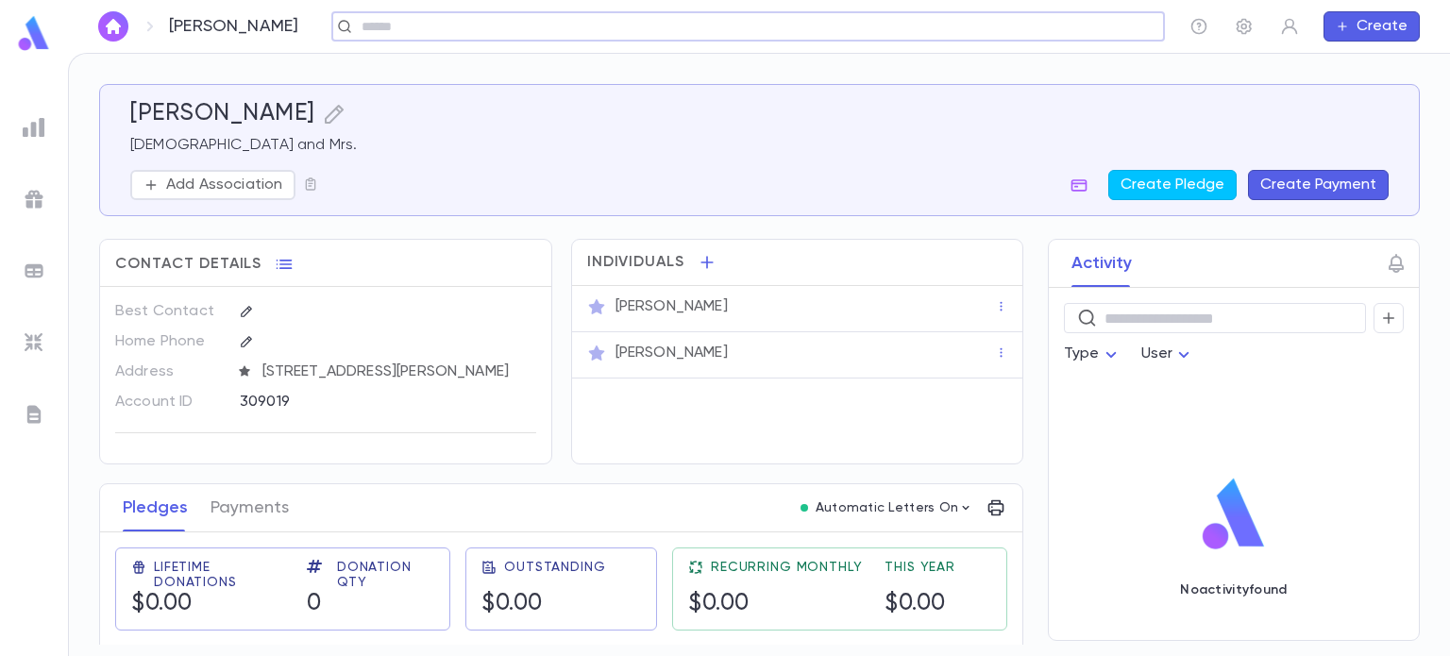
scroll to position [53, 0]
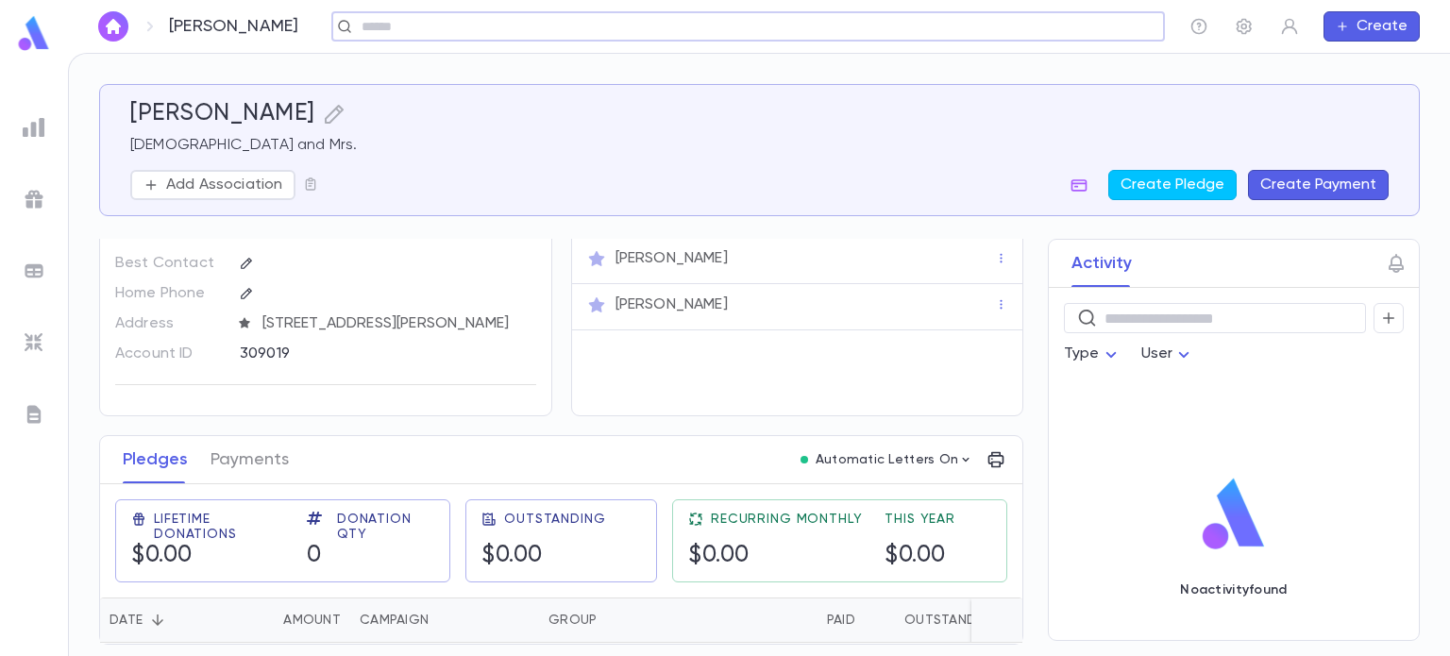
click at [1345, 27] on icon "button" at bounding box center [1342, 26] width 13 height 15
click at [1367, 127] on li "Payment" at bounding box center [1376, 124] width 96 height 30
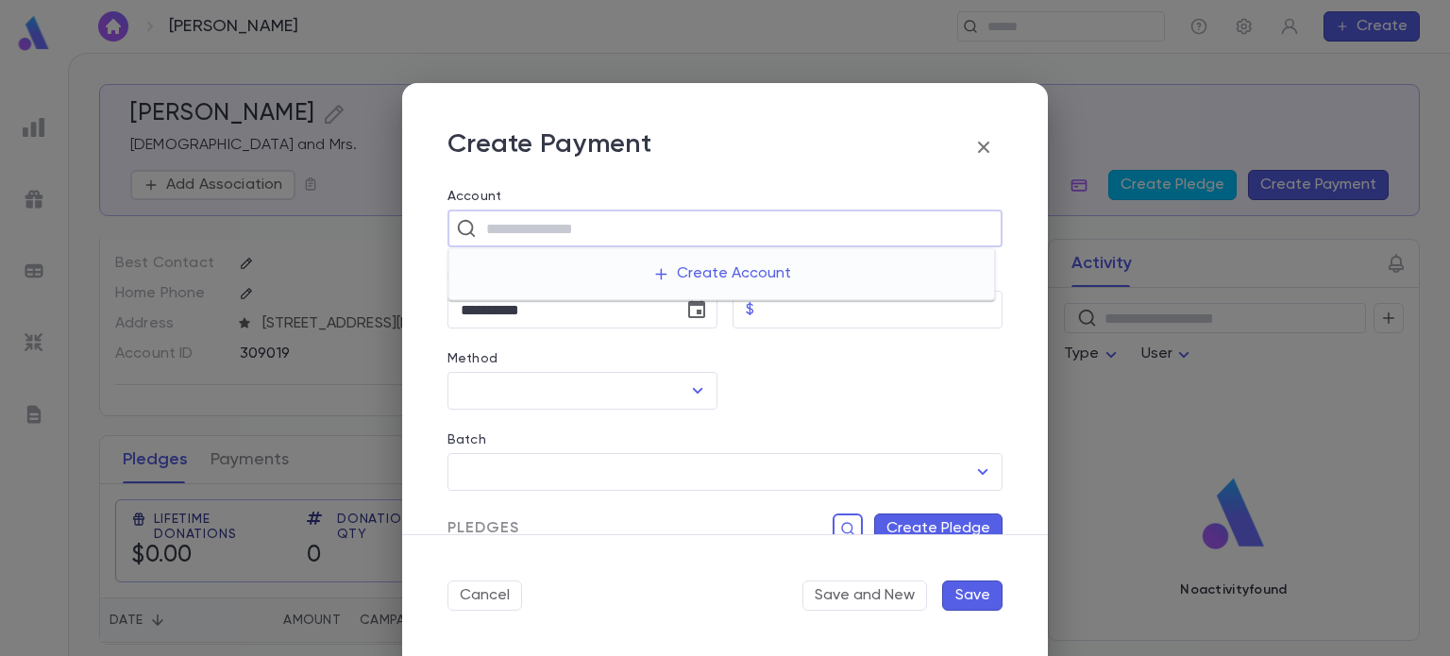
click at [684, 215] on input "text" at bounding box center [736, 228] width 513 height 36
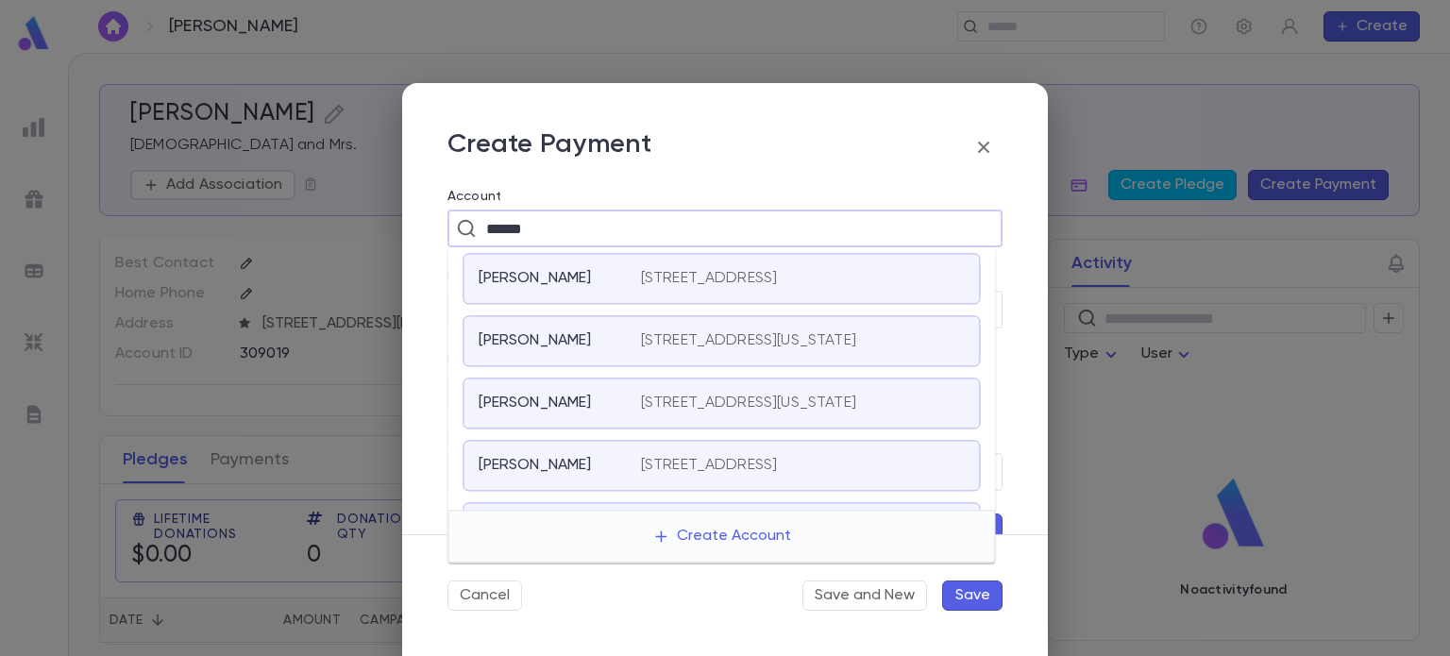
type input "******"
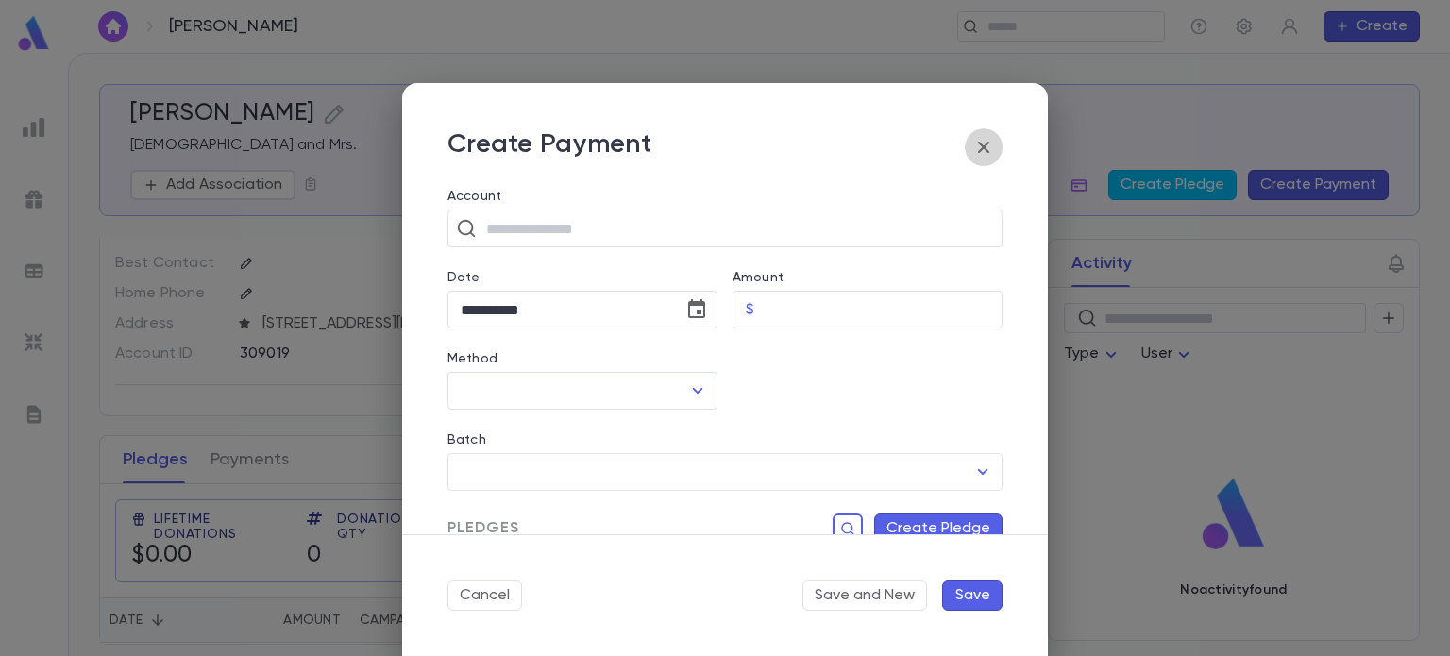
click at [983, 139] on icon "button" at bounding box center [983, 147] width 23 height 23
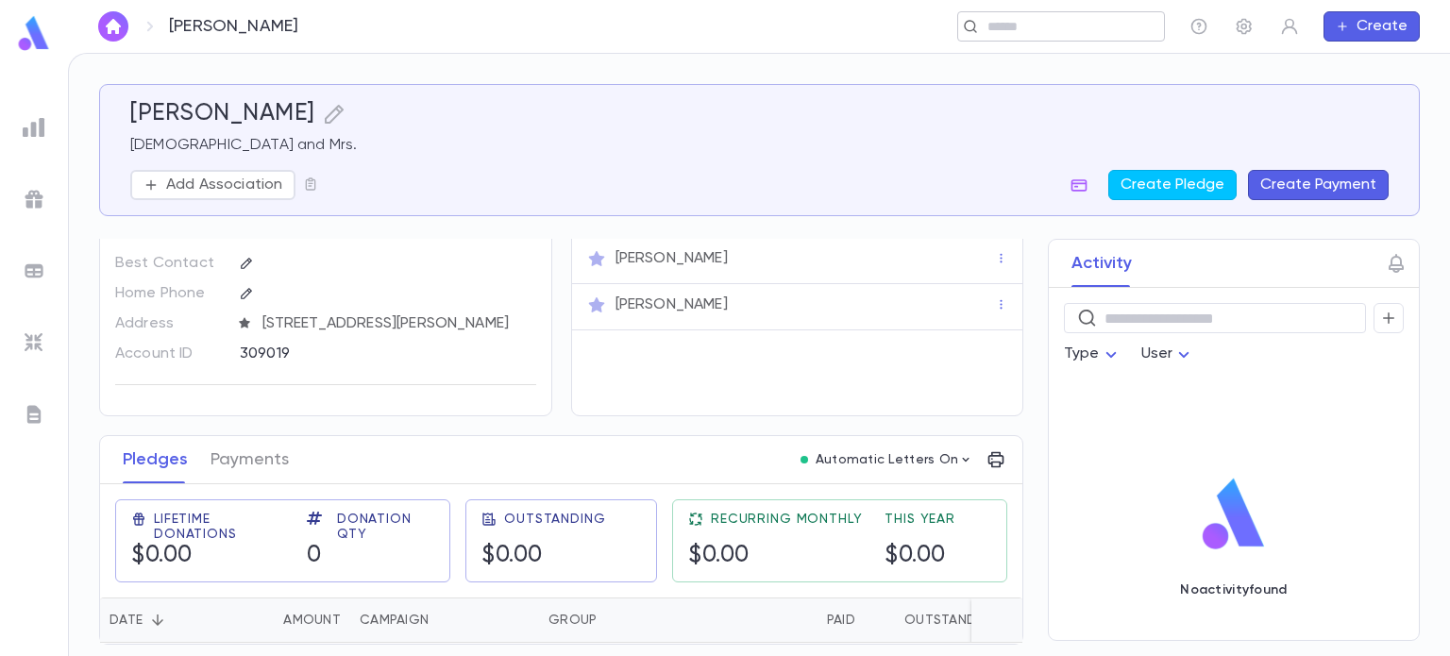
click at [1069, 14] on div "​" at bounding box center [1061, 26] width 208 height 30
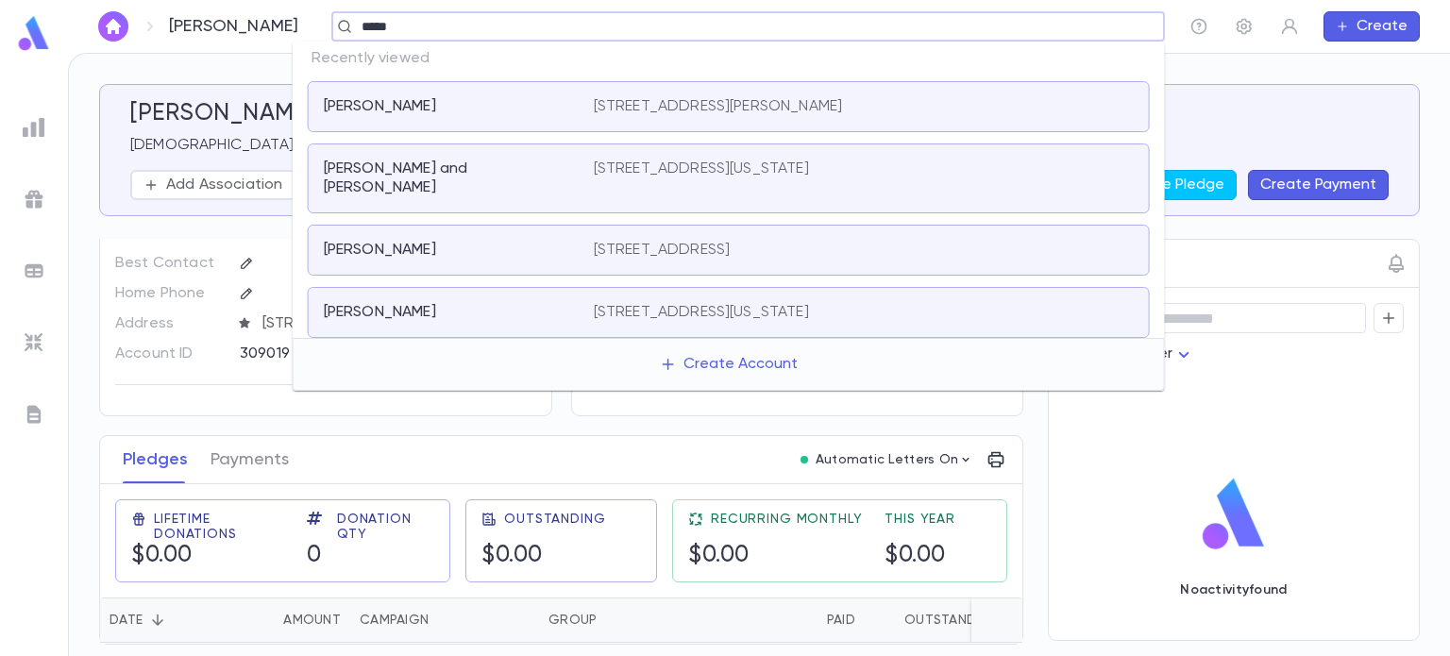
type input "******"
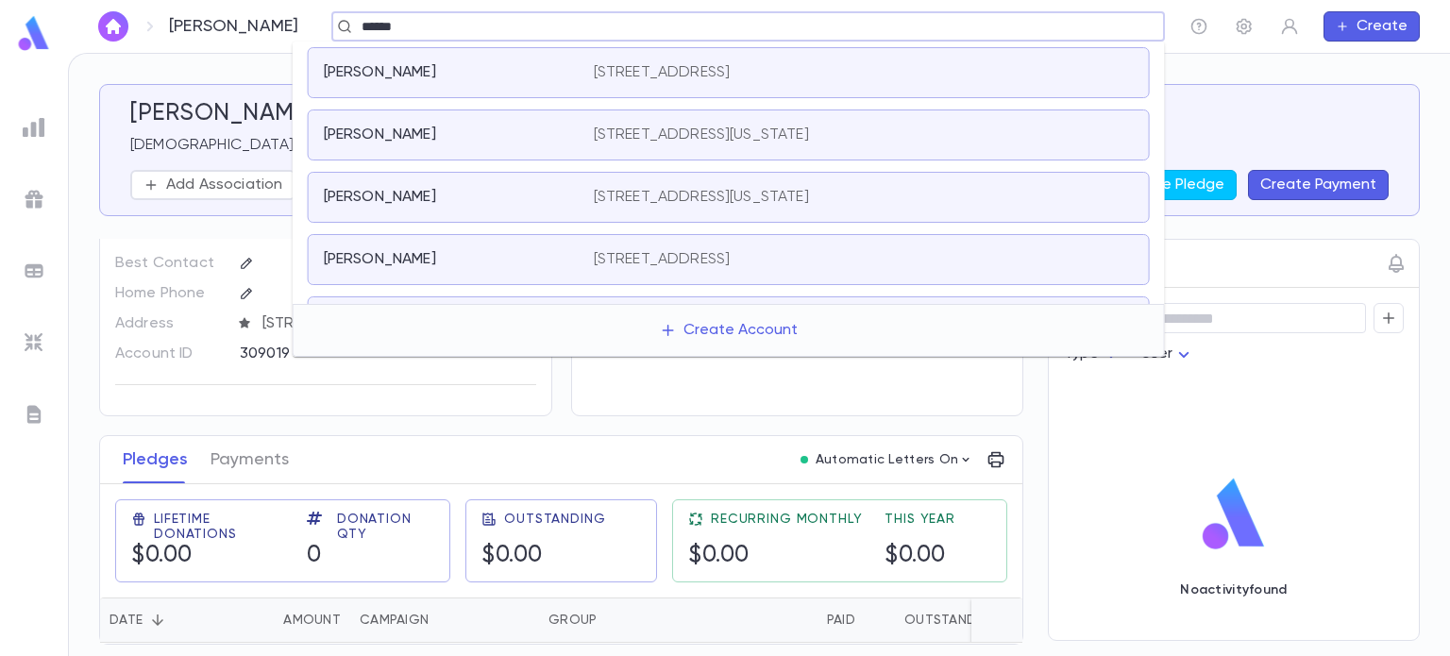
click at [706, 184] on div "Semmel, Rafael Daniel 14741 76th ave, 1F, Flushing NEW YORK 11367 US" at bounding box center [729, 197] width 842 height 51
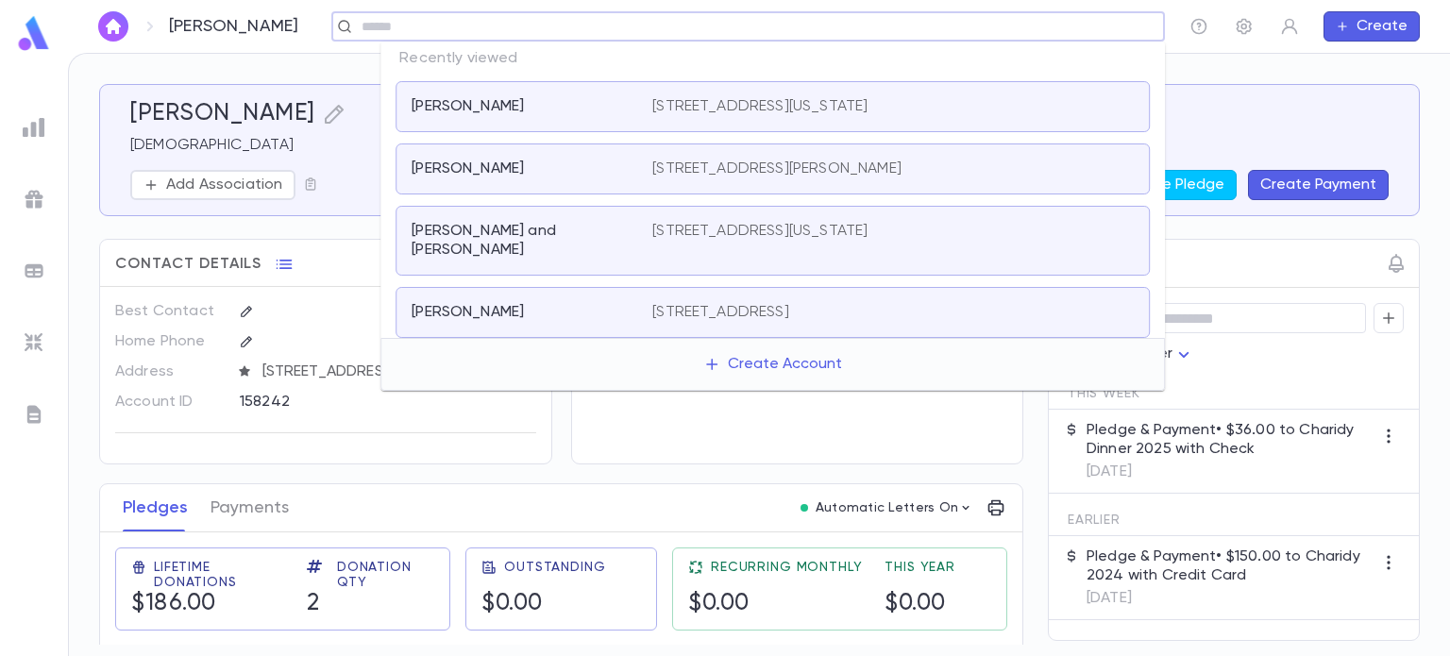
click at [550, 33] on input "text" at bounding box center [742, 27] width 772 height 18
type input "****"
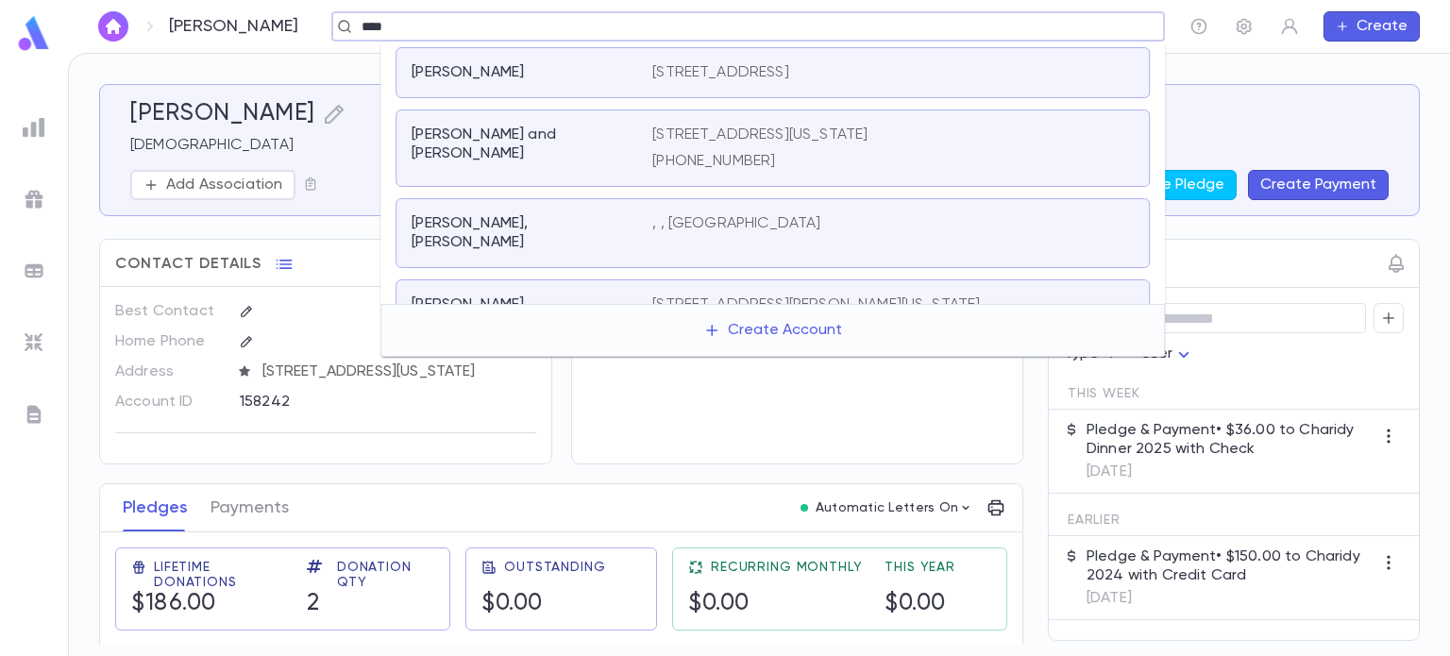
click at [540, 79] on div "Leib, Mark" at bounding box center [521, 72] width 218 height 19
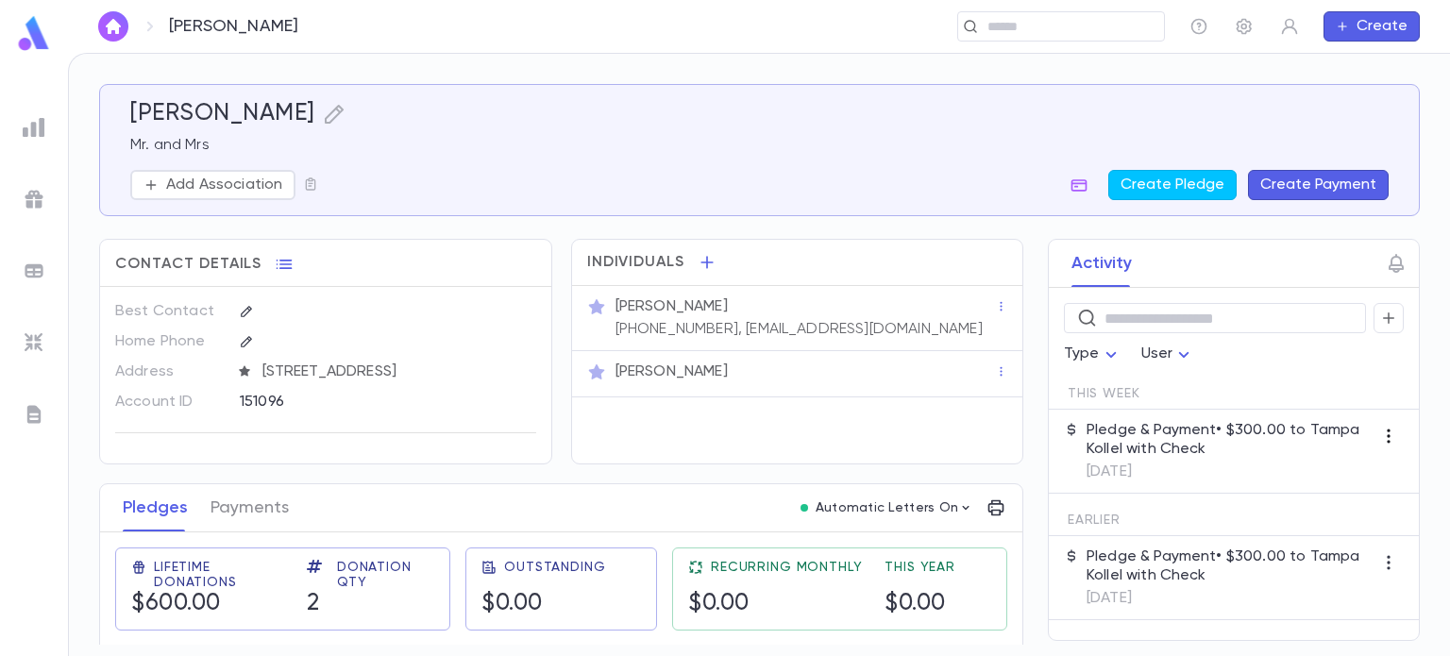
click at [1395, 431] on icon "button" at bounding box center [1388, 436] width 19 height 19
click at [1316, 438] on div at bounding box center [725, 328] width 1450 height 656
click at [1303, 433] on p "Pledge & Payment • $300.00 to Tampa Kollel with Check" at bounding box center [1229, 440] width 287 height 38
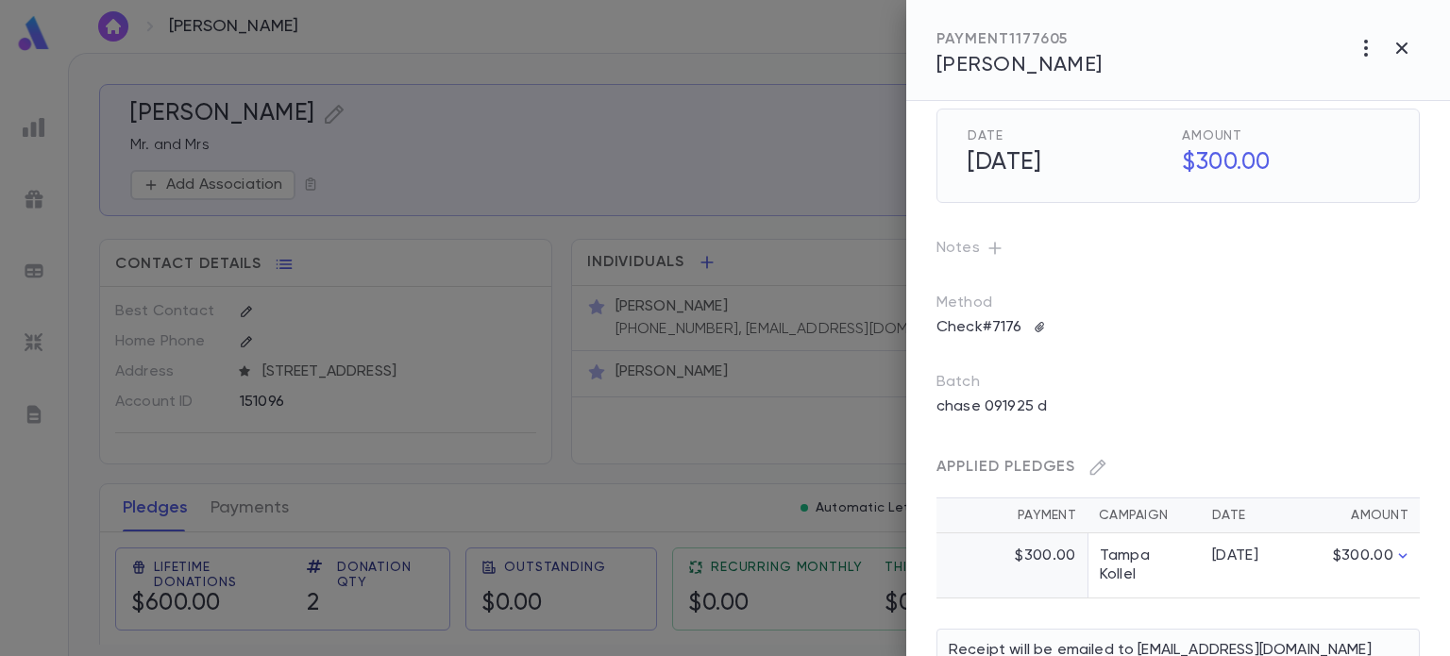
scroll to position [23, 0]
click at [1042, 323] on icon "button" at bounding box center [1040, 327] width 13 height 13
click at [1079, 361] on div "Upload Front Image" at bounding box center [1123, 363] width 141 height 19
click at [0, 0] on input "Upload Front Image" at bounding box center [0, 0] width 0 height 0
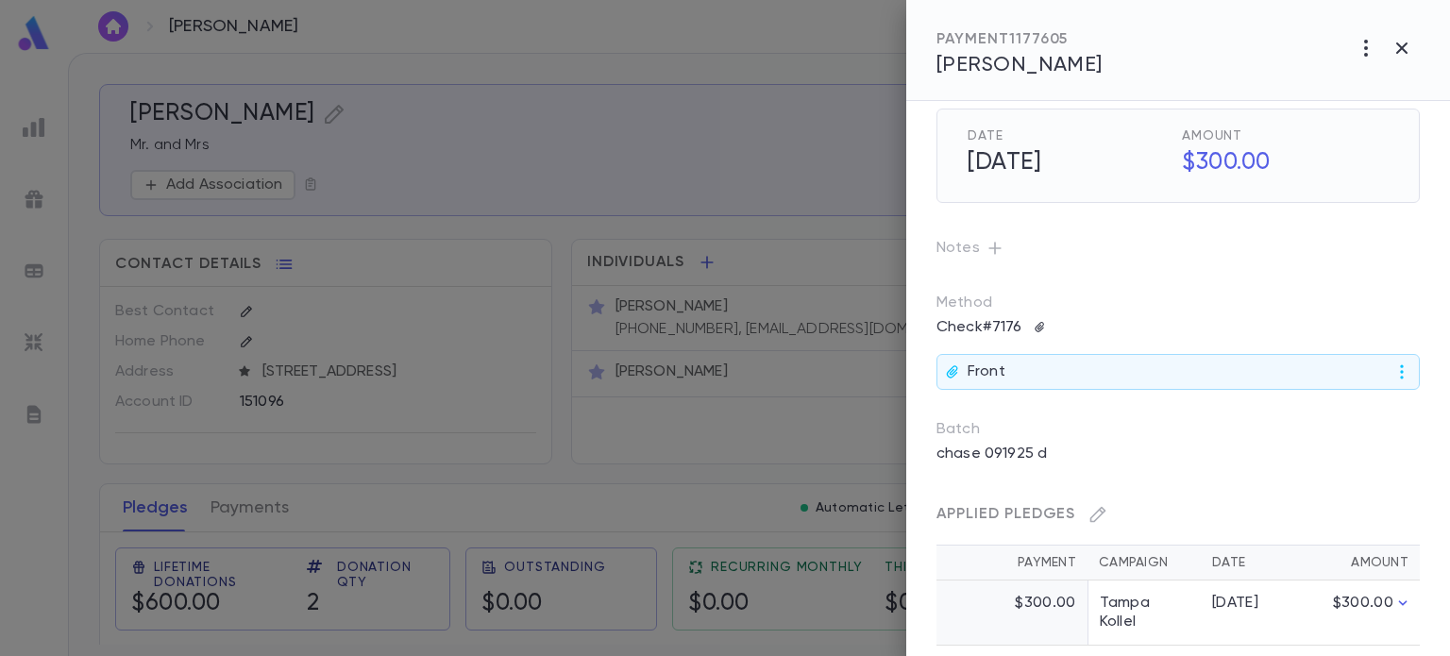
scroll to position [167, 0]
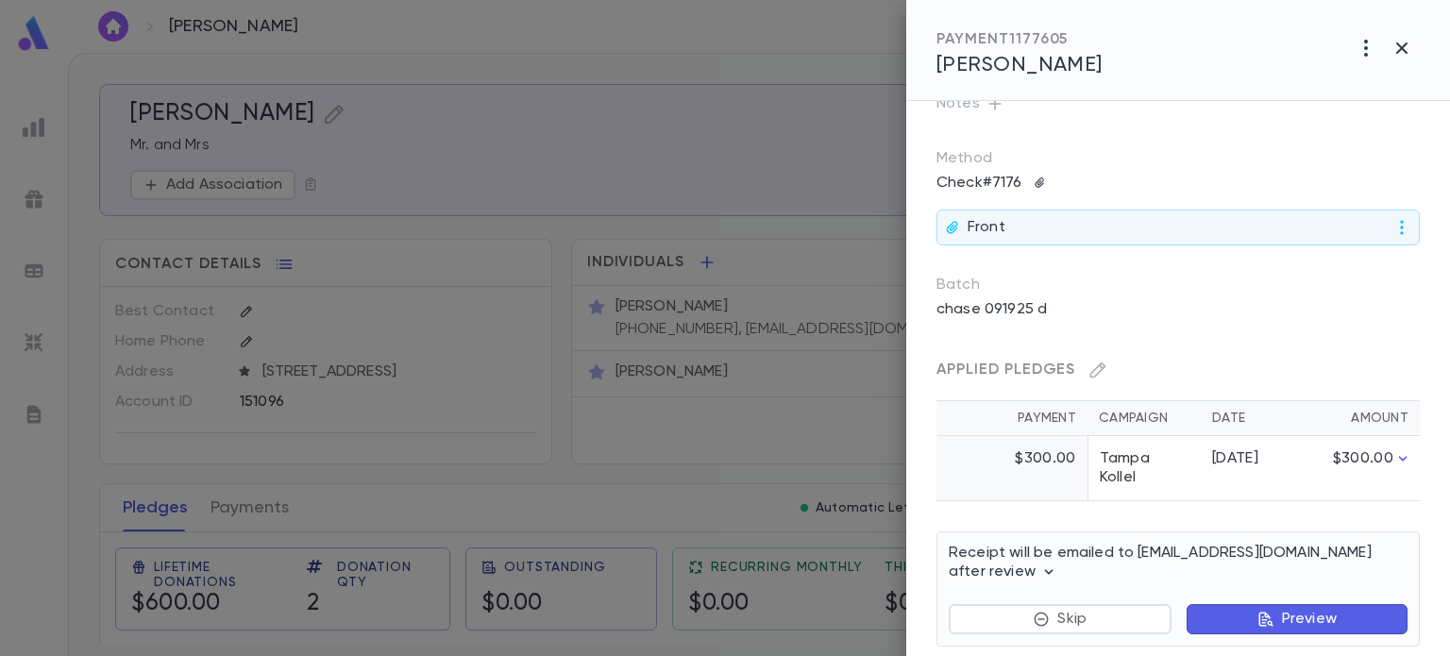
click at [1257, 611] on icon "button" at bounding box center [1265, 619] width 17 height 17
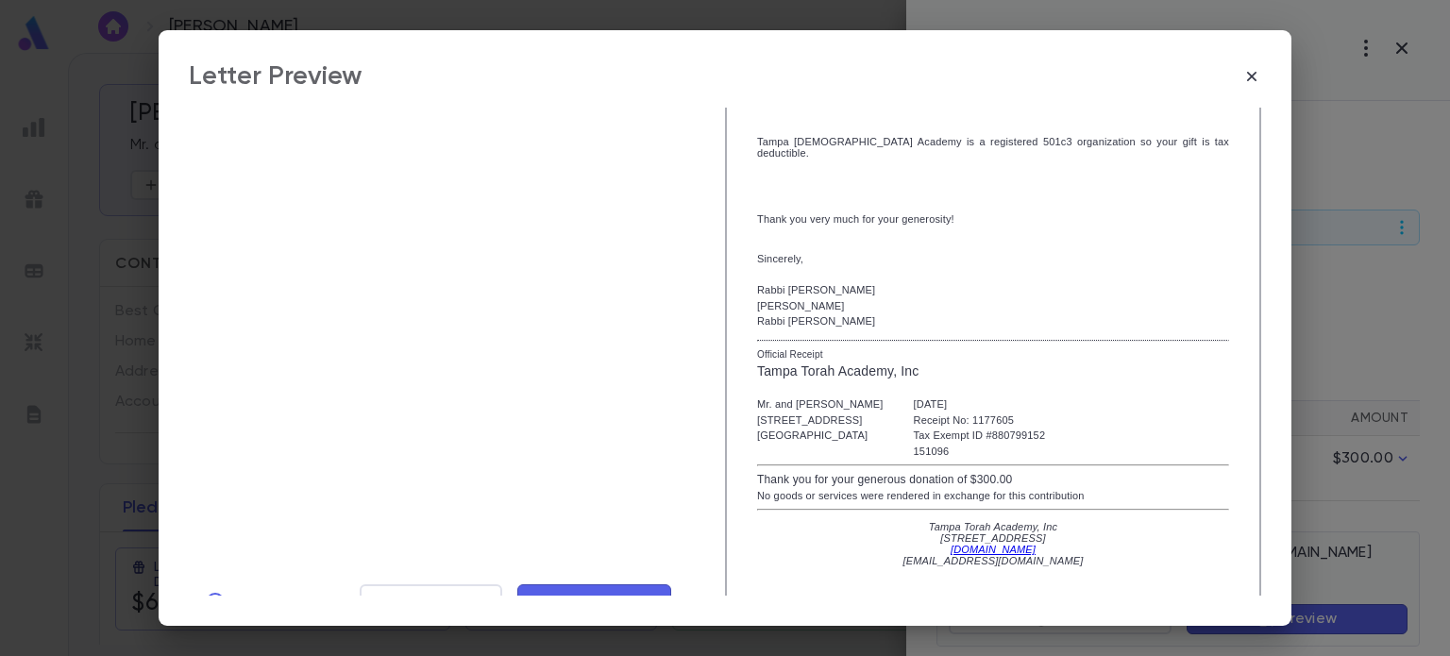
scroll to position [308, 0]
click at [609, 593] on span "Mark Reviewed" at bounding box center [594, 603] width 126 height 21
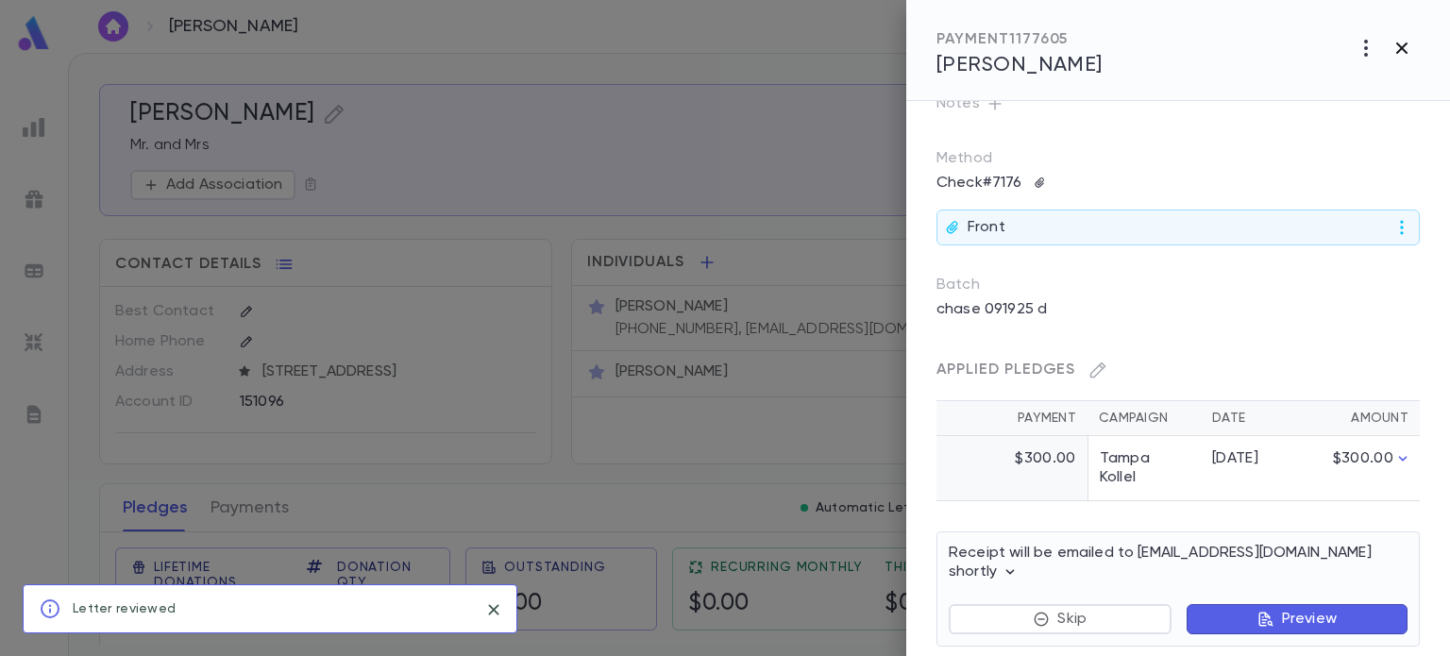
click at [1398, 41] on icon "button" at bounding box center [1401, 48] width 23 height 23
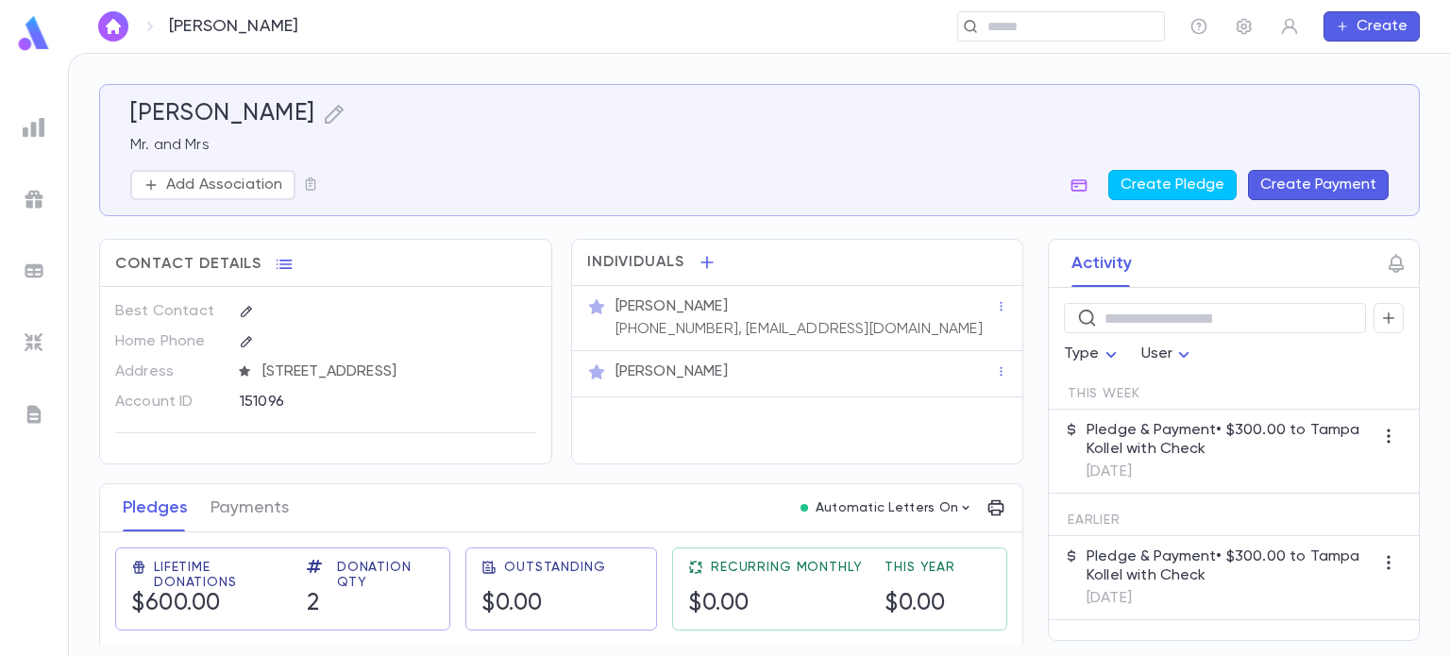
click at [36, 414] on img at bounding box center [34, 414] width 23 height 23
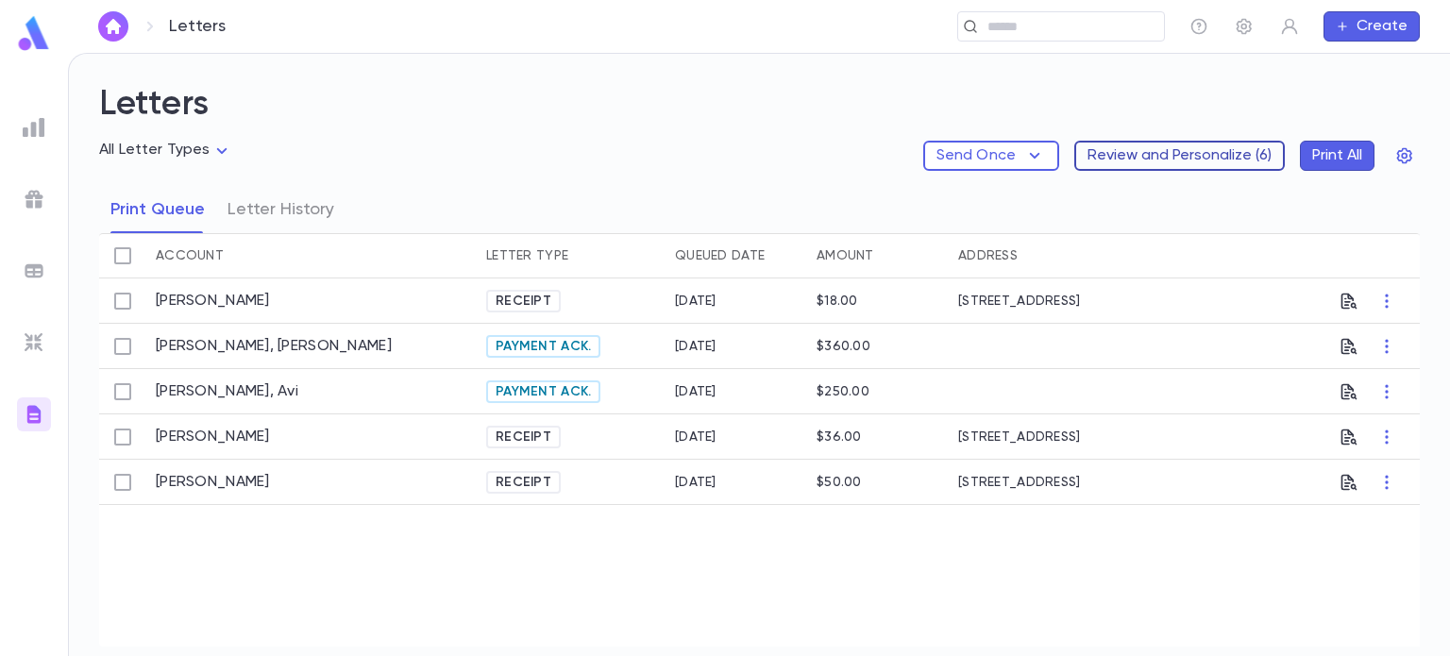
click at [1183, 151] on button "Review and Personalize ( 6 )" at bounding box center [1179, 156] width 210 height 30
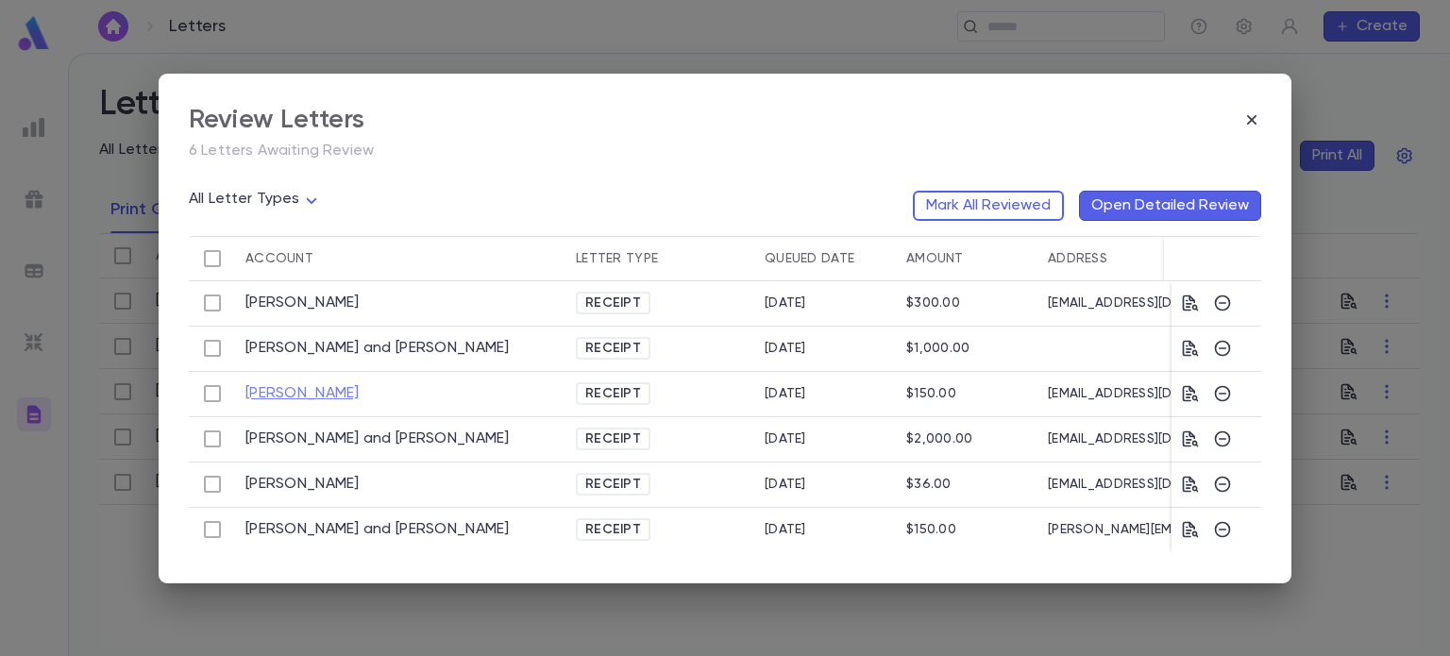
click at [303, 384] on link "Pross, Ronald" at bounding box center [302, 393] width 114 height 19
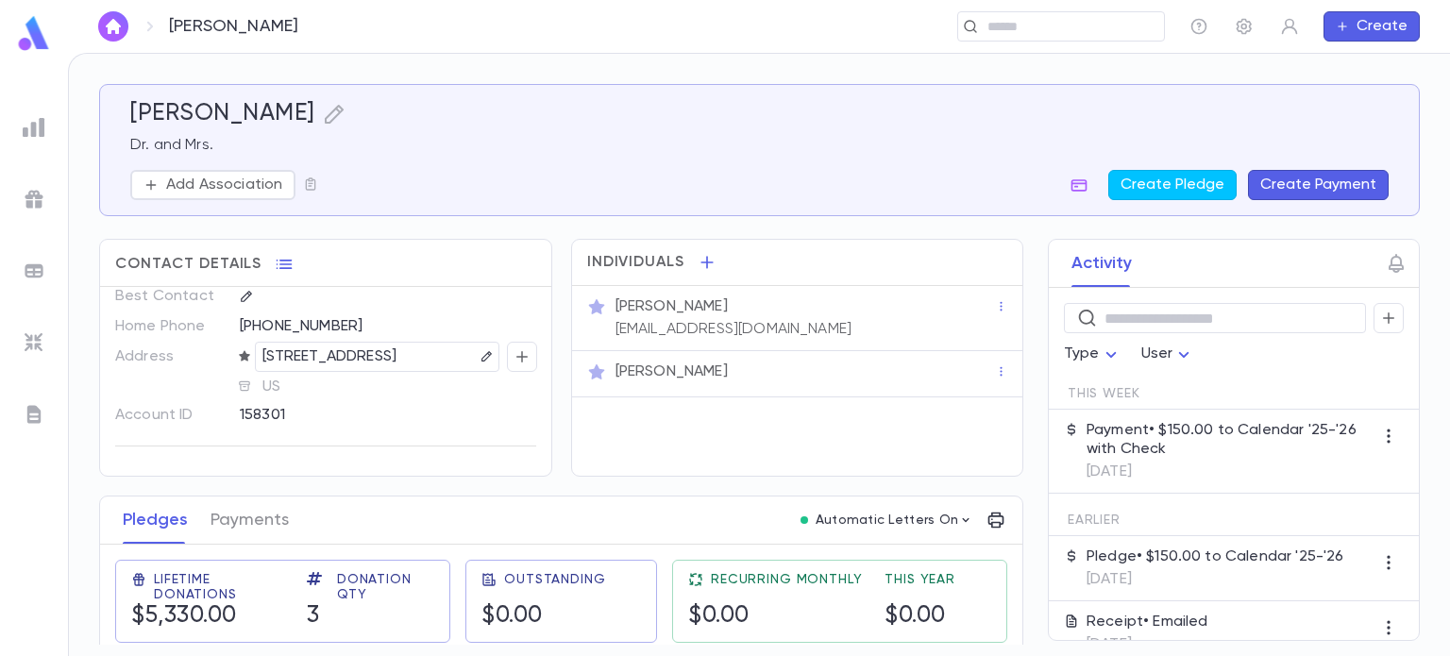
click at [33, 417] on img at bounding box center [34, 414] width 23 height 23
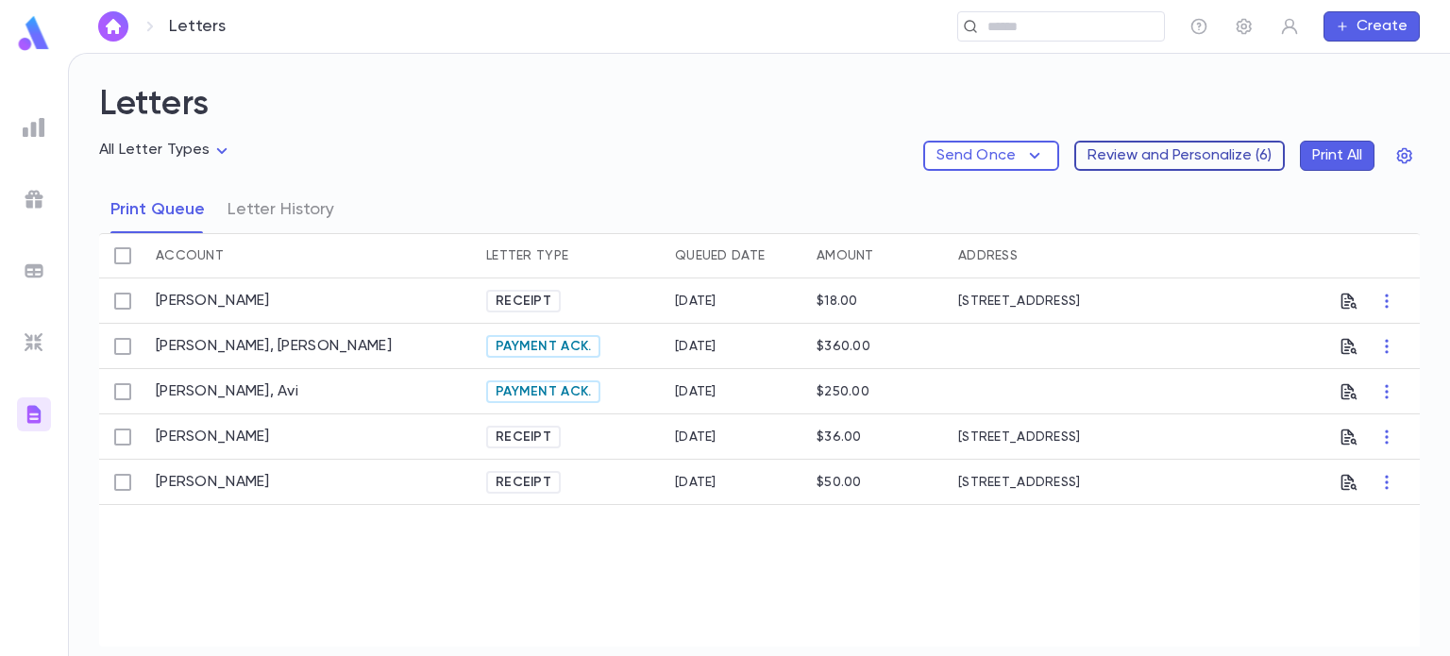
click at [1179, 141] on button "Review and Personalize ( 6 )" at bounding box center [1179, 156] width 210 height 30
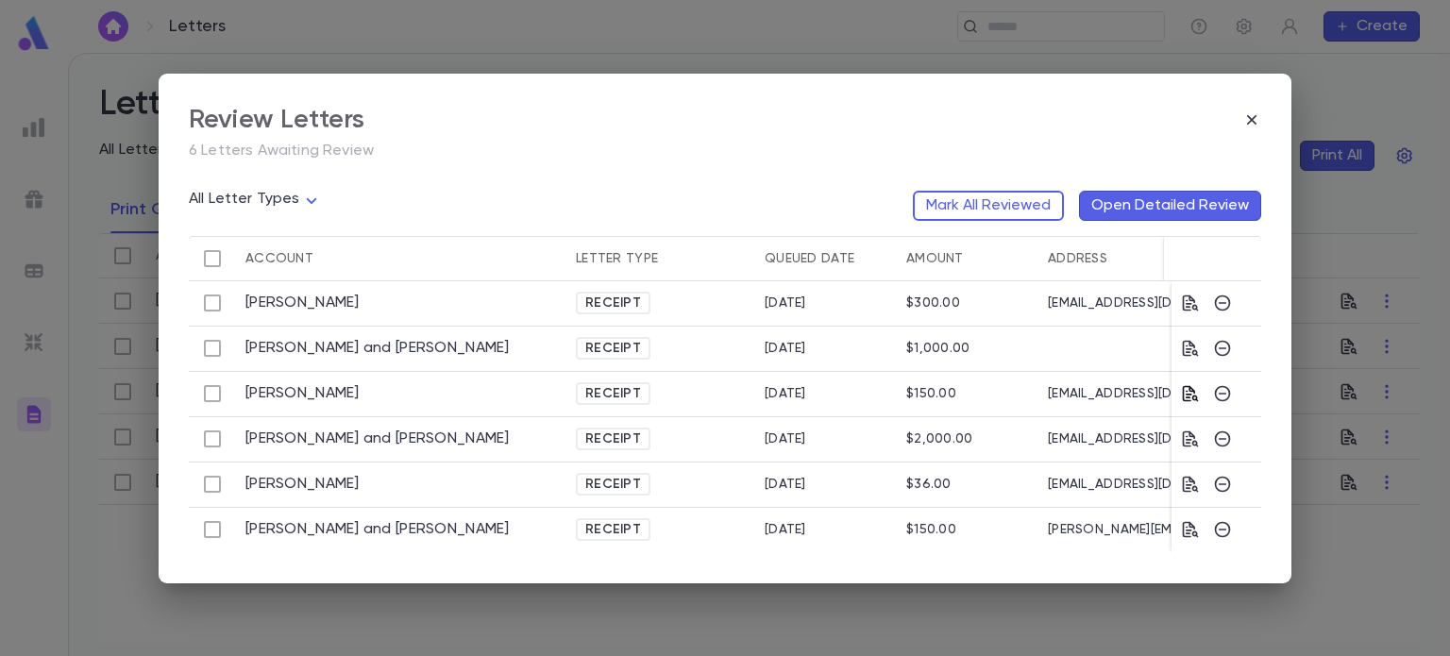
click at [1195, 384] on icon "button" at bounding box center [1190, 393] width 19 height 19
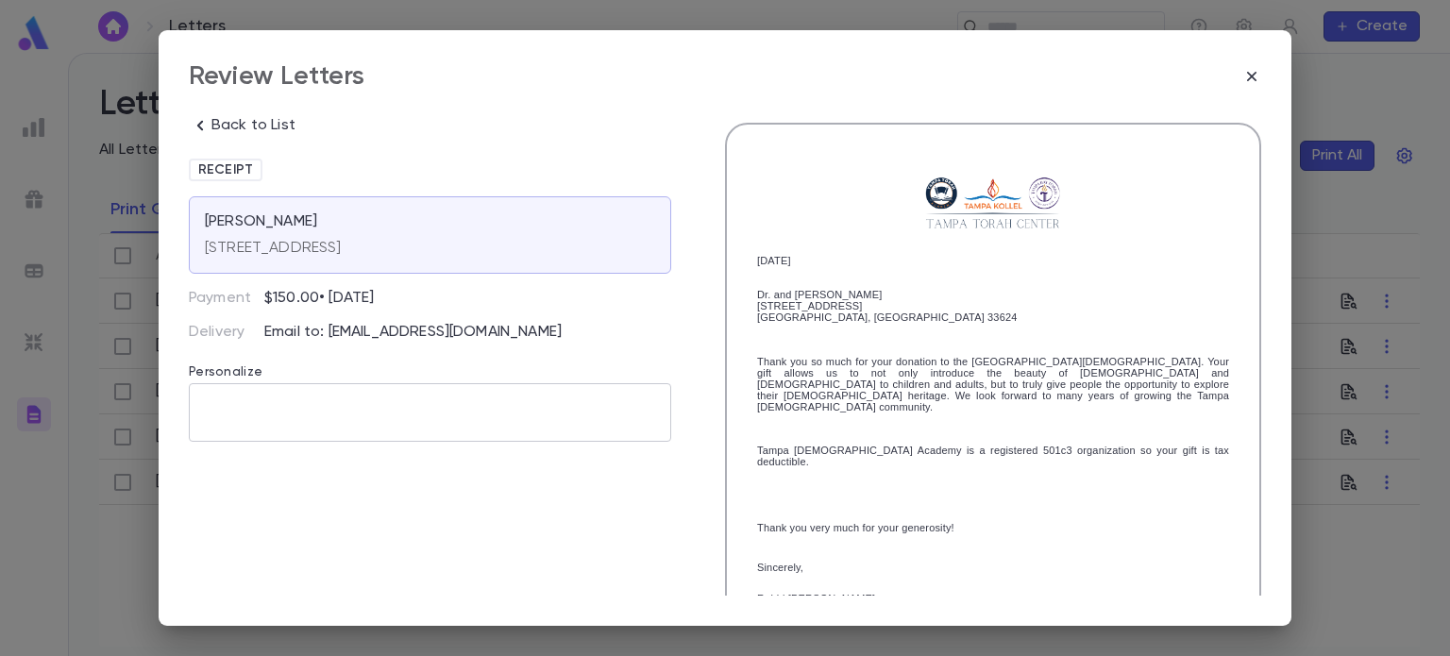
click at [263, 394] on textarea at bounding box center [430, 412] width 456 height 59
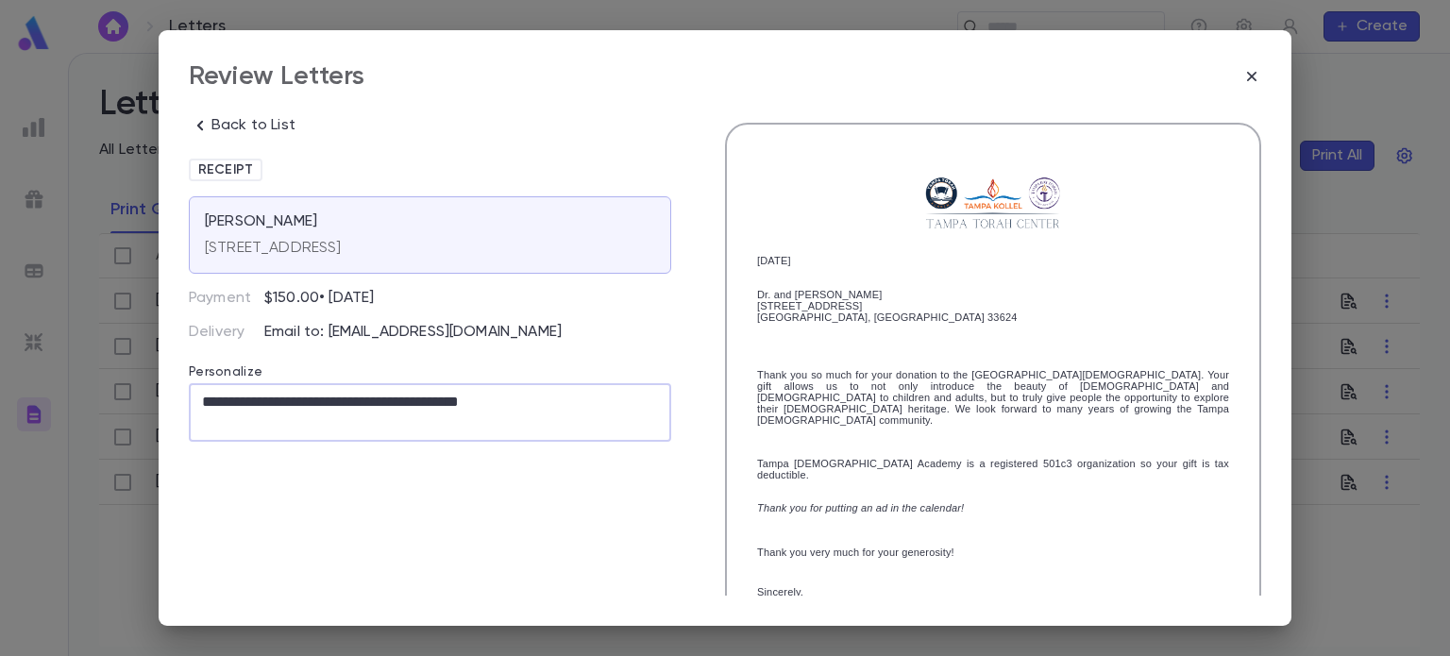
drag, startPoint x: 527, startPoint y: 407, endPoint x: 190, endPoint y: 395, distance: 337.1
click at [190, 395] on div "**********" at bounding box center [430, 412] width 482 height 59
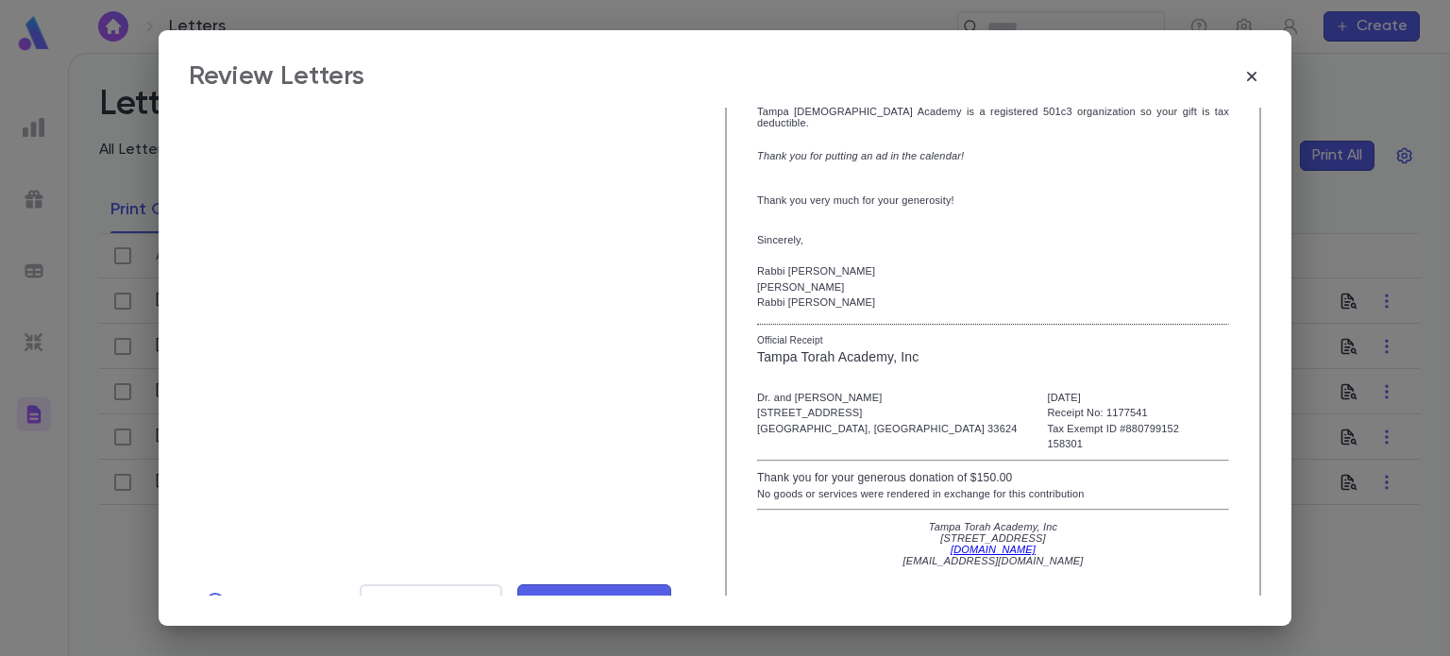
type textarea "**********"
click at [612, 592] on button "Mark Reviewed" at bounding box center [594, 602] width 155 height 36
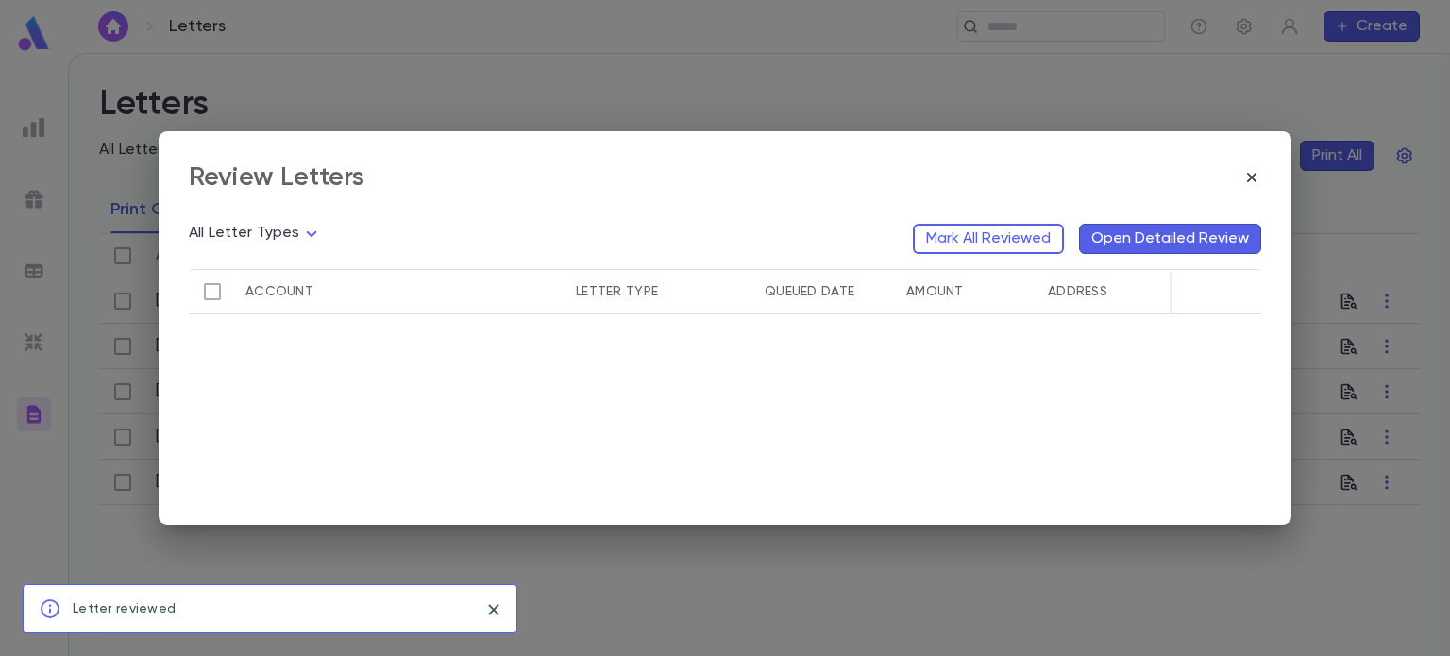
scroll to position [0, 0]
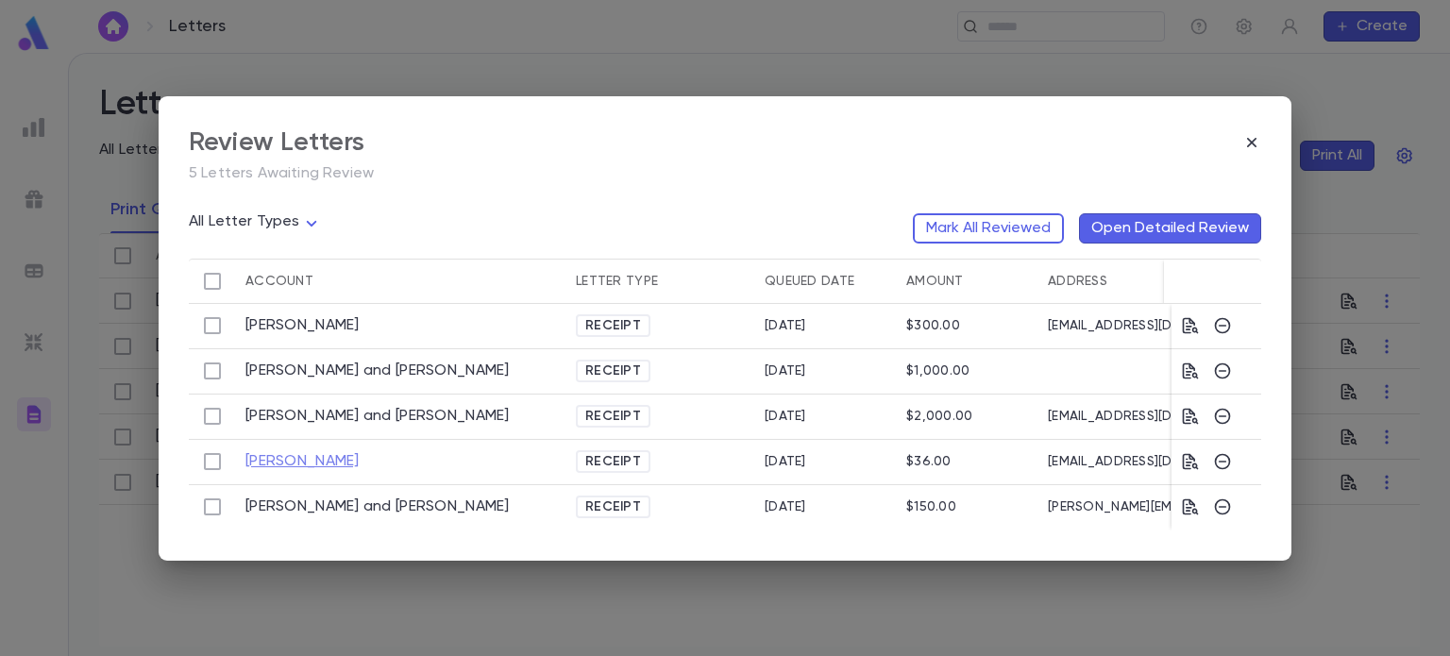
click at [360, 460] on link "Semmel, Rafael Daniel" at bounding box center [302, 461] width 114 height 19
click at [1189, 455] on icon "button" at bounding box center [1191, 462] width 16 height 16
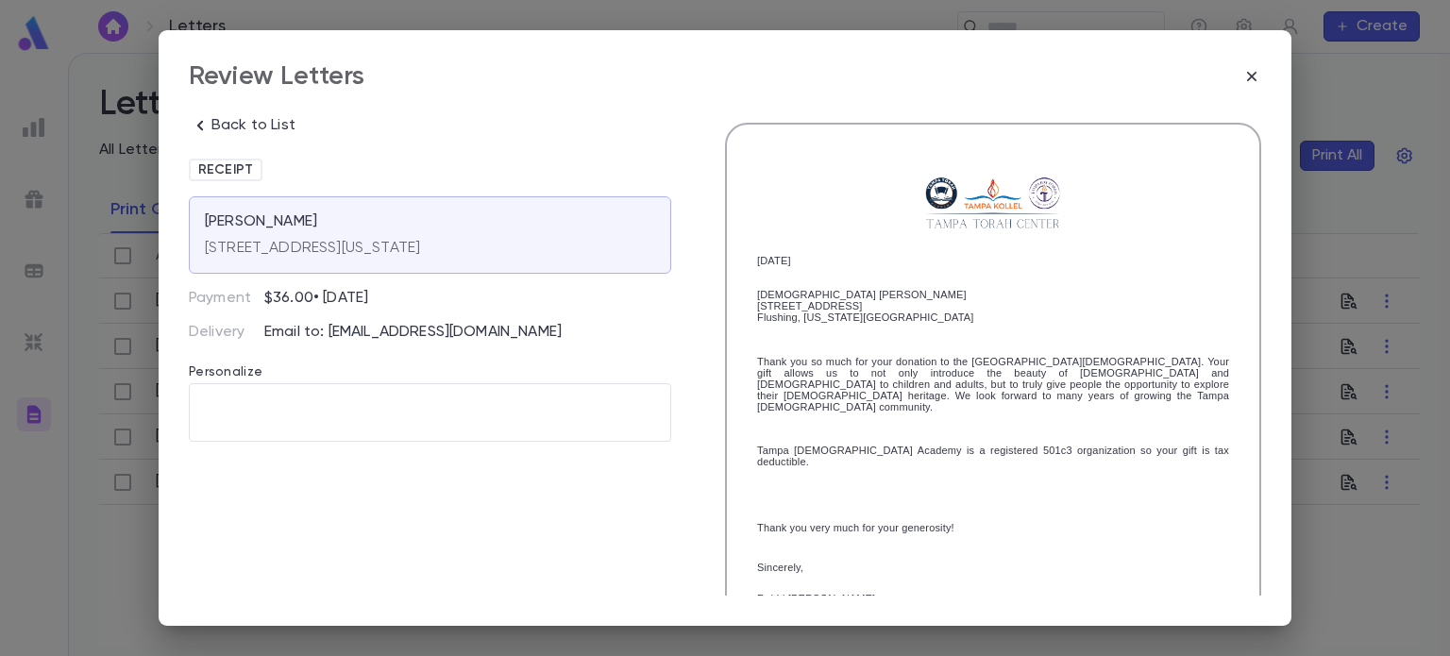
scroll to position [309, 0]
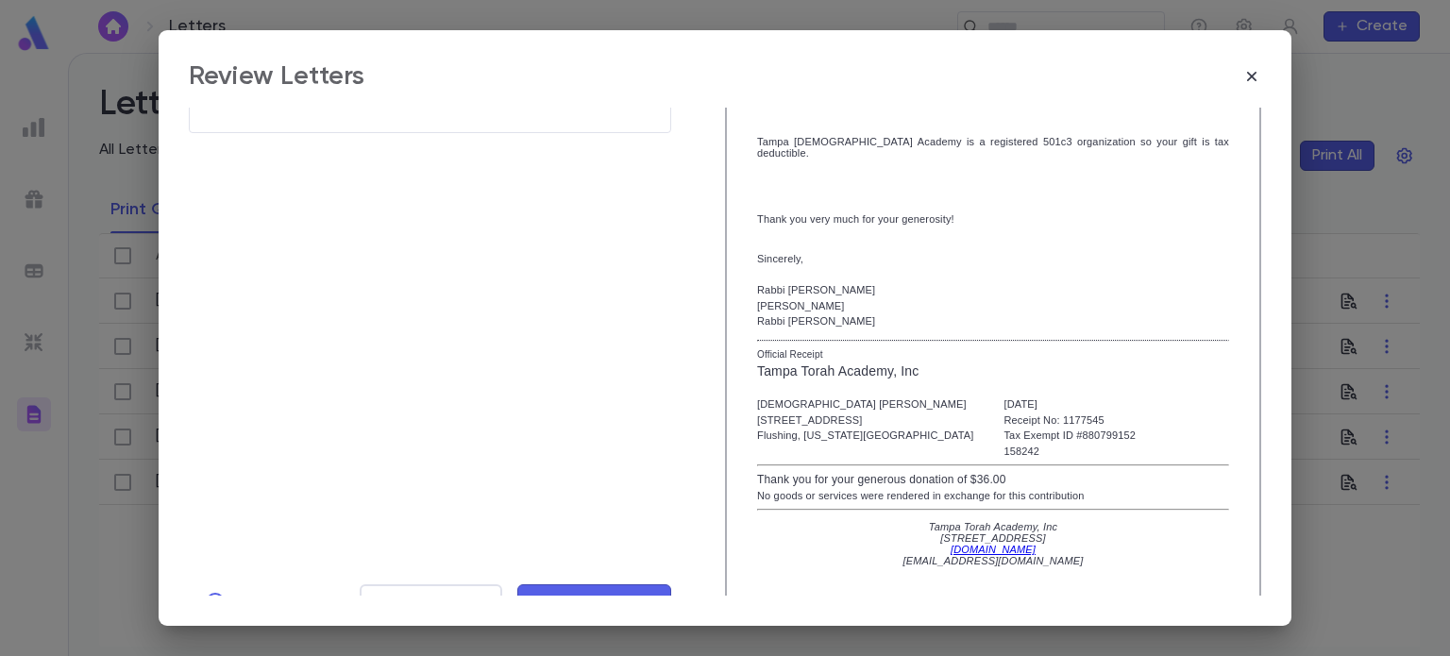
click at [574, 592] on span "Mark Reviewed" at bounding box center [594, 602] width 126 height 21
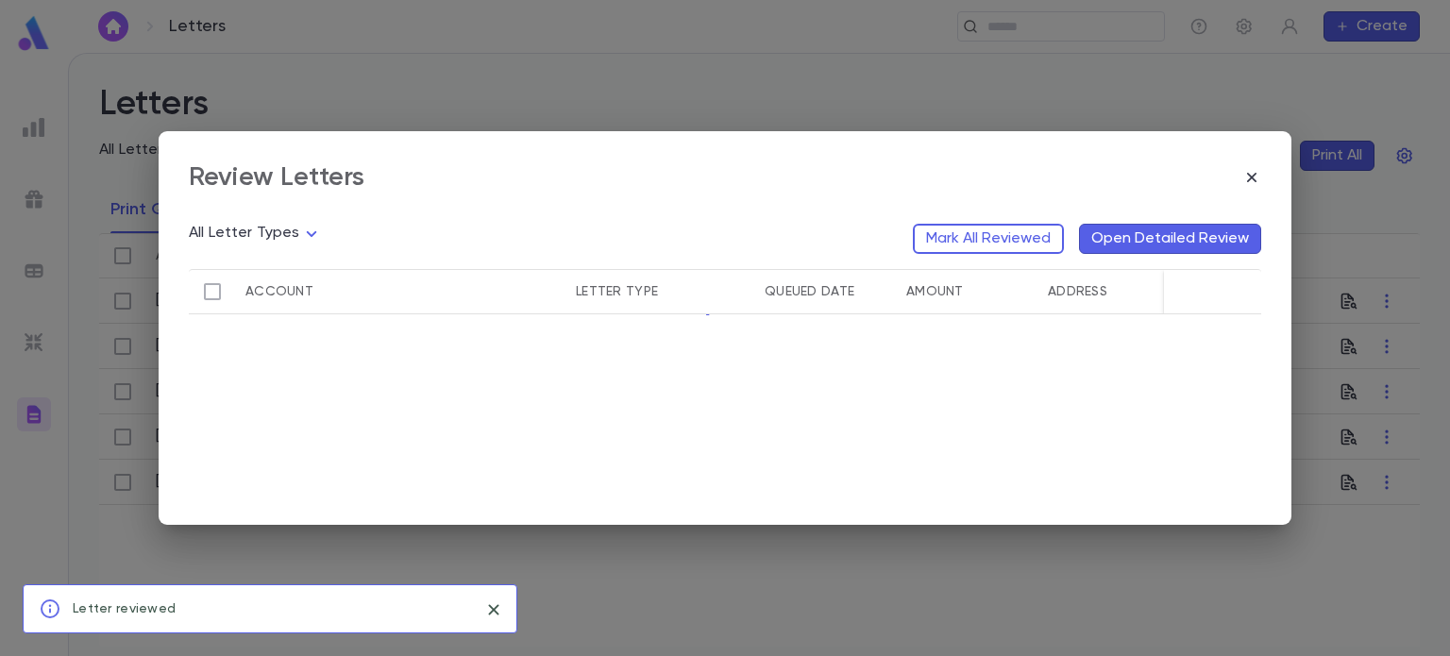
scroll to position [0, 0]
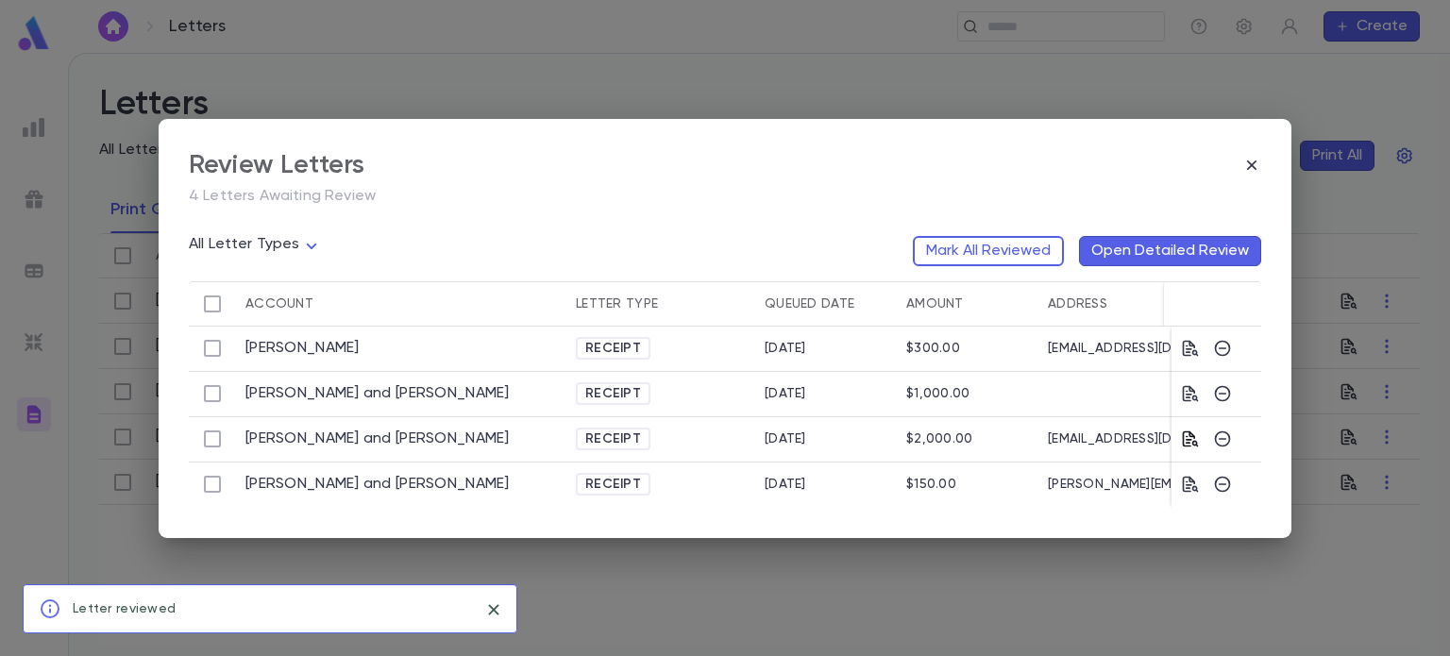
click at [1195, 438] on icon "button" at bounding box center [1191, 439] width 16 height 16
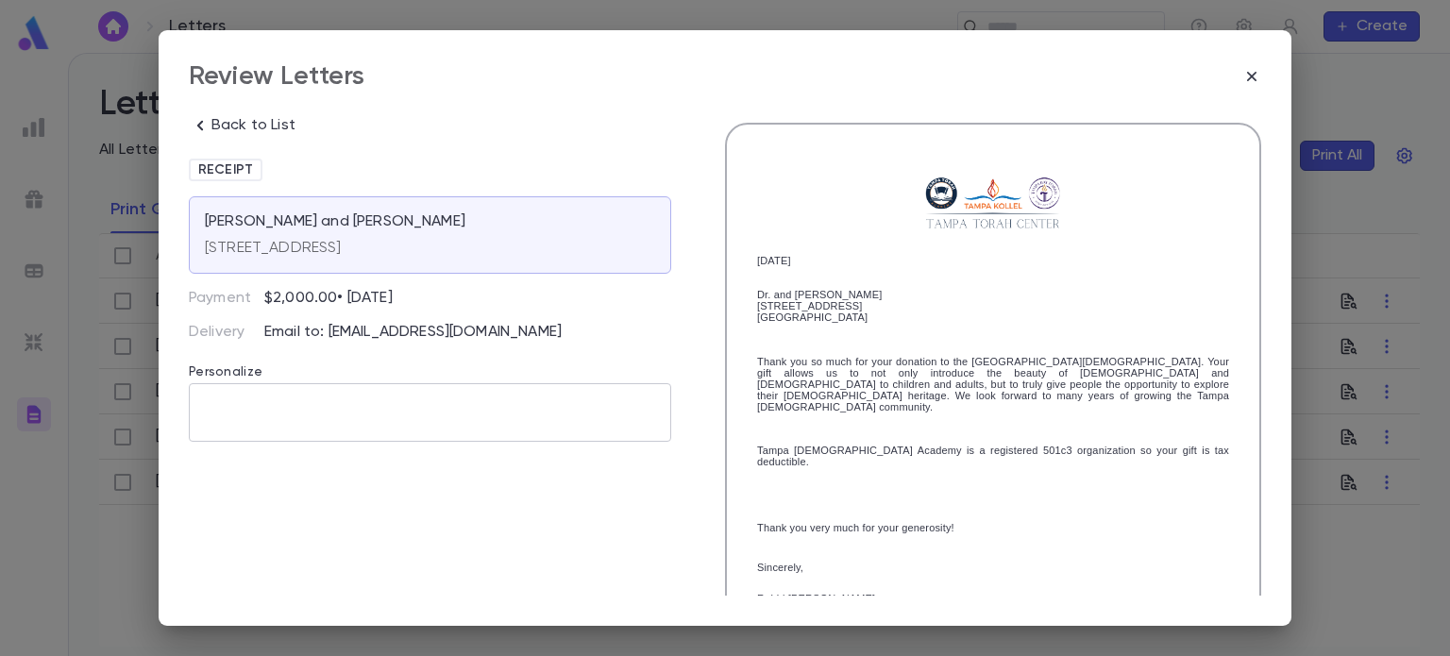
click at [283, 405] on textarea at bounding box center [430, 412] width 456 height 59
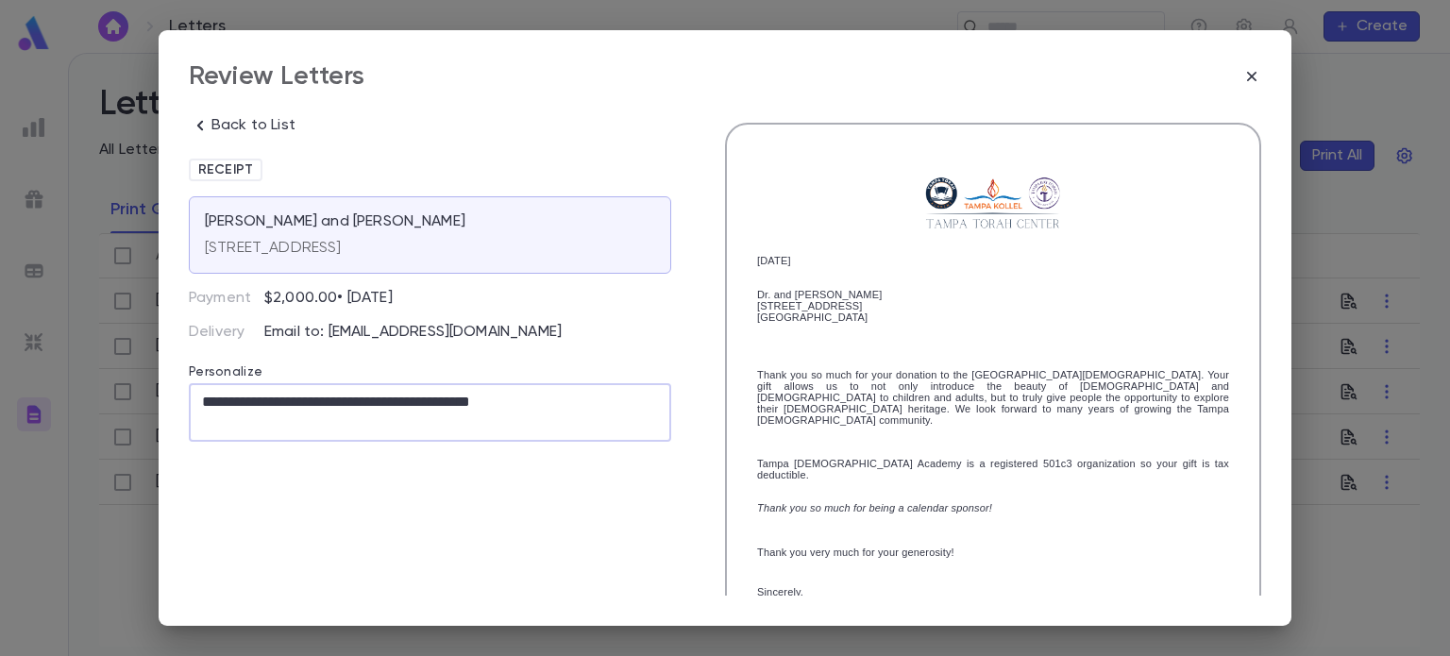
click at [415, 400] on textarea "**********" at bounding box center [428, 412] width 453 height 59
click at [580, 405] on textarea "**********" at bounding box center [428, 412] width 453 height 59
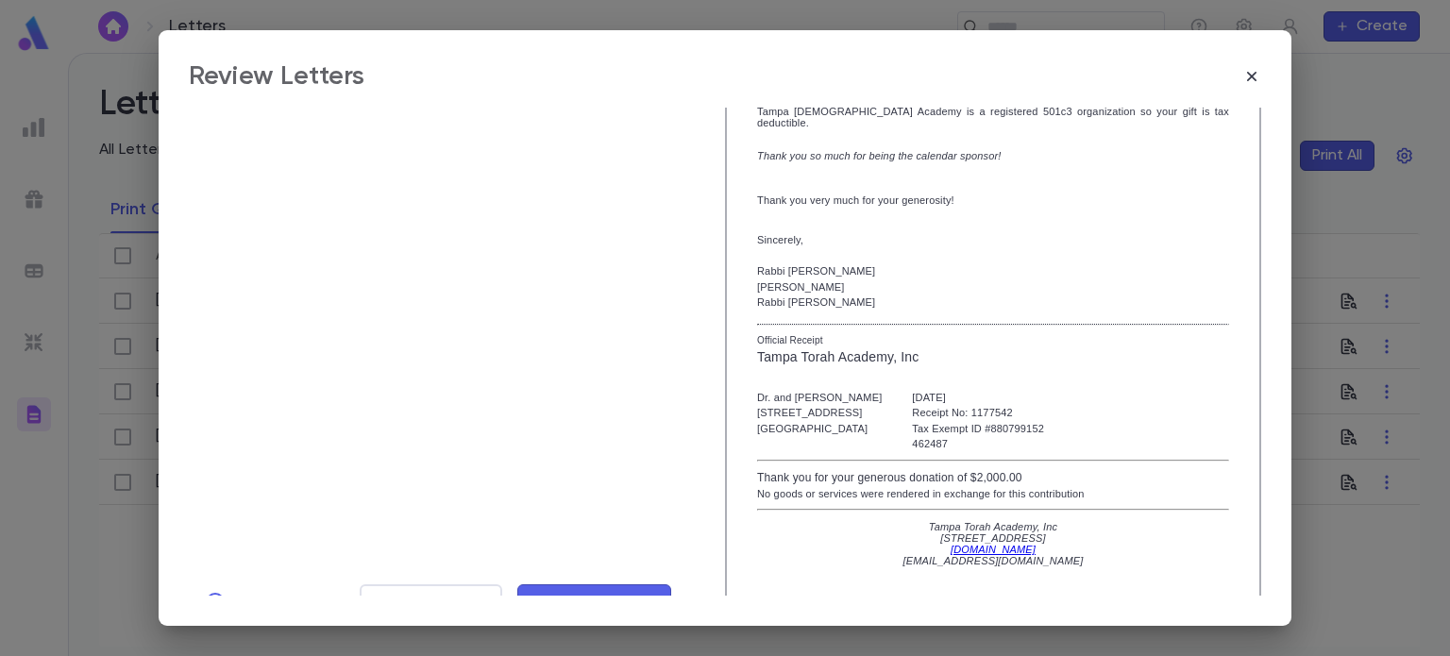
type textarea "**********"
click at [558, 592] on span "Mark Reviewed" at bounding box center [594, 602] width 126 height 21
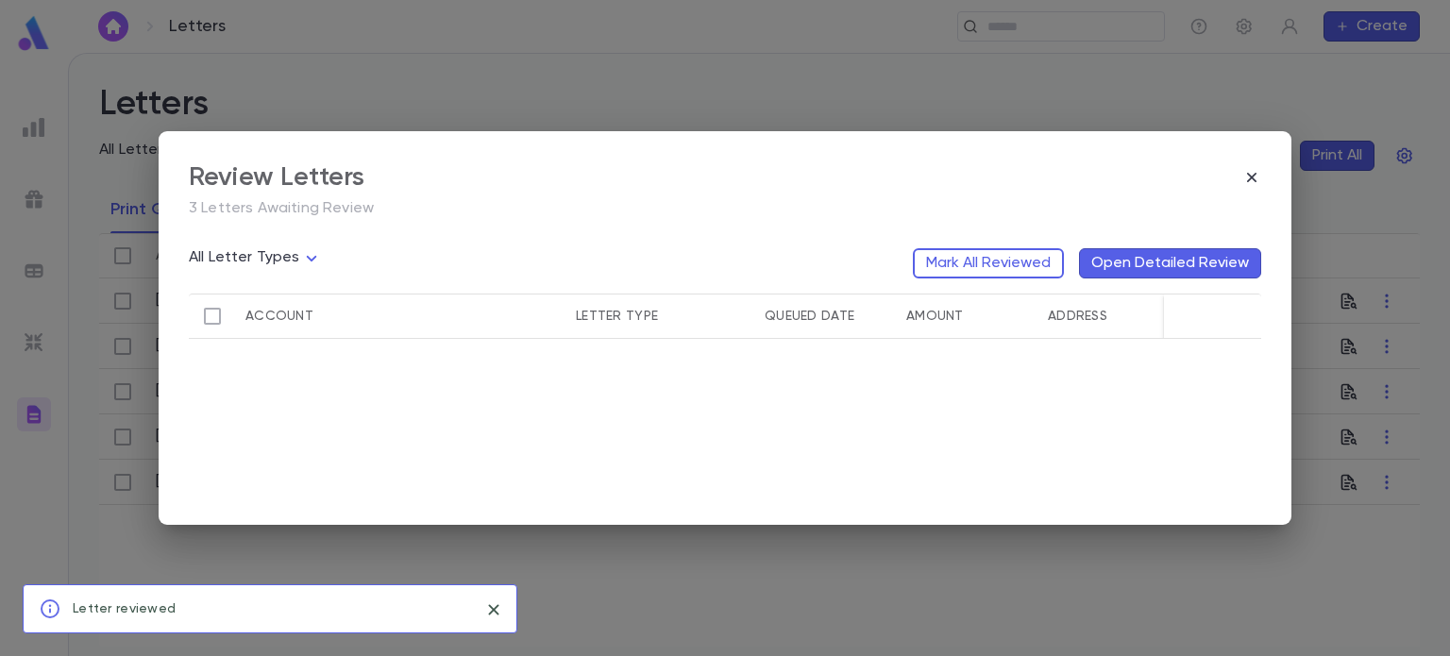
scroll to position [0, 0]
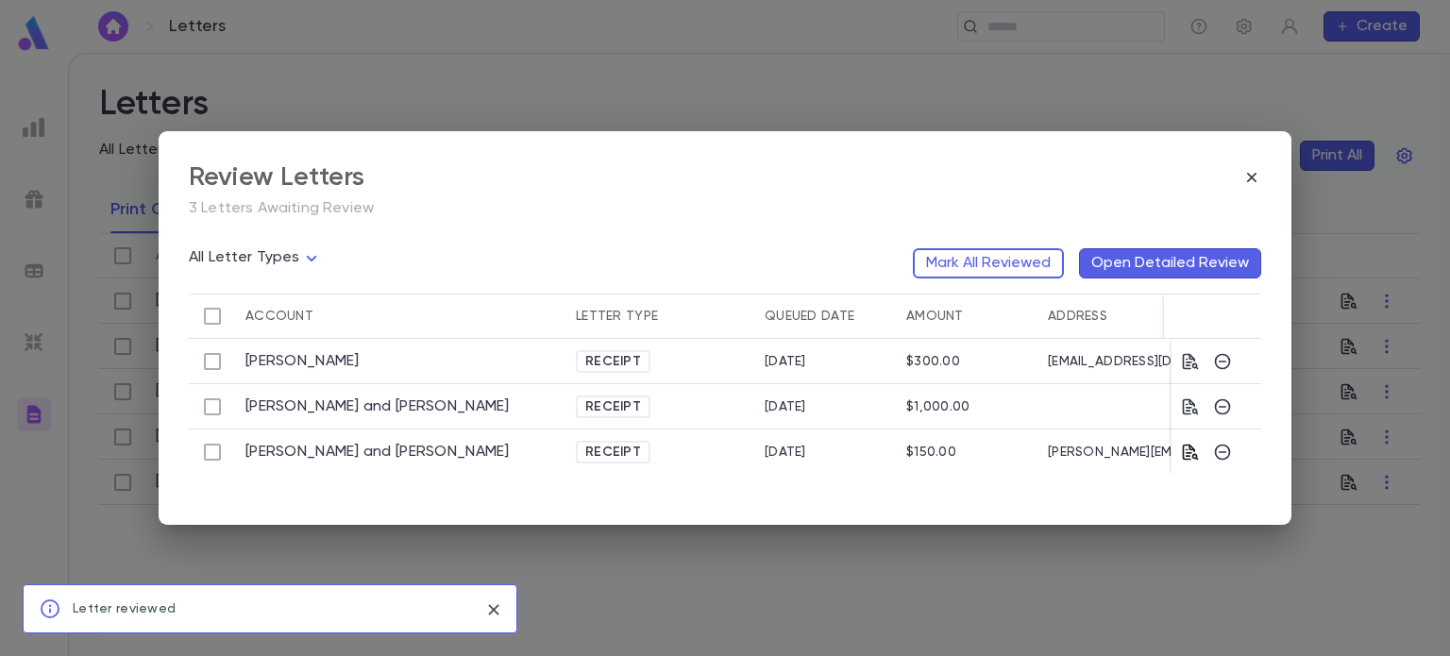
click at [1194, 445] on icon "button" at bounding box center [1190, 452] width 19 height 19
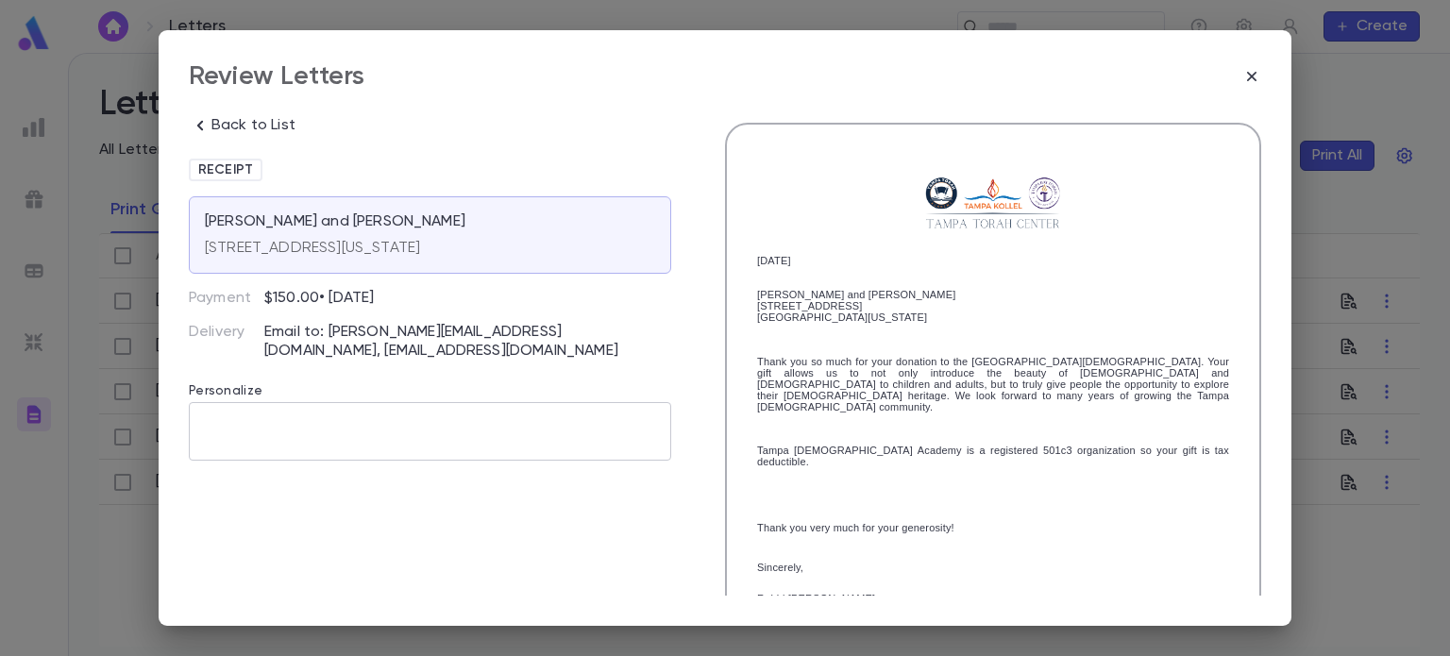
click at [375, 412] on textarea at bounding box center [430, 431] width 456 height 59
paste textarea "**********"
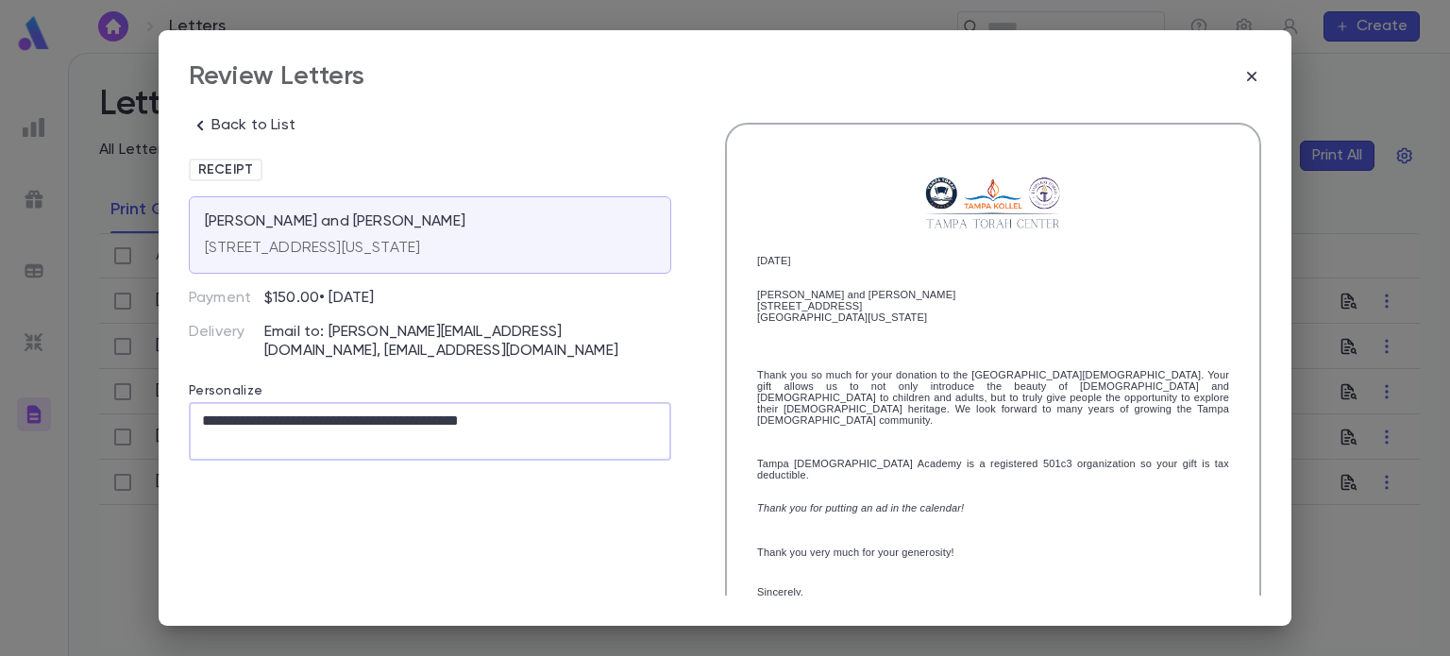
scroll to position [352, 0]
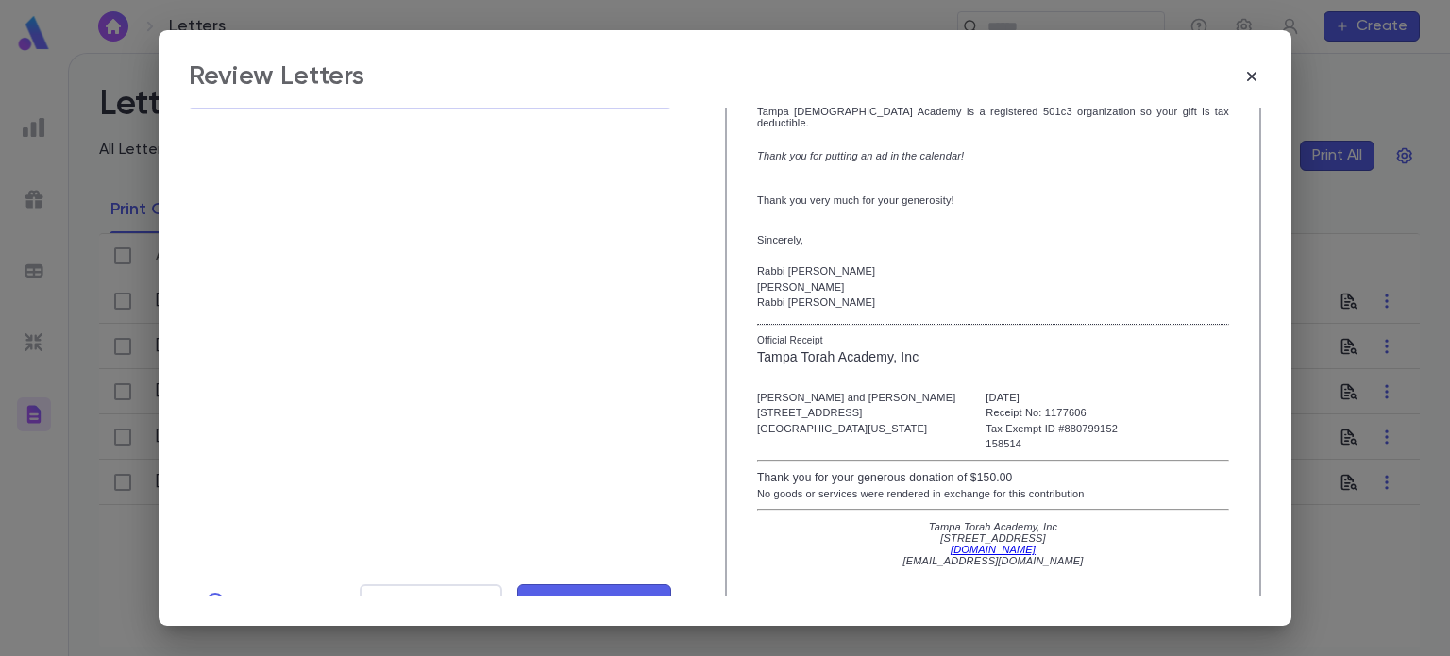
type textarea "**********"
click at [619, 592] on span "Mark Reviewed" at bounding box center [594, 602] width 126 height 21
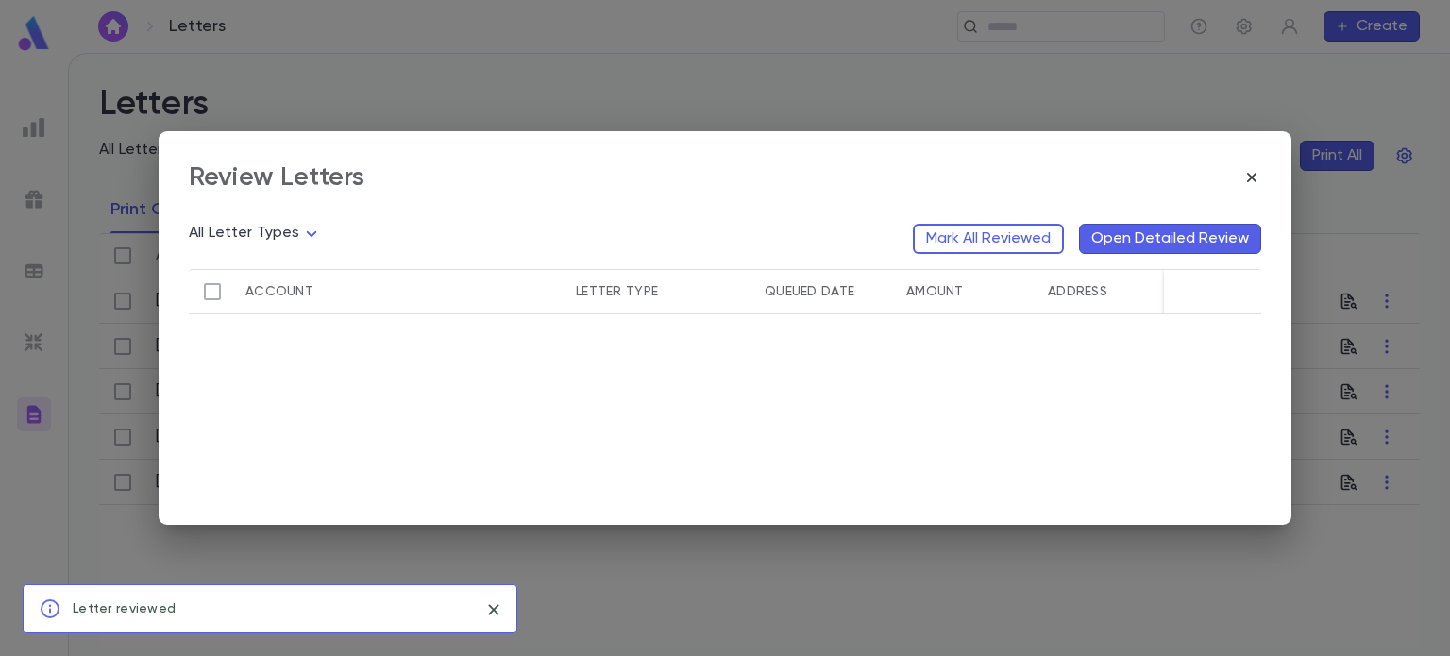
scroll to position [0, 0]
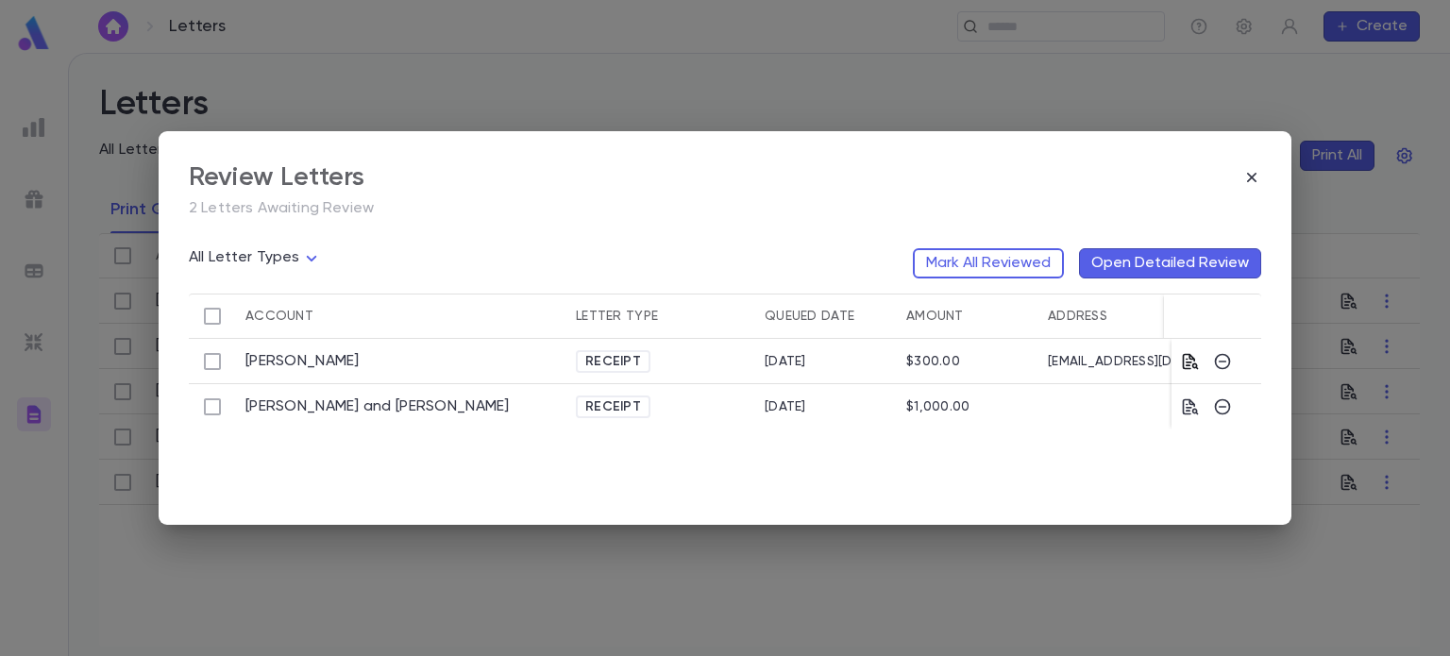
click at [1195, 360] on icon "button" at bounding box center [1190, 361] width 19 height 19
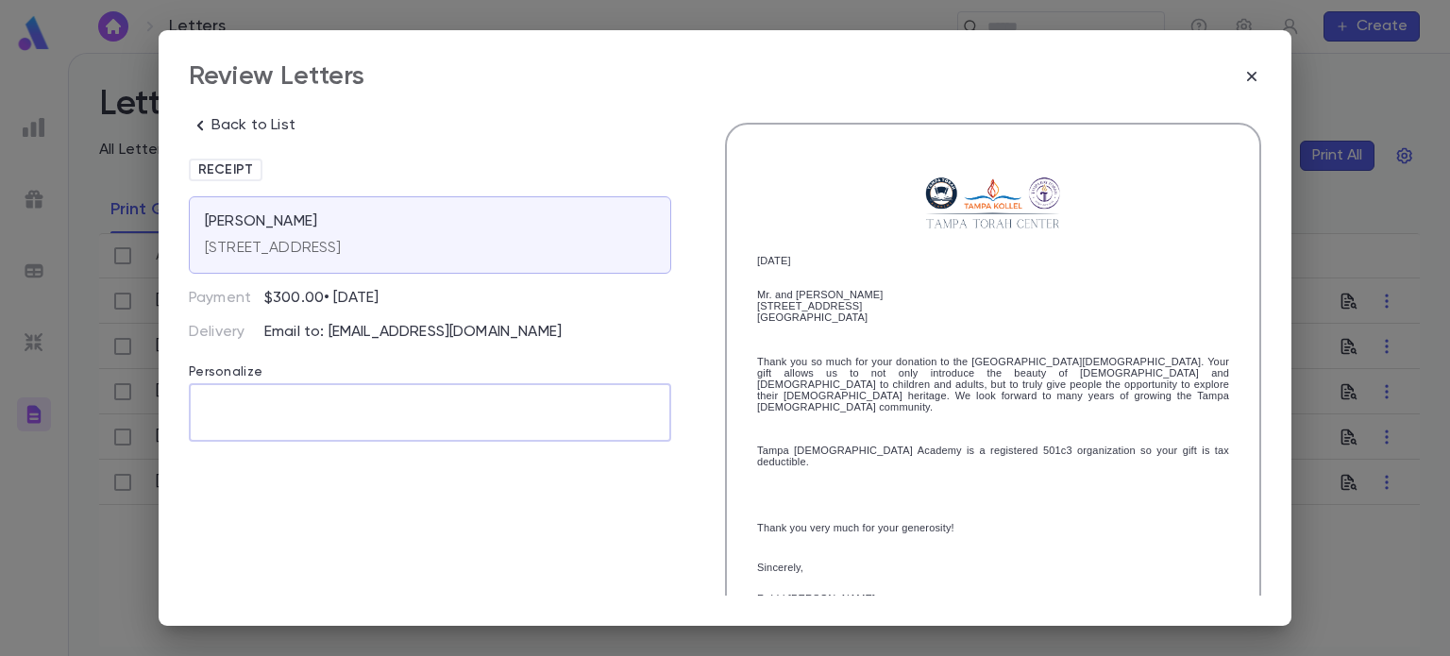
click at [398, 403] on textarea at bounding box center [430, 412] width 456 height 59
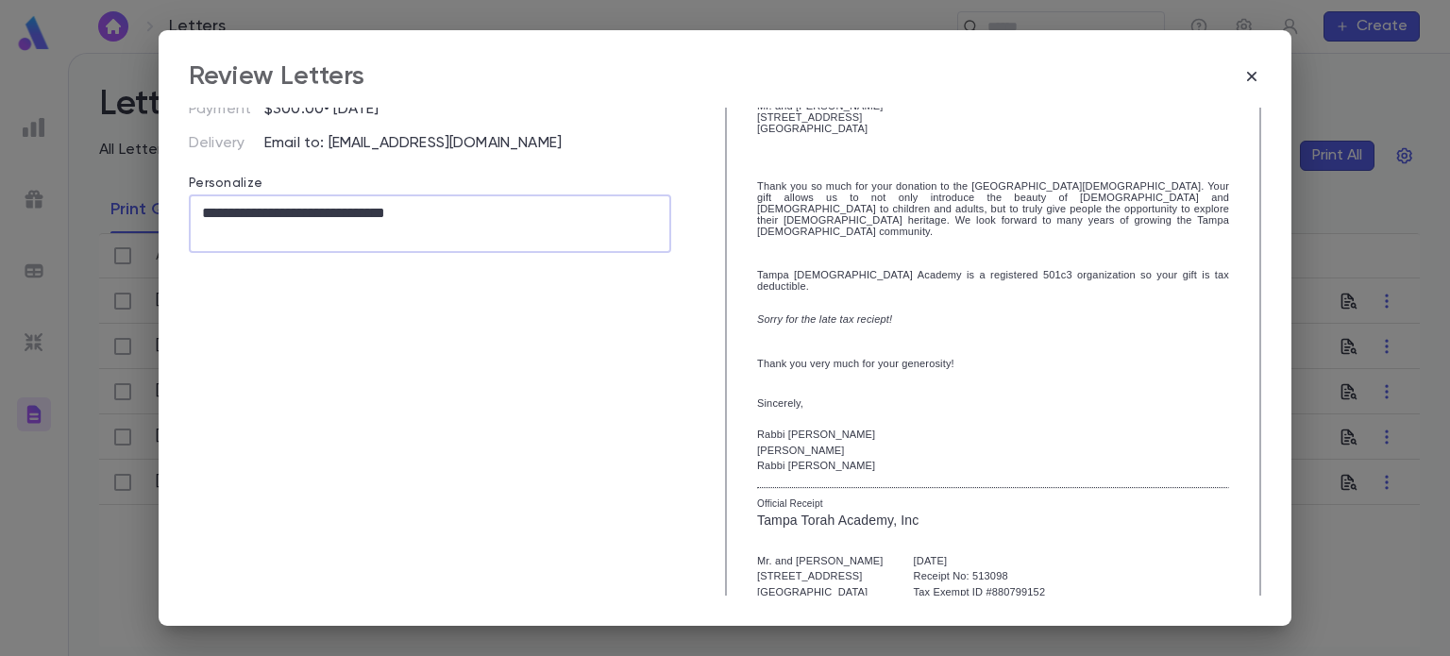
scroll to position [352, 0]
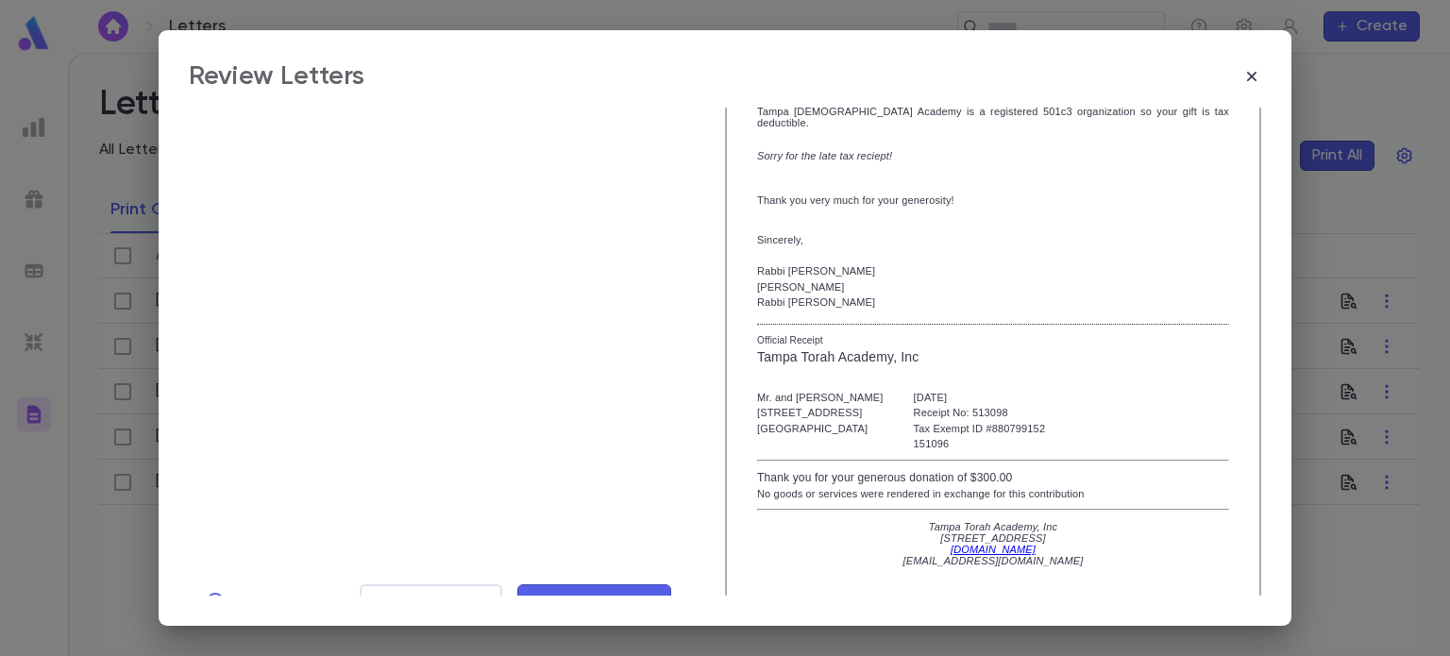
type textarea "**********"
click at [561, 592] on span "Mark Reviewed" at bounding box center [594, 602] width 126 height 21
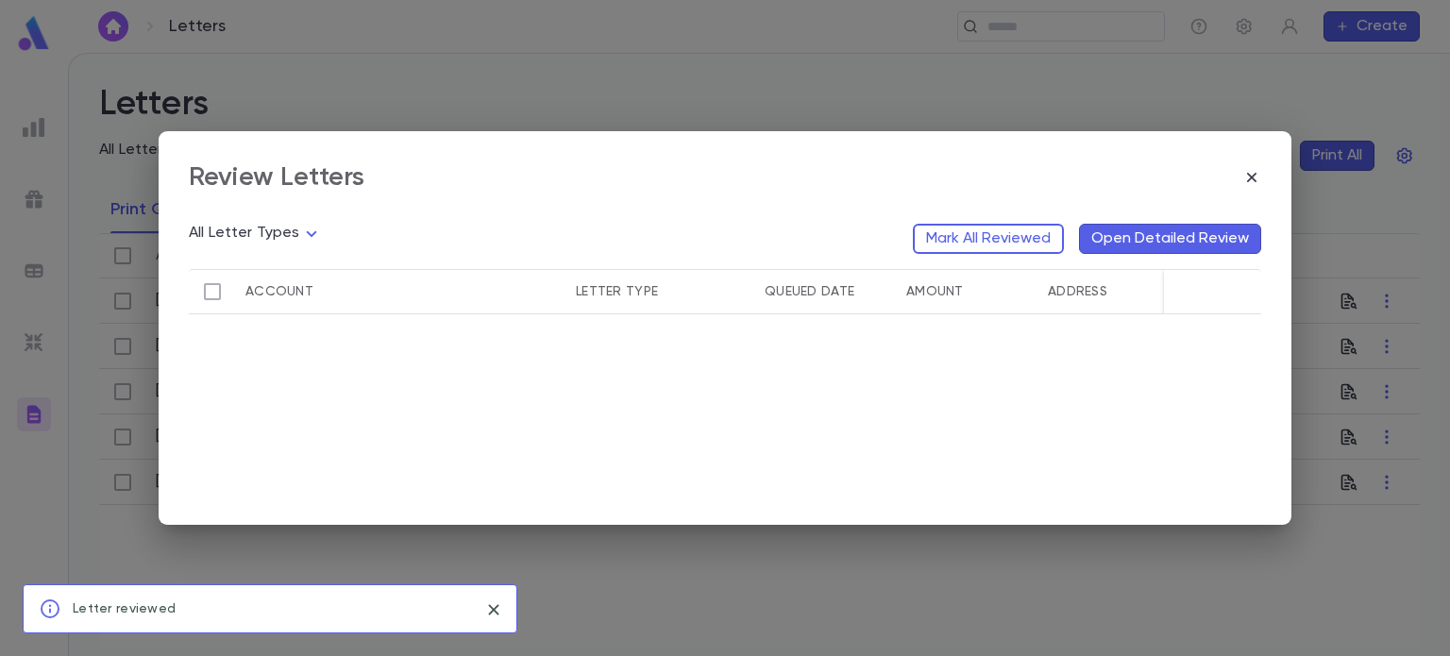
scroll to position [0, 0]
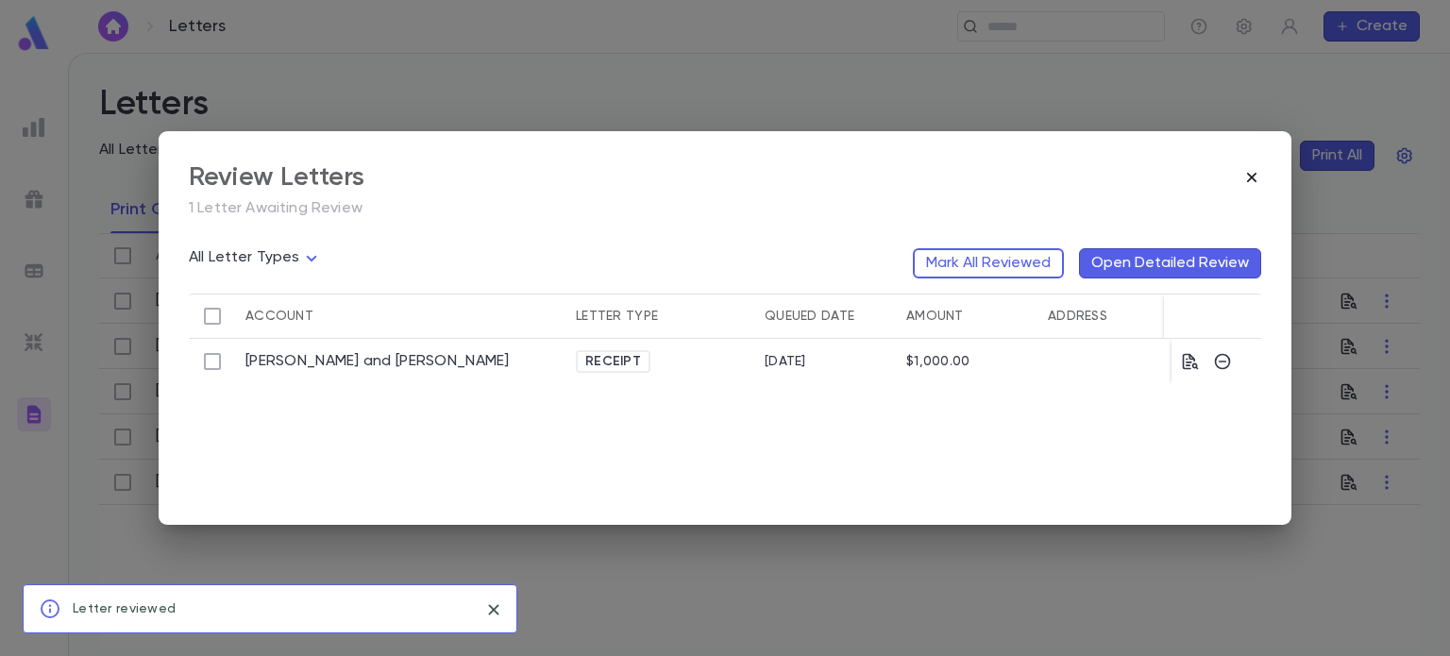
click at [1252, 177] on icon "button" at bounding box center [1251, 177] width 9 height 9
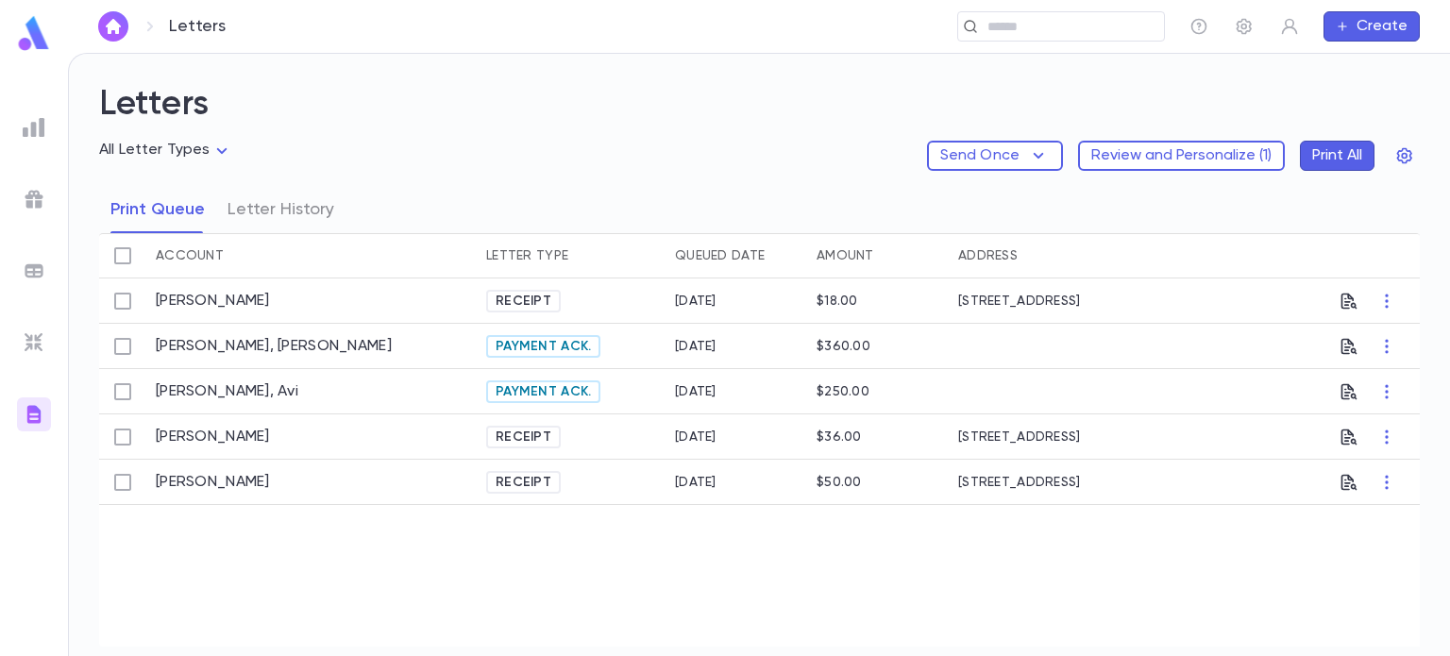
click at [1264, 71] on div "Letters All Letter Types Send Once Review and Personalize ( 1 ) Print All Print…" at bounding box center [759, 355] width 1381 height 602
